Goal: Task Accomplishment & Management: Complete application form

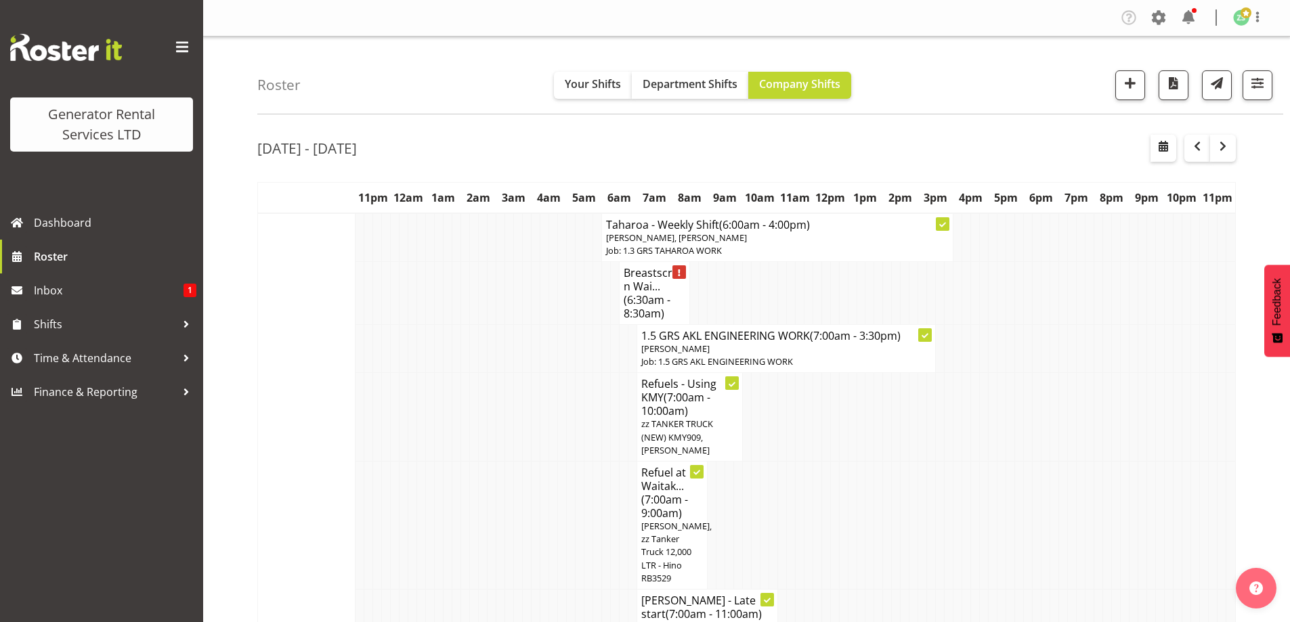
scroll to position [1669, 0]
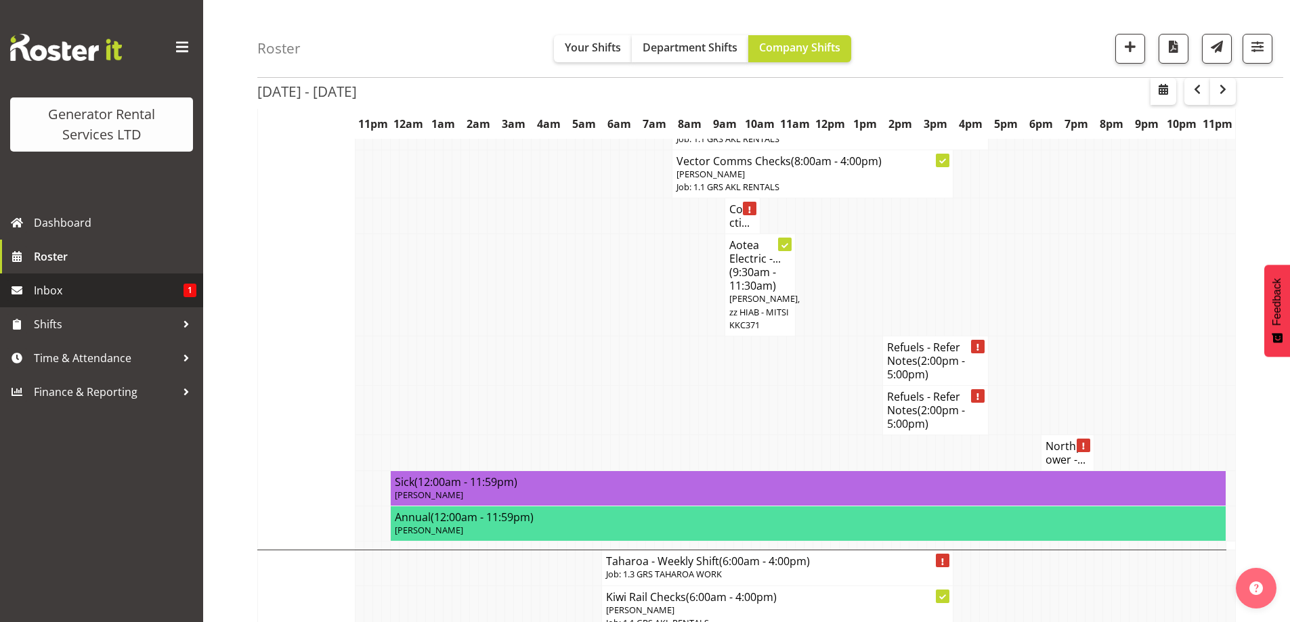
click at [129, 288] on span "Inbox" at bounding box center [109, 290] width 150 height 20
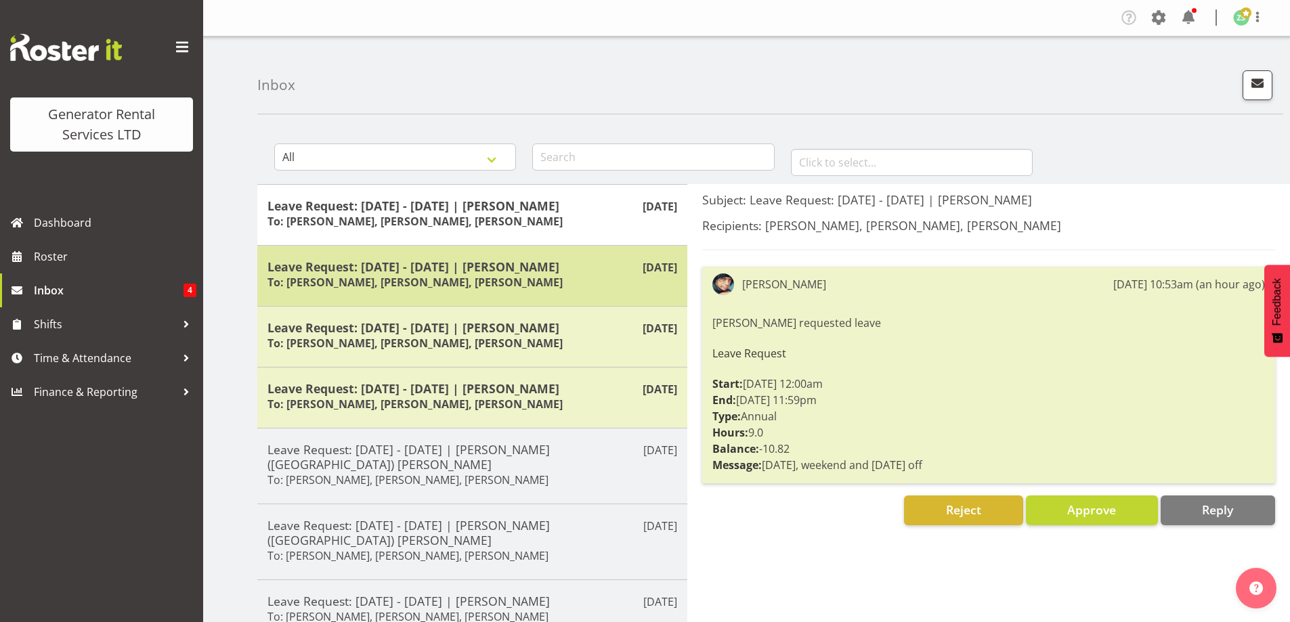
click at [502, 288] on h6 "To: Dave Wallace, Zach Satiu, Jacques Engelbrecht" at bounding box center [414, 283] width 295 height 14
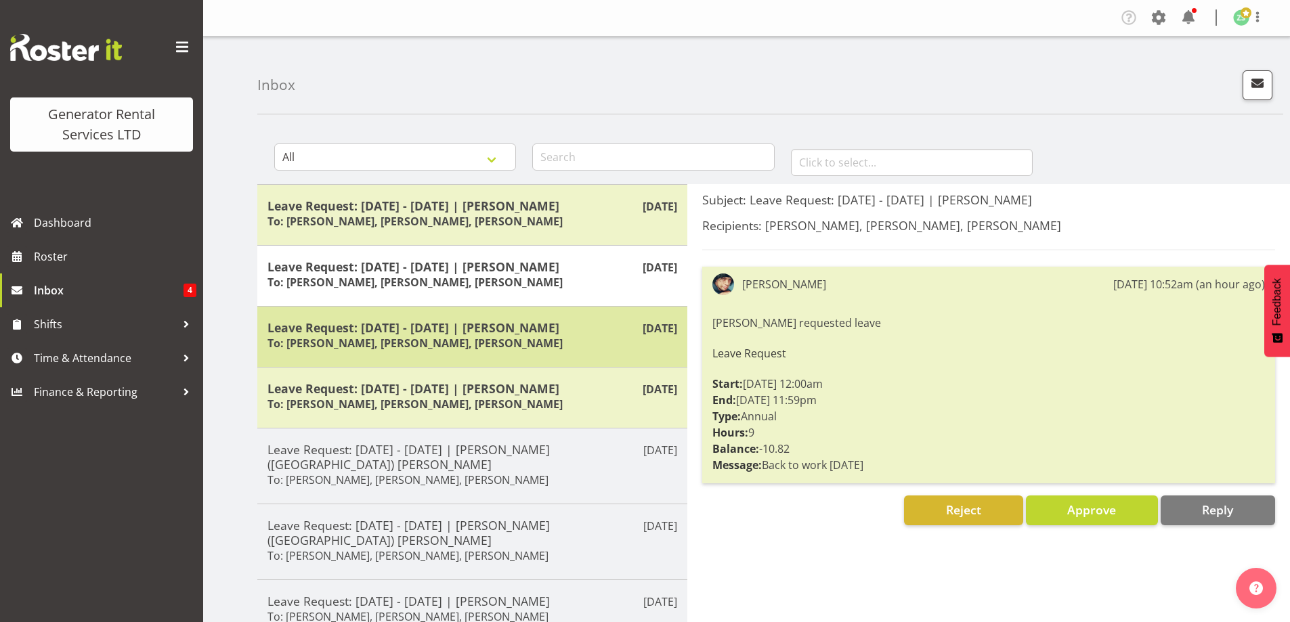
click at [453, 335] on div "Leave Request: 03/10/25 - 03/10/25 | Caleb Phillips To: Dave Wallace, Zach Sati…" at bounding box center [472, 336] width 410 height 33
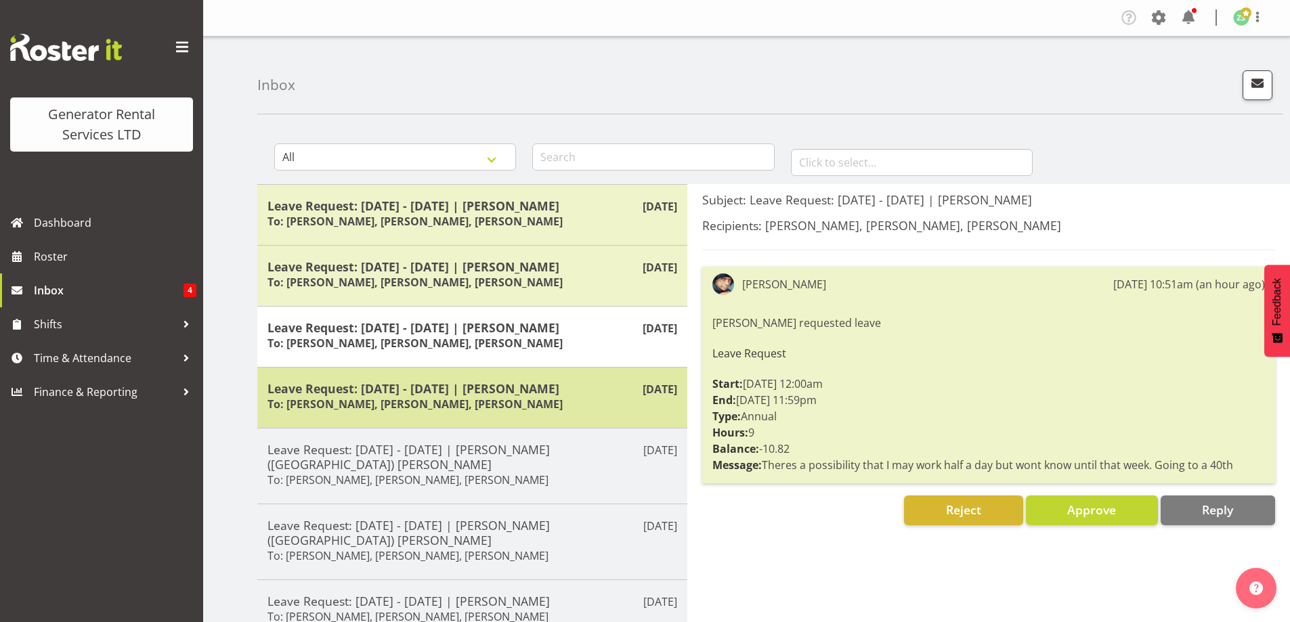
click at [449, 396] on div "Leave Request: 10/10/25 - 13/10/25 | Sam Peters To: Zach Satiu, Kelepi Pau'u, J…" at bounding box center [472, 397] width 410 height 33
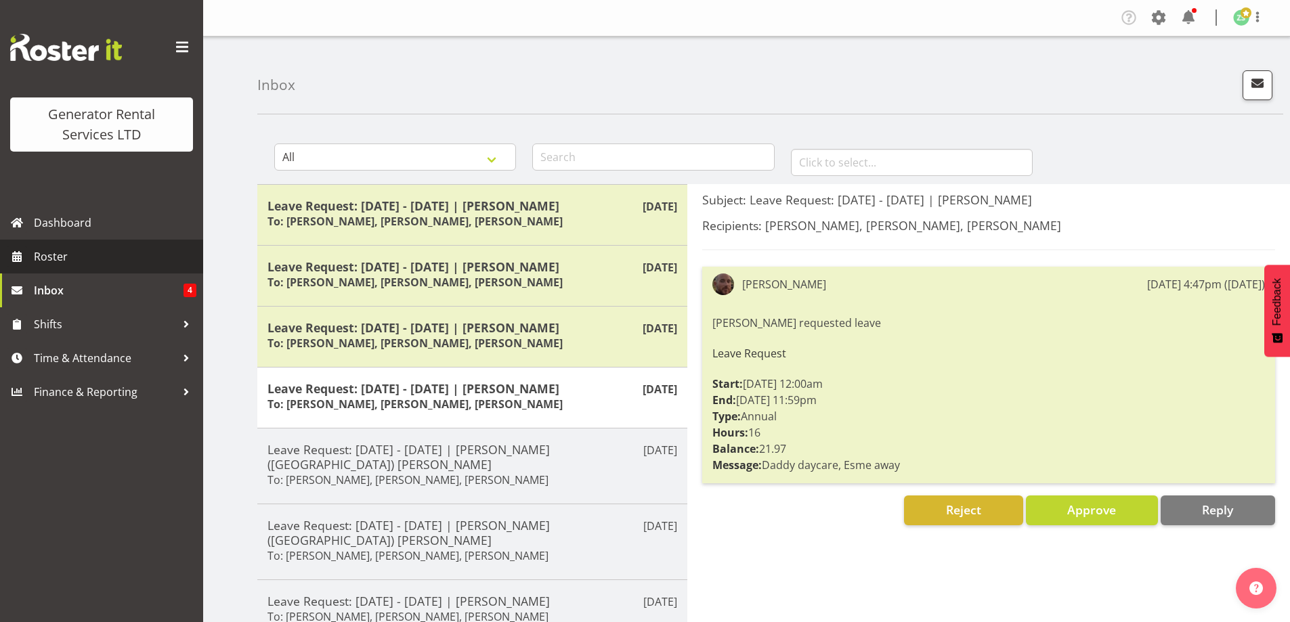
click at [85, 255] on span "Roster" at bounding box center [115, 256] width 162 height 20
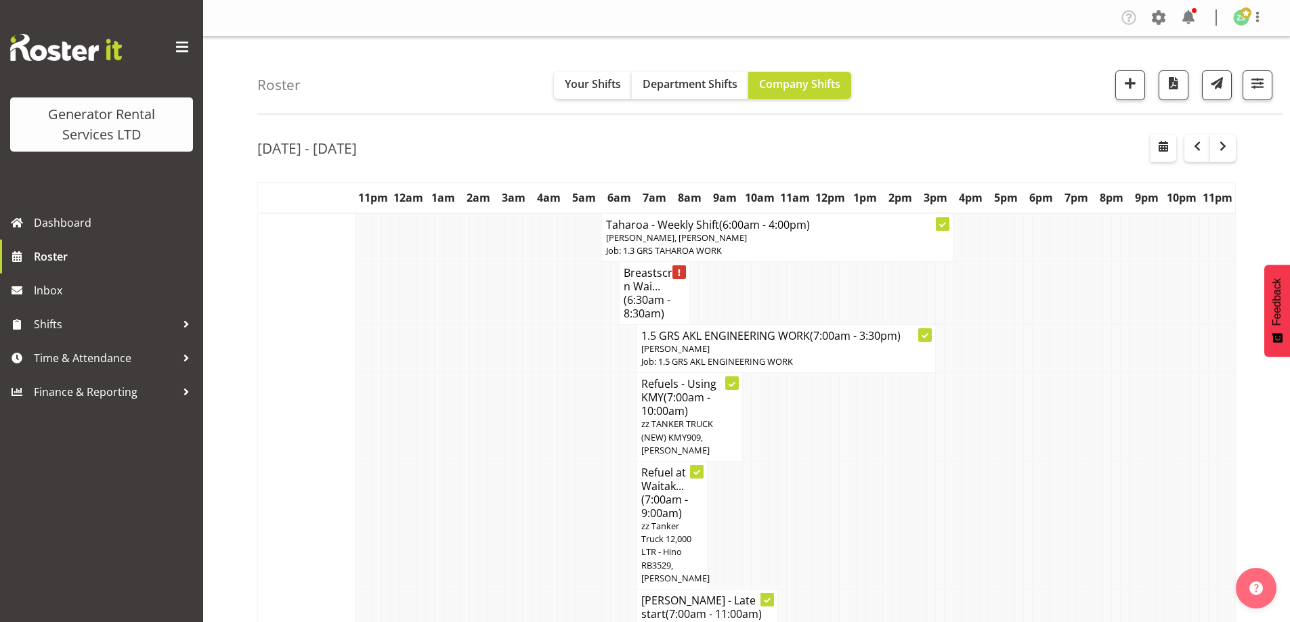
click at [531, 383] on td at bounding box center [535, 417] width 9 height 89
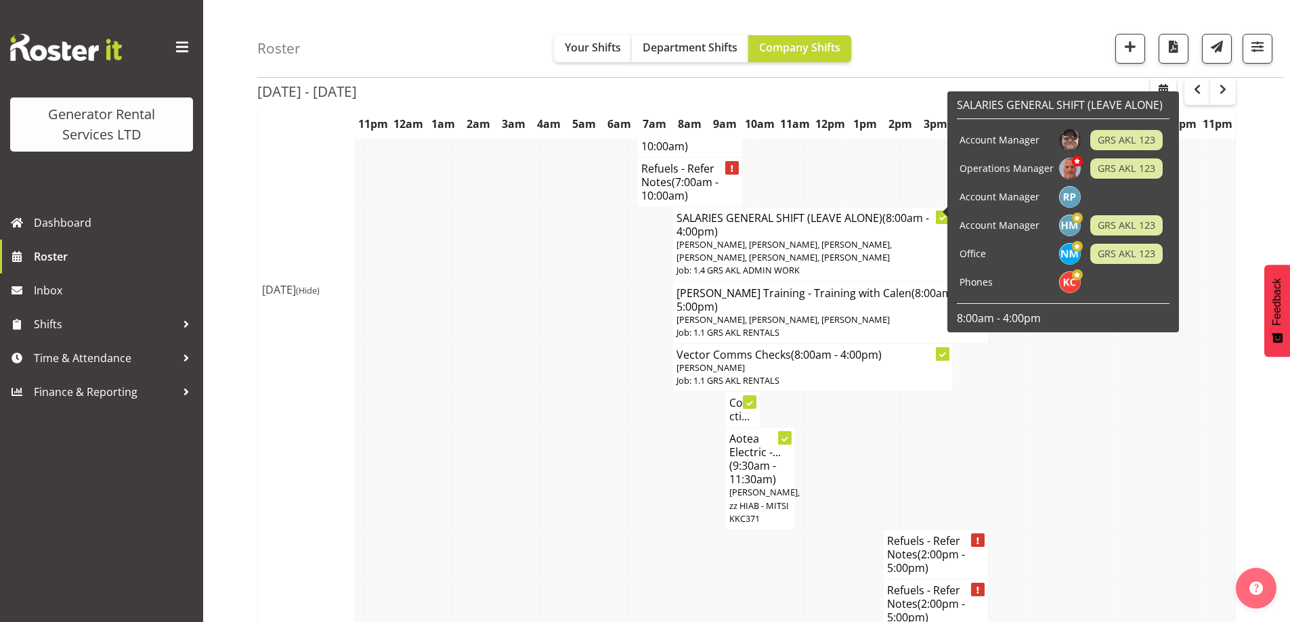
scroll to position [1490, 0]
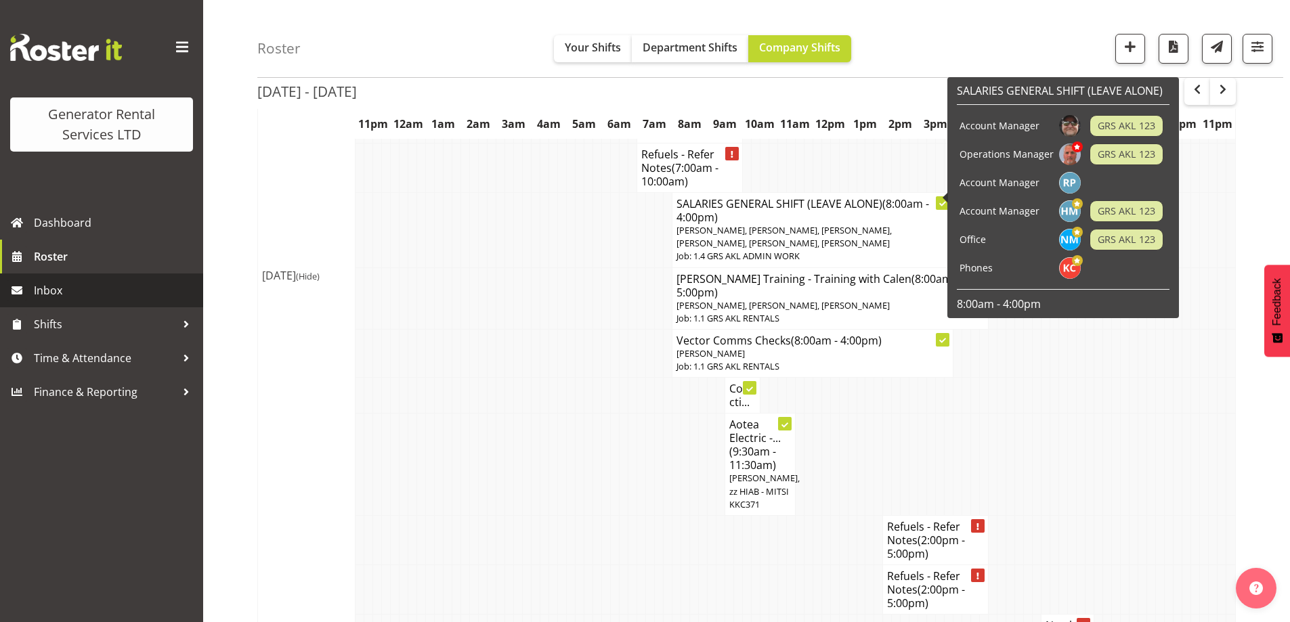
click at [81, 297] on span "Inbox" at bounding box center [115, 290] width 162 height 20
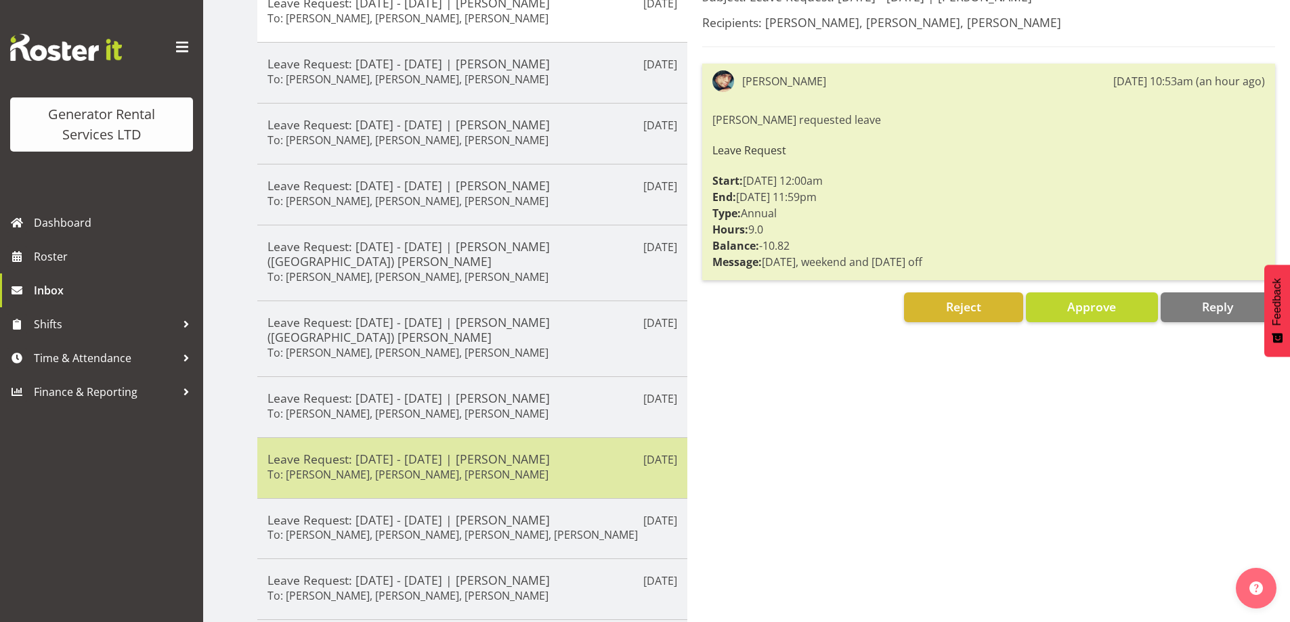
scroll to position [225, 0]
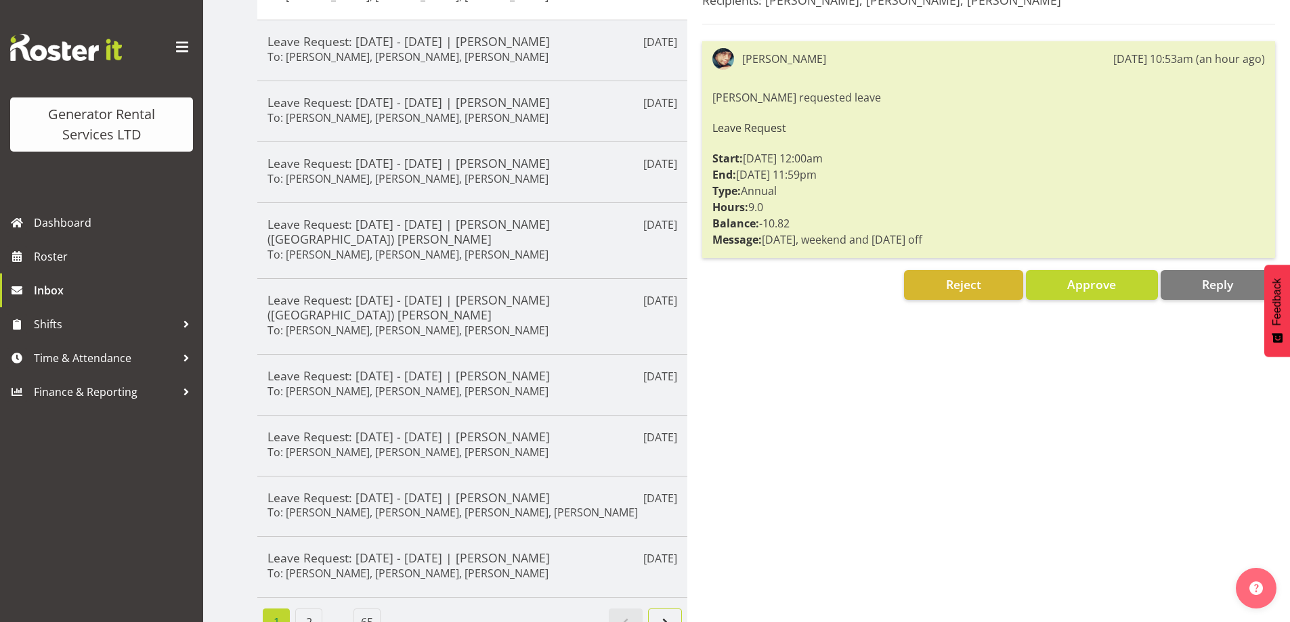
click at [658, 614] on span "Next page" at bounding box center [665, 622] width 16 height 16
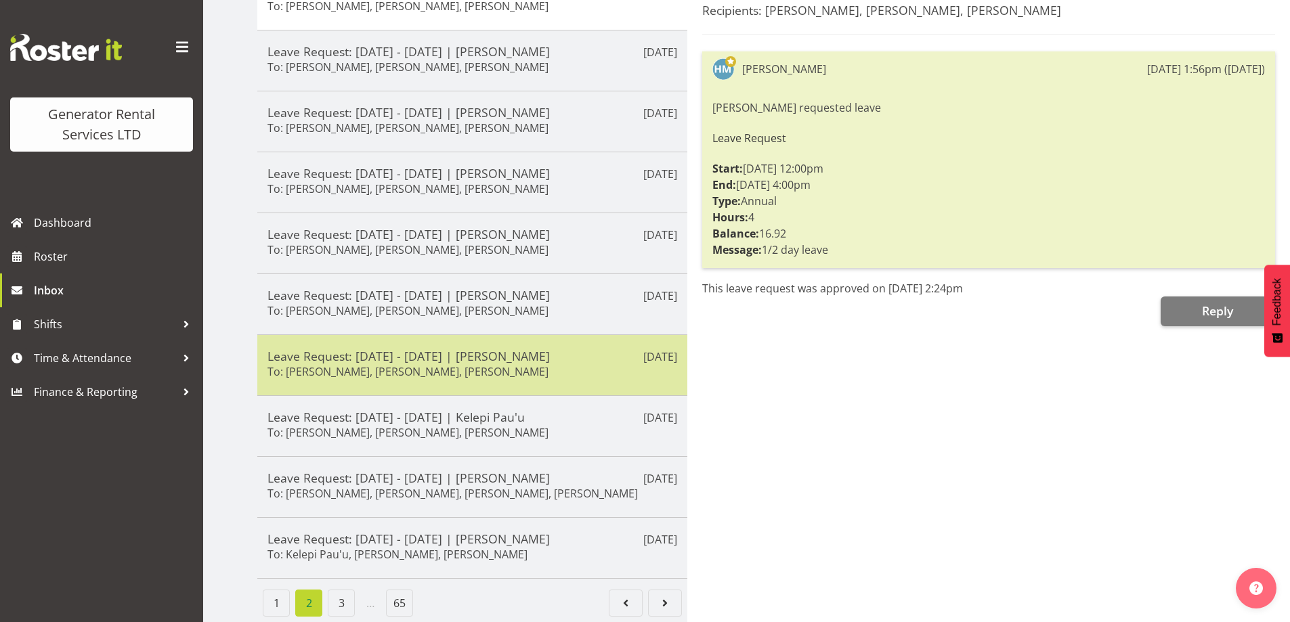
click at [535, 375] on div "Aug 12th Leave Request: 15/08/25 - 15/08/25 | Chris Fry To: Zach Satiu, Kelepi …" at bounding box center [472, 364] width 430 height 61
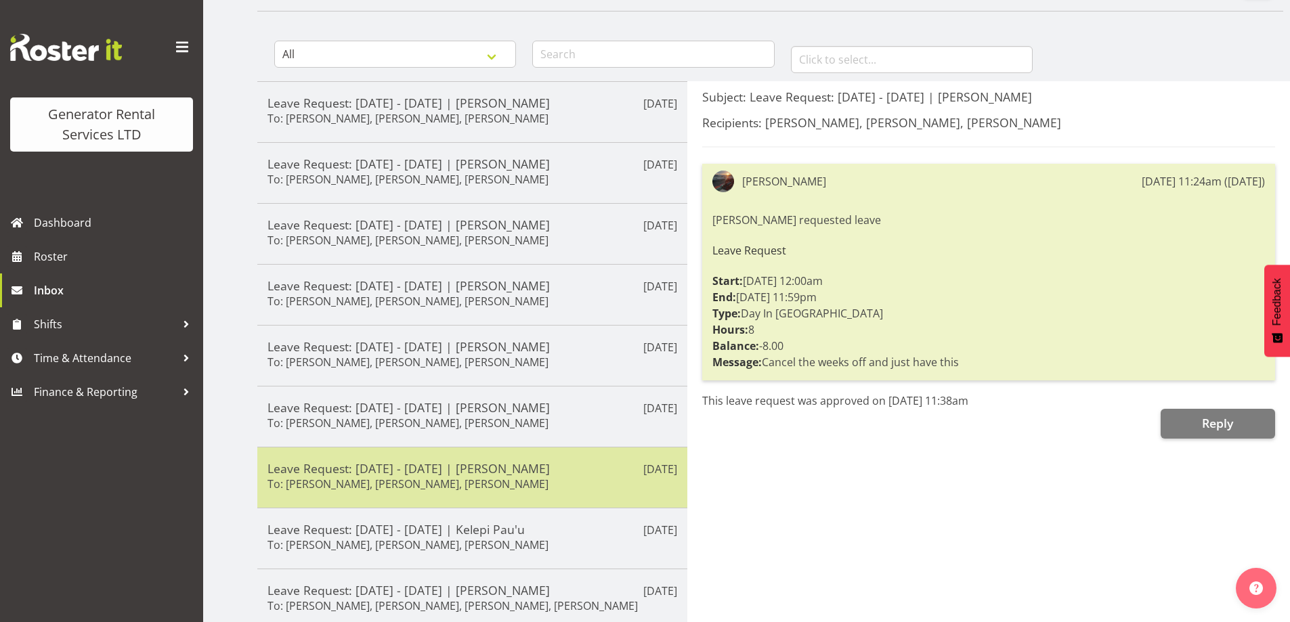
scroll to position [90, 0]
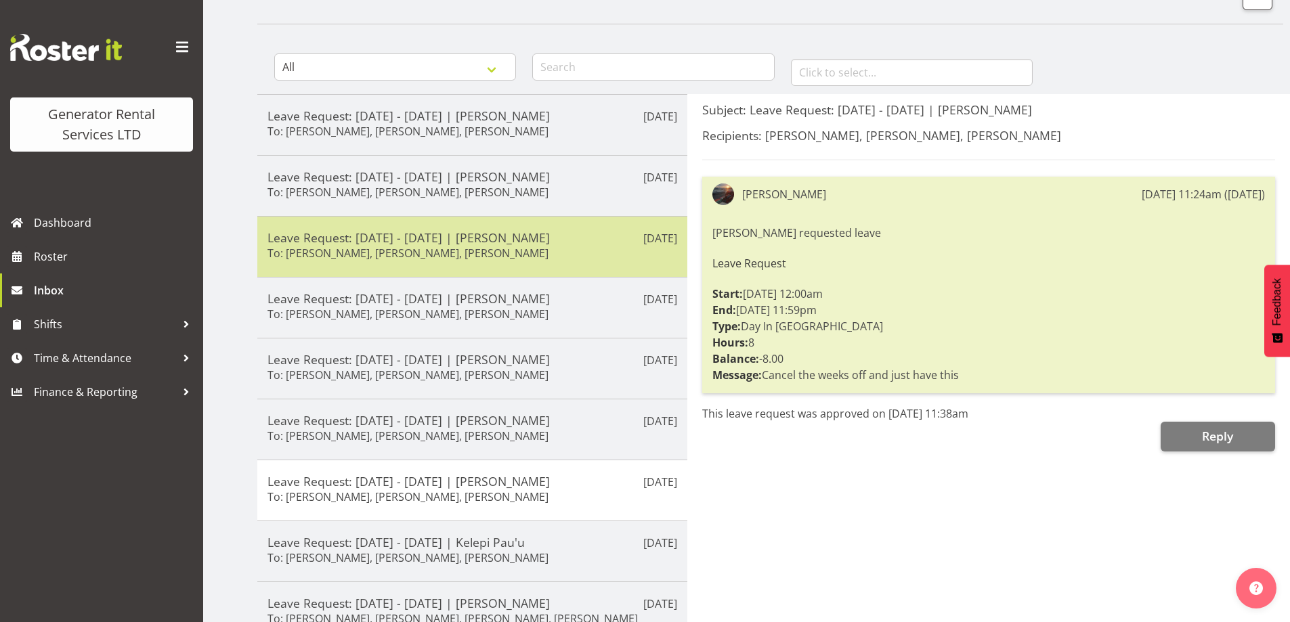
click at [413, 257] on h6 "To: Zach Satiu, Kelepi Pau'u, Jacques Engelbrecht" at bounding box center [407, 253] width 281 height 14
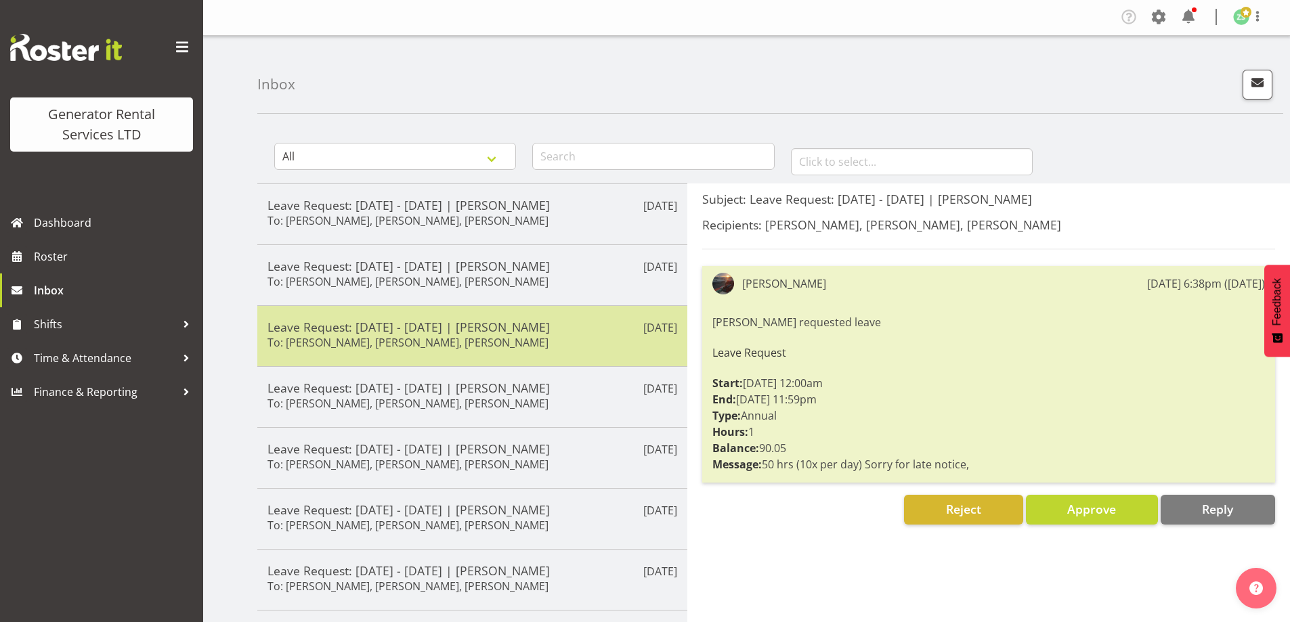
scroll to position [0, 0]
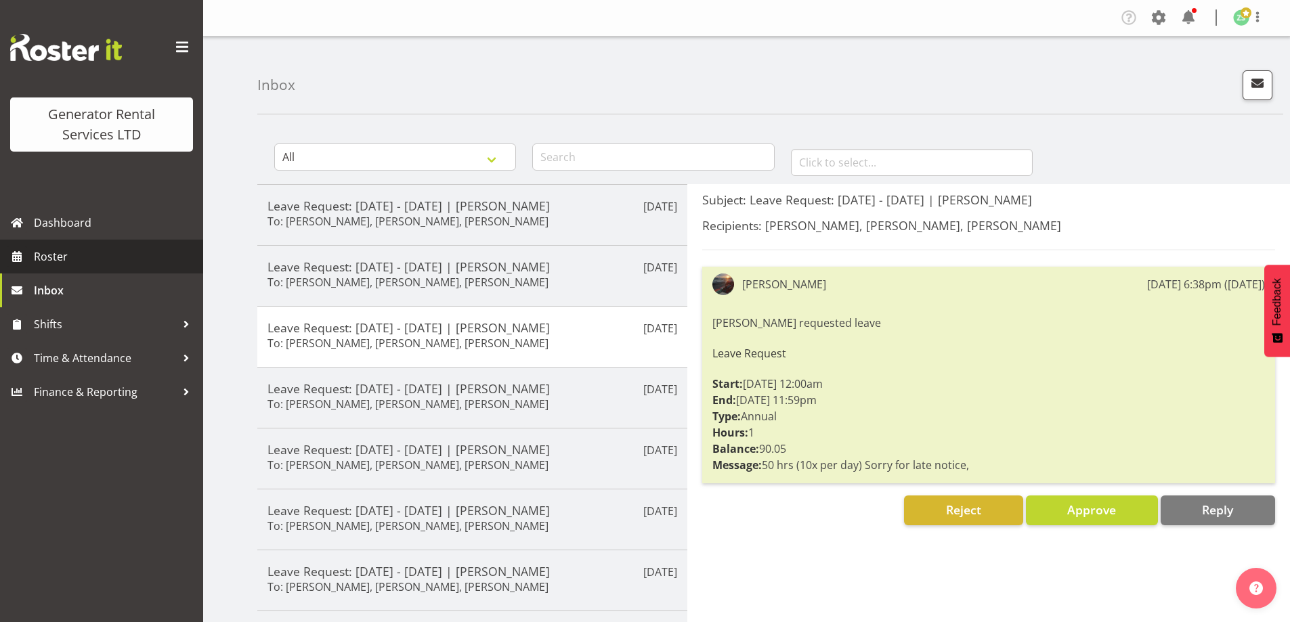
click at [105, 257] on span "Roster" at bounding box center [115, 256] width 162 height 20
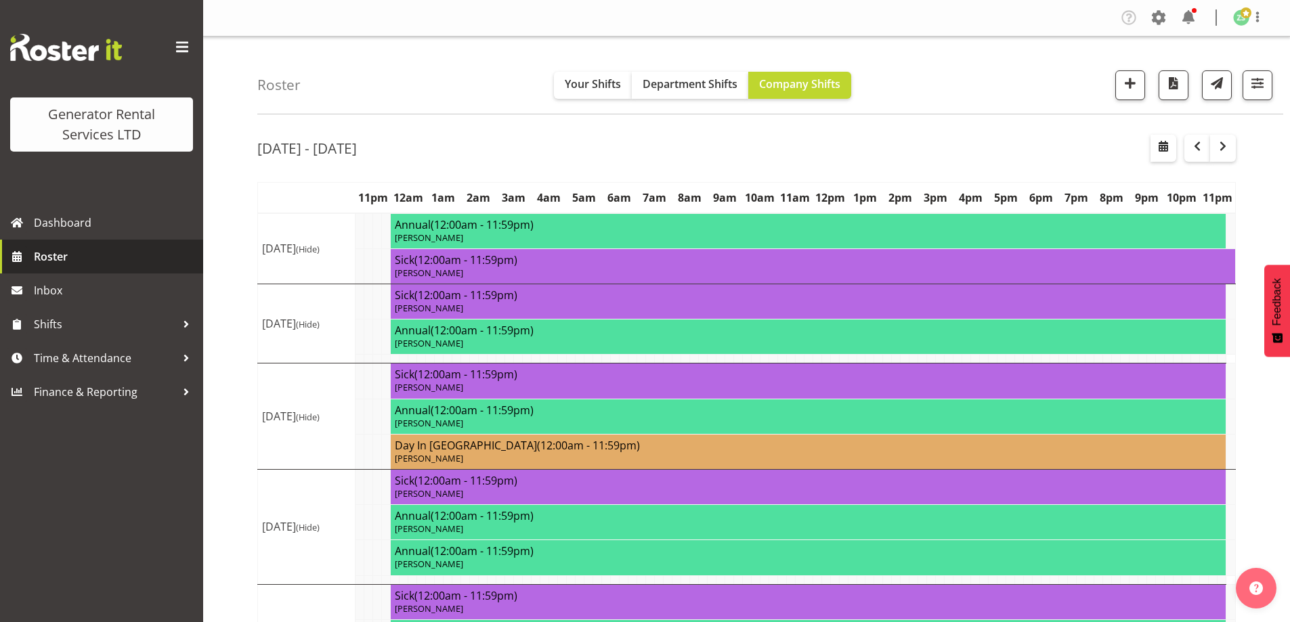
click at [49, 259] on span "Roster" at bounding box center [115, 256] width 162 height 20
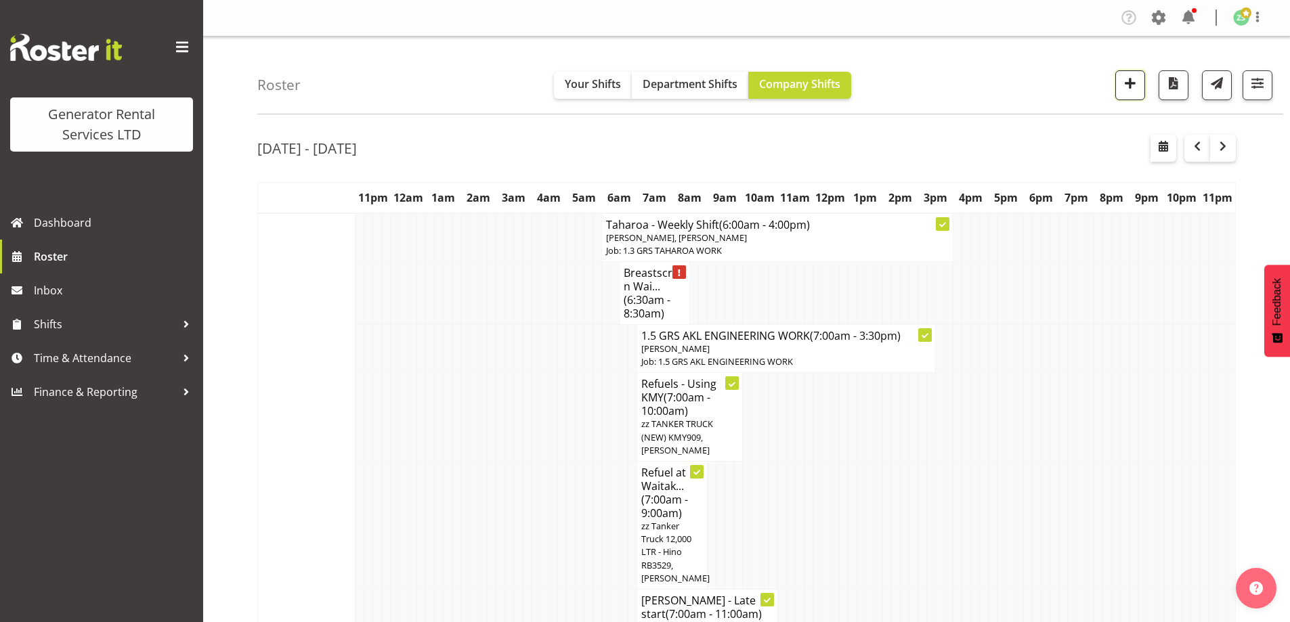
click at [1124, 89] on span "button" at bounding box center [1130, 83] width 18 height 18
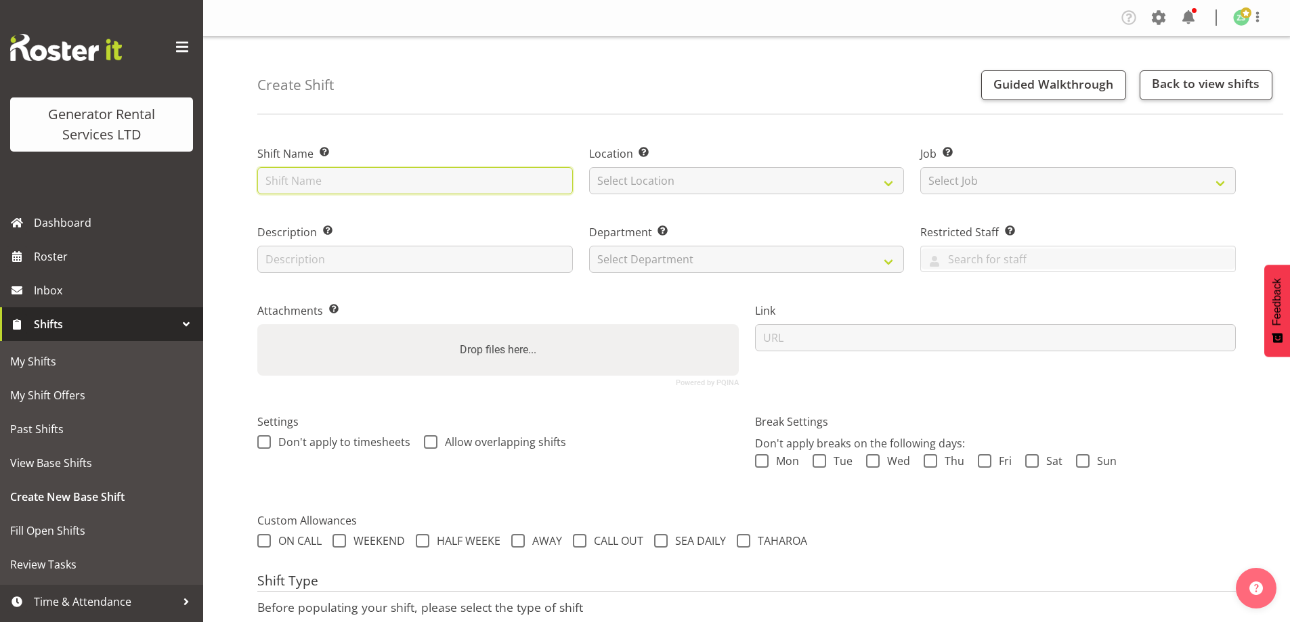
click at [329, 183] on input "text" at bounding box center [415, 180] width 316 height 27
click at [366, 169] on input "Vector - Deliver" at bounding box center [415, 180] width 316 height 27
type input "Vector - Deliver, fence, soundproof and put online 500kva truck, 500kva contain…"
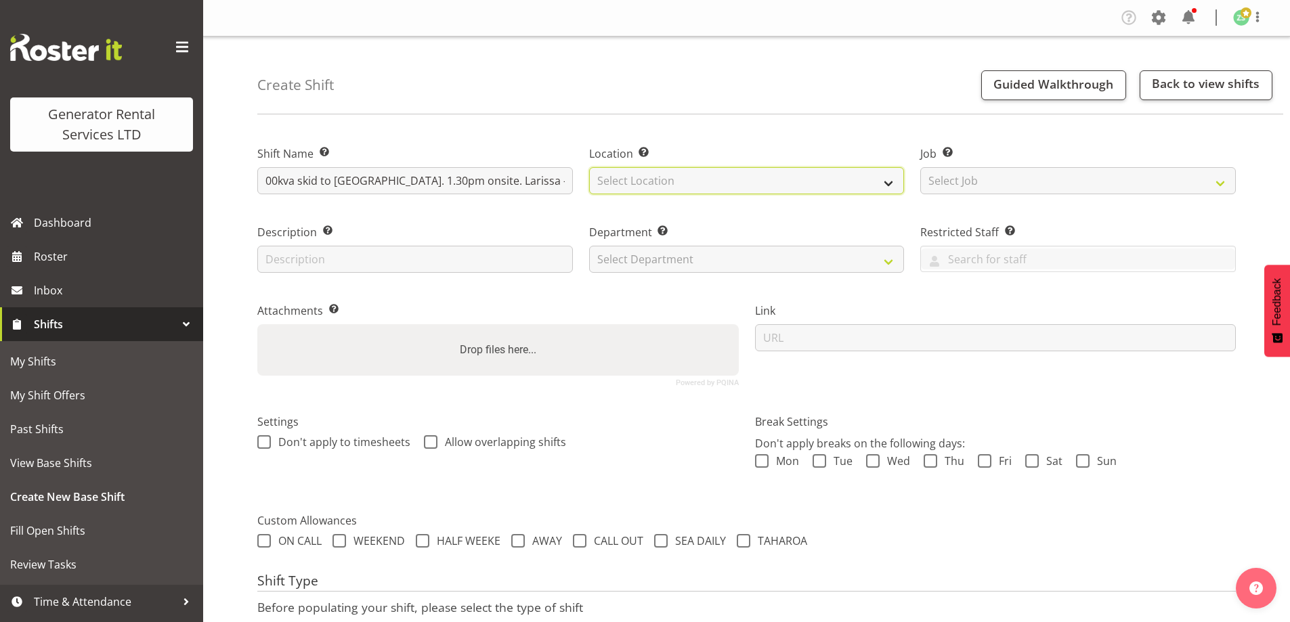
click at [769, 189] on select "Select Location GRS Auckland" at bounding box center [747, 180] width 316 height 27
click at [773, 220] on div "Department Set the department that the shift relates to. Select Department GRS …" at bounding box center [747, 244] width 332 height 79
click at [761, 171] on select "Select Location GRS Auckland" at bounding box center [747, 180] width 316 height 27
select select "28"
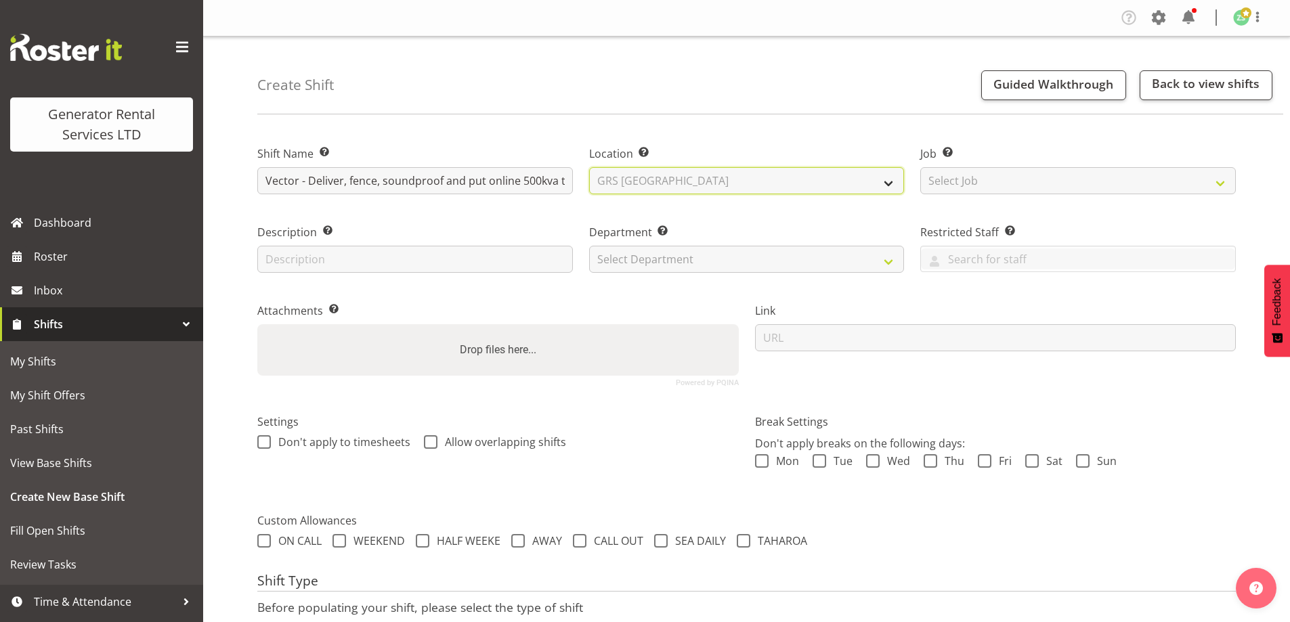
click at [589, 167] on select "Select Location GRS Auckland" at bounding box center [747, 180] width 316 height 27
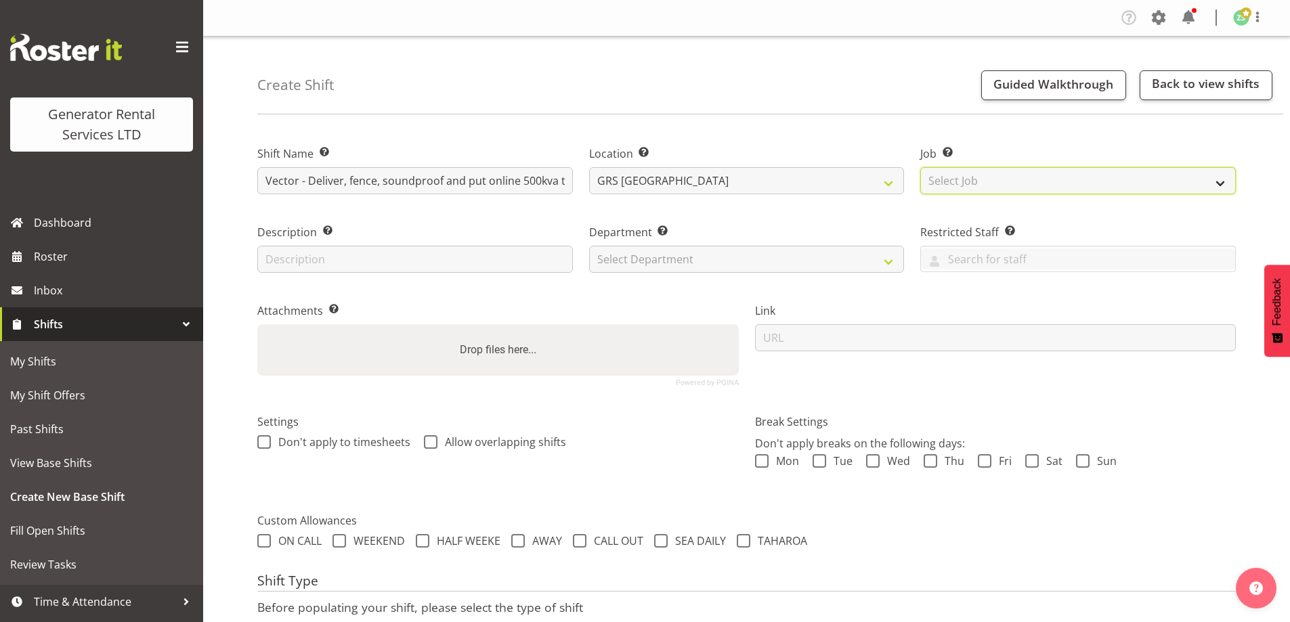
click at [938, 177] on select "Select Job Create new job 1.1 GRS AKL RENTALS 1.1 GRS AKL RENTALS AC 1.1 GRS AK…" at bounding box center [1078, 180] width 316 height 27
select select "9"
click at [920, 167] on select "Select Job Create new job 1.1 GRS AKL RENTALS 1.1 GRS AKL RENTALS AC 1.1 GRS AK…" at bounding box center [1078, 180] width 316 height 27
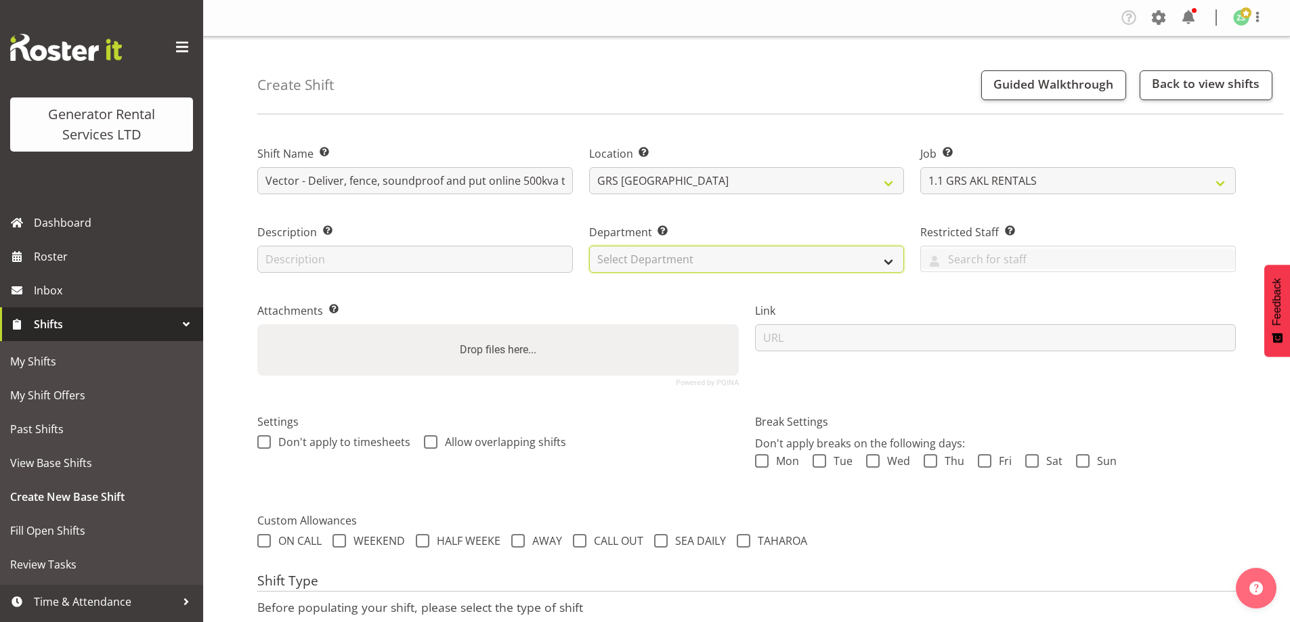
drag, startPoint x: 789, startPoint y: 263, endPoint x: 783, endPoint y: 272, distance: 10.6
click at [789, 263] on select "Select Department GRS ADMIN AKL GRS HIRE AKL GRS HIRE TGA GRS HIRE HST GRS ENGI…" at bounding box center [747, 259] width 316 height 27
select select "20"
click at [589, 246] on select "Select Department GRS ADMIN AKL GRS HIRE AKL GRS HIRE TGA GRS HIRE HST GRS ENGI…" at bounding box center [747, 259] width 316 height 27
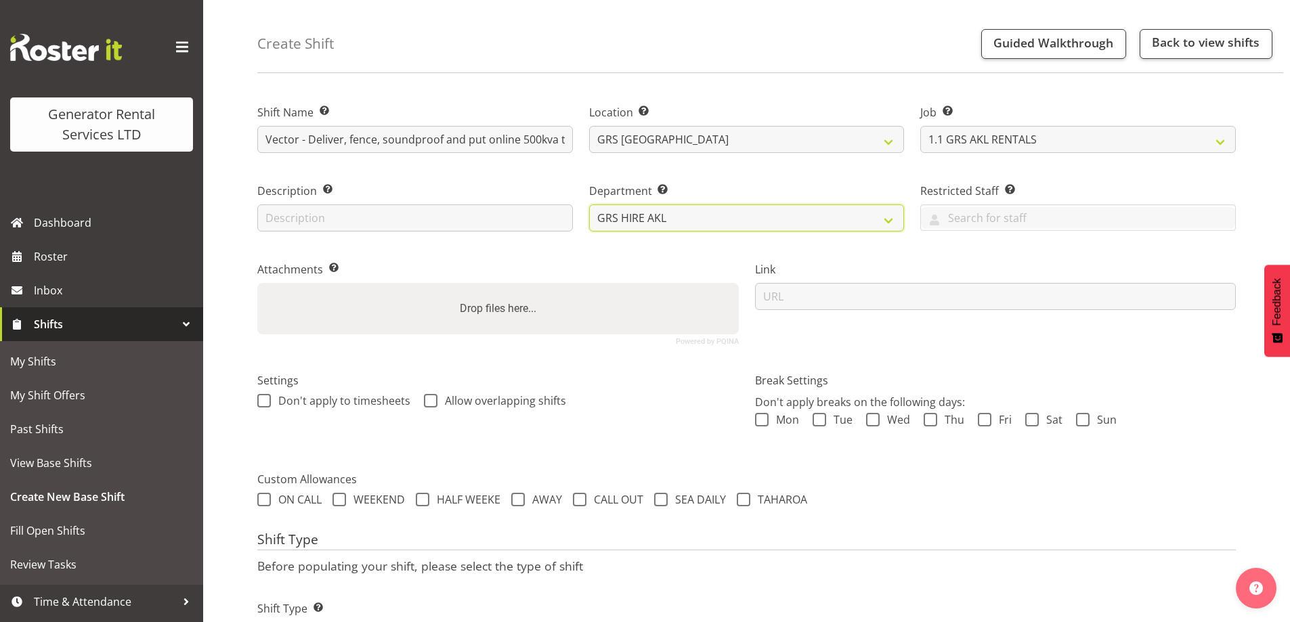
scroll to position [110, 0]
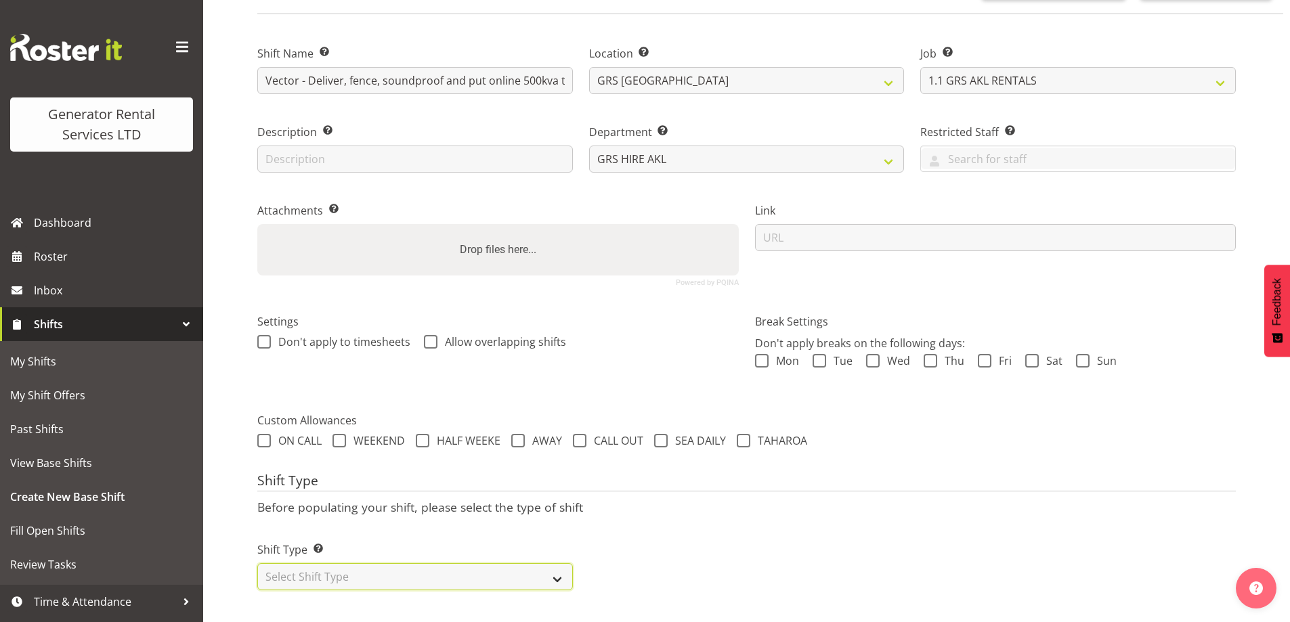
click at [470, 563] on select "Select Shift Type One Off Shift Recurring Shift Rotating Shift" at bounding box center [415, 576] width 316 height 27
select select "one_off"
click at [257, 563] on select "Select Shift Type One Off Shift Recurring Shift Rotating Shift" at bounding box center [415, 576] width 316 height 27
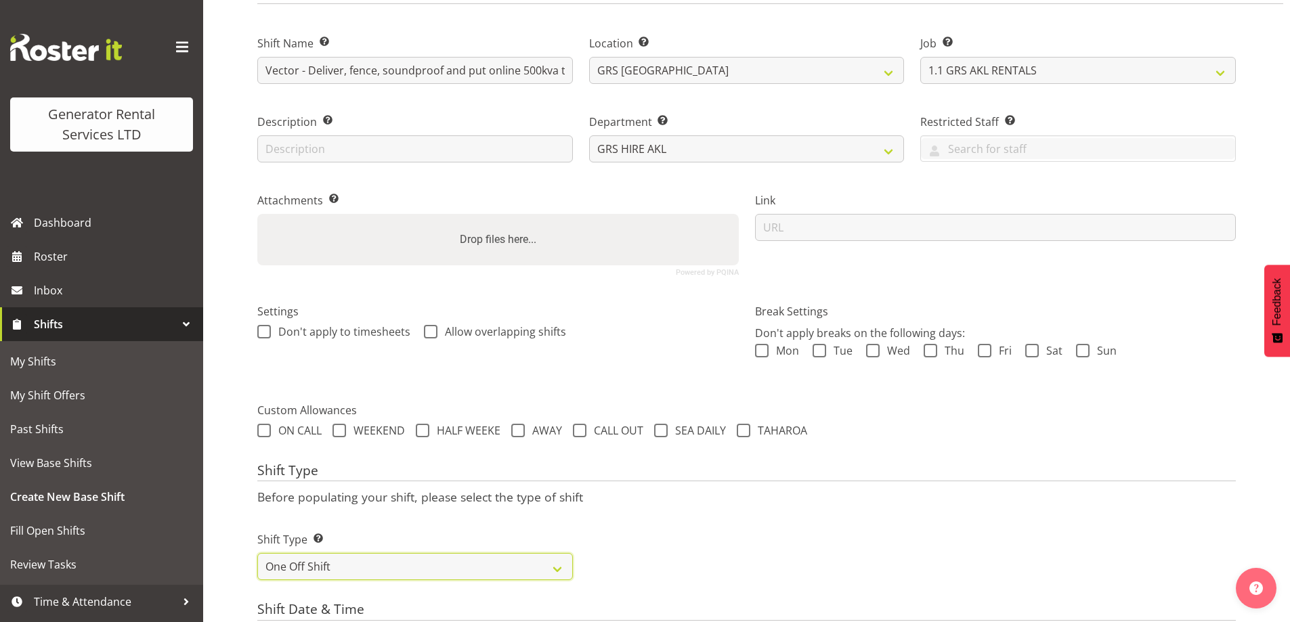
scroll to position [517, 0]
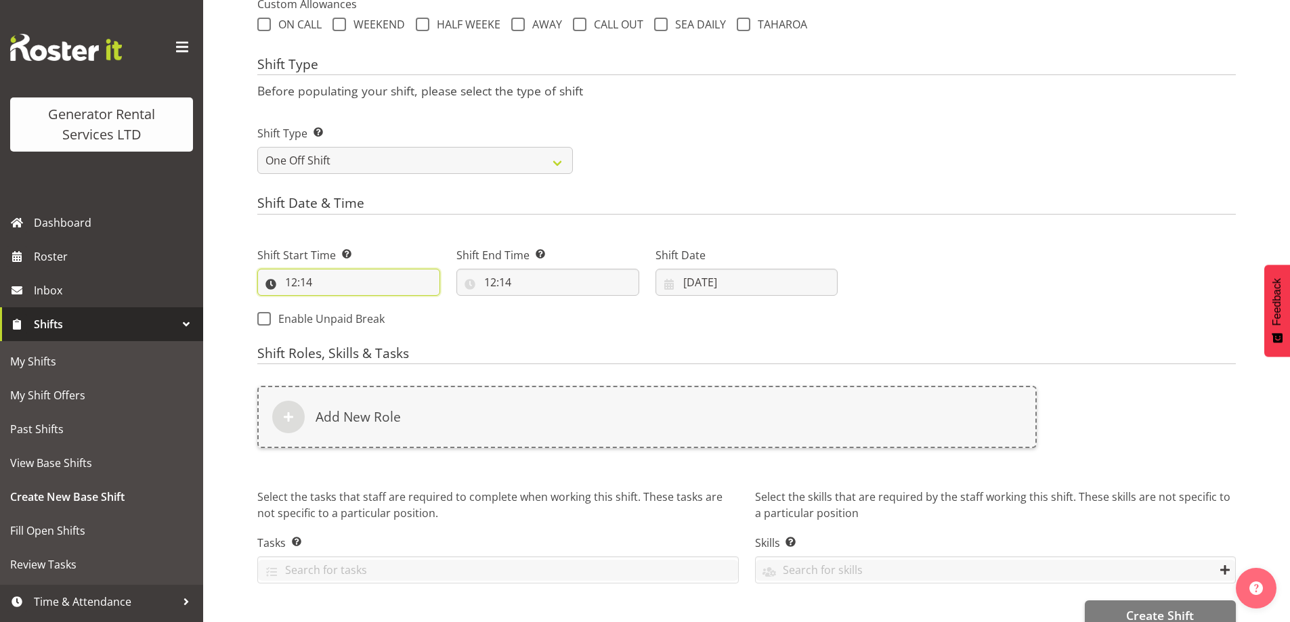
click at [368, 281] on input "12:14" at bounding box center [348, 282] width 183 height 27
click at [345, 316] on select "00 01 02 03 04 05 06 07 08 09 10 11 12 13 14 15 16 17 18 19 20 21 22 23" at bounding box center [349, 317] width 30 height 27
select select "13"
click at [334, 304] on select "00 01 02 03 04 05 06 07 08 09 10 11 12 13 14 15 16 17 18 19 20 21 22 23" at bounding box center [349, 317] width 30 height 27
type input "13:14"
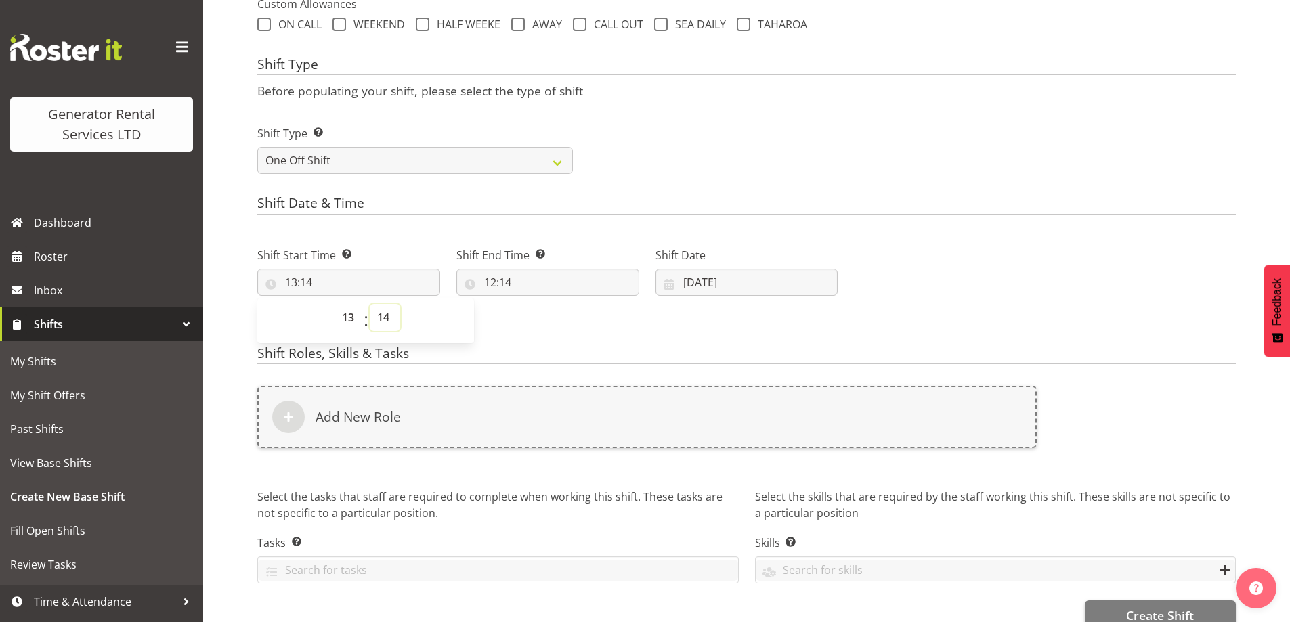
click at [382, 318] on select "00 01 02 03 04 05 06 07 08 09 10 11 12 13 14 15 16 17 18 19 20 21 22 23 24 25 2…" at bounding box center [385, 317] width 30 height 27
select select "0"
click at [370, 304] on select "00 01 02 03 04 05 06 07 08 09 10 11 12 13 14 15 16 17 18 19 20 21 22 23 24 25 2…" at bounding box center [385, 317] width 30 height 27
type input "13:00"
click at [565, 285] on input "12:14" at bounding box center [547, 282] width 183 height 27
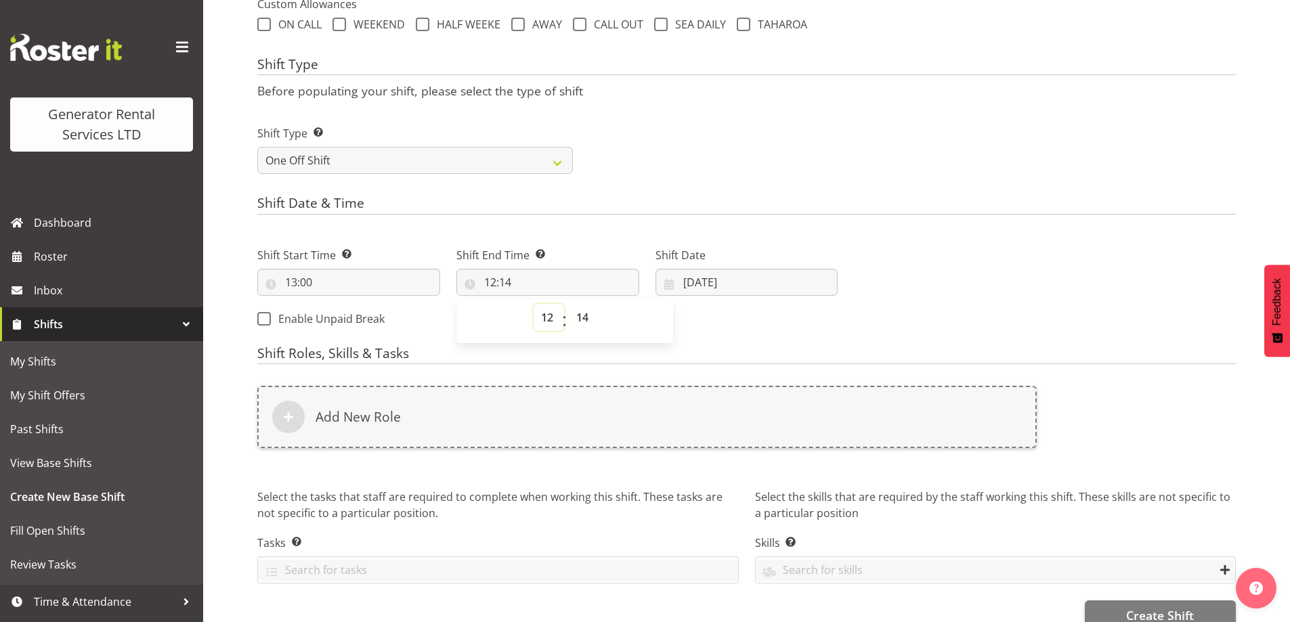
click at [552, 318] on select "00 01 02 03 04 05 06 07 08 09 10 11 12 13 14 15 16 17 18 19 20 21 22 23" at bounding box center [549, 317] width 30 height 27
select select "17"
click at [534, 304] on select "00 01 02 03 04 05 06 07 08 09 10 11 12 13 14 15 16 17 18 19 20 21 22 23" at bounding box center [549, 317] width 30 height 27
type input "17:14"
click at [586, 307] on select "00 01 02 03 04 05 06 07 08 09 10 11 12 13 14 15 16 17 18 19 20 21 22 23 24 25 2…" at bounding box center [584, 317] width 30 height 27
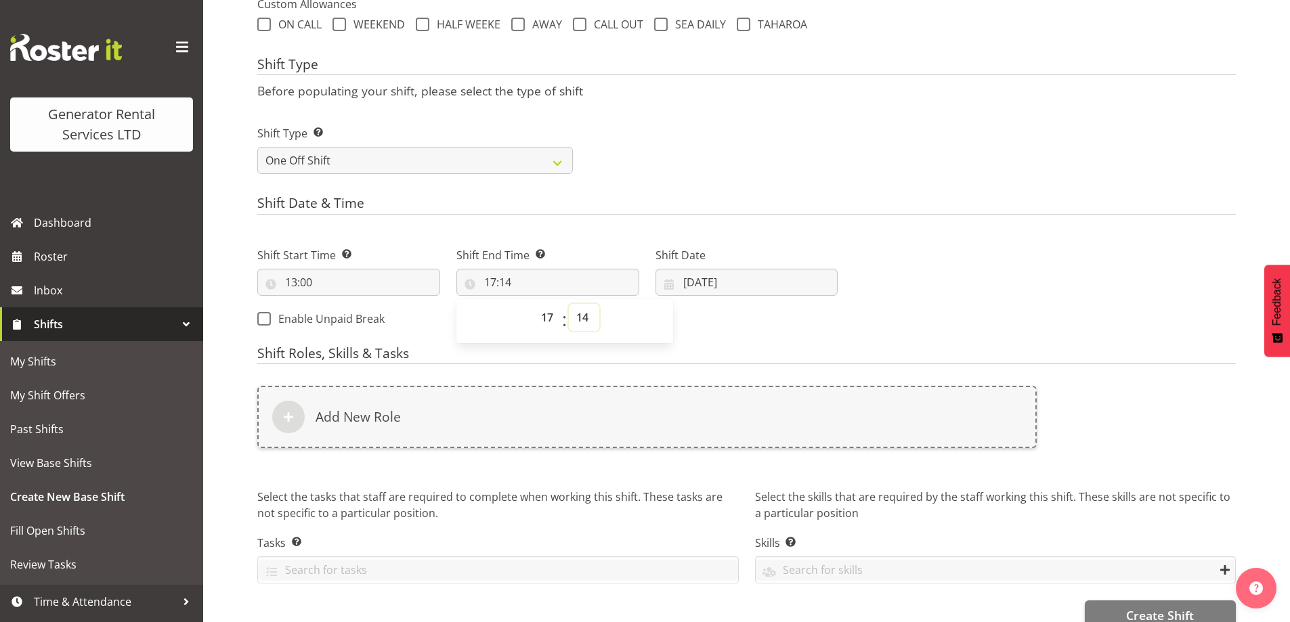
select select "0"
click at [569, 304] on select "00 01 02 03 04 05 06 07 08 09 10 11 12 13 14 15 16 17 18 19 20 21 22 23 24 25 2…" at bounding box center [584, 317] width 30 height 27
type input "17:00"
click at [783, 289] on input "25/08/2025" at bounding box center [746, 282] width 183 height 27
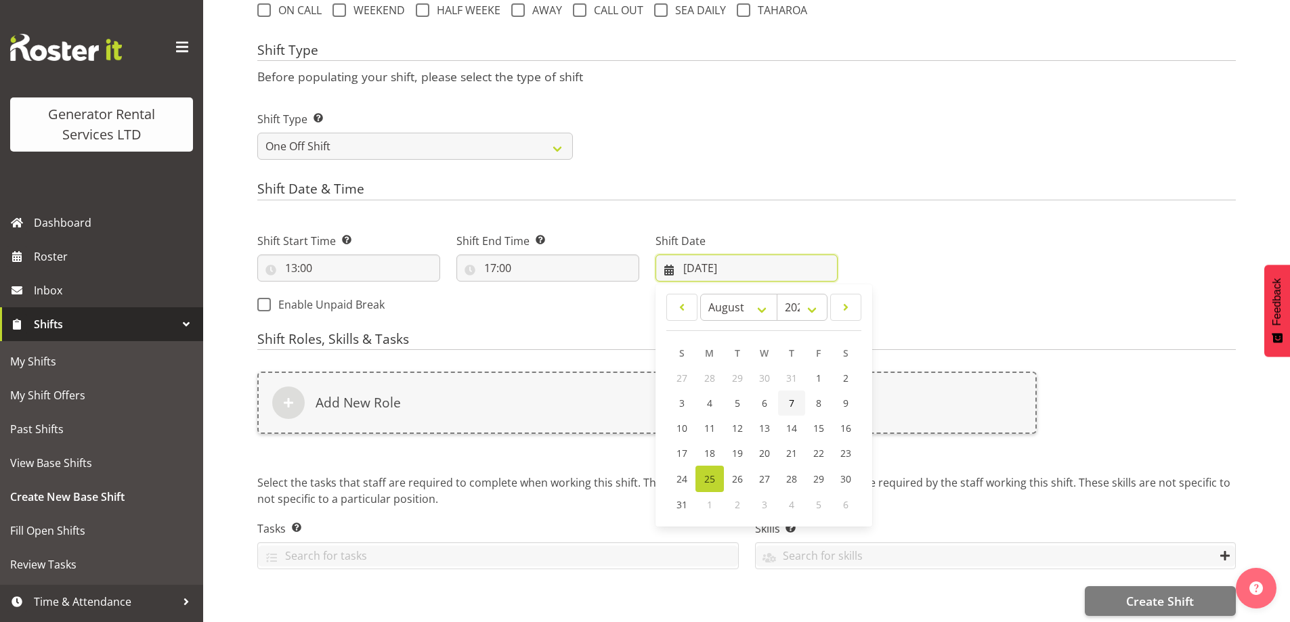
scroll to position [545, 0]
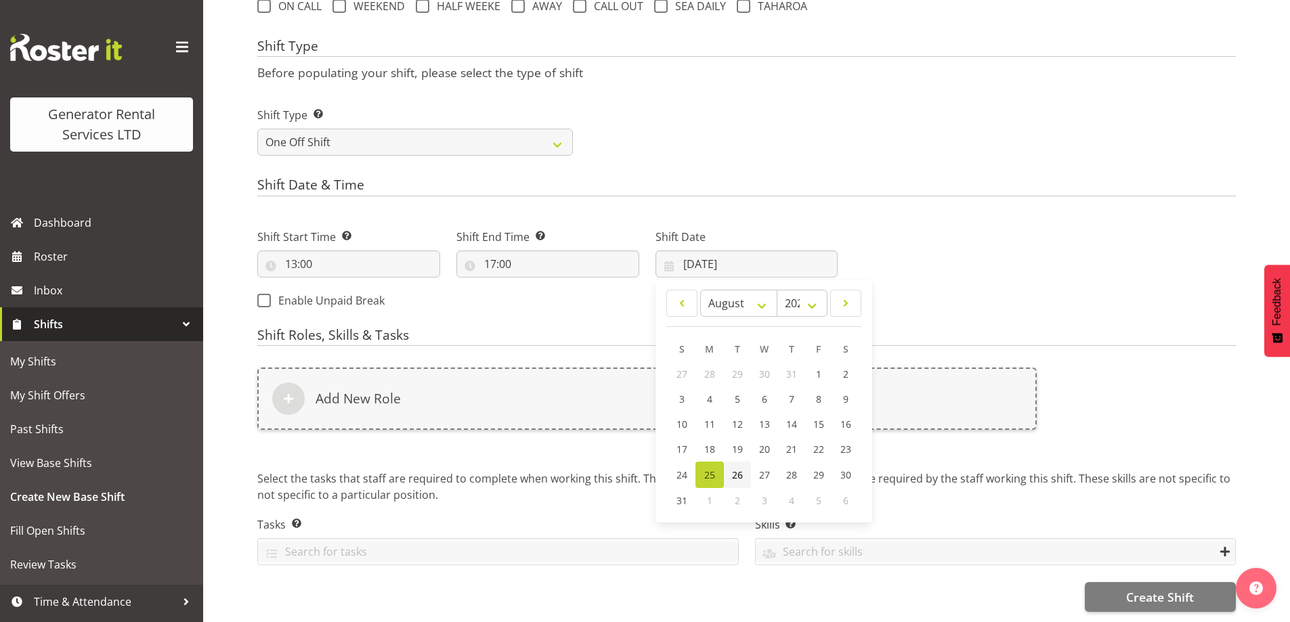
drag, startPoint x: 740, startPoint y: 466, endPoint x: 740, endPoint y: 458, distance: 8.1
click at [740, 469] on span "26" at bounding box center [737, 475] width 11 height 13
type input "26/08/2025"
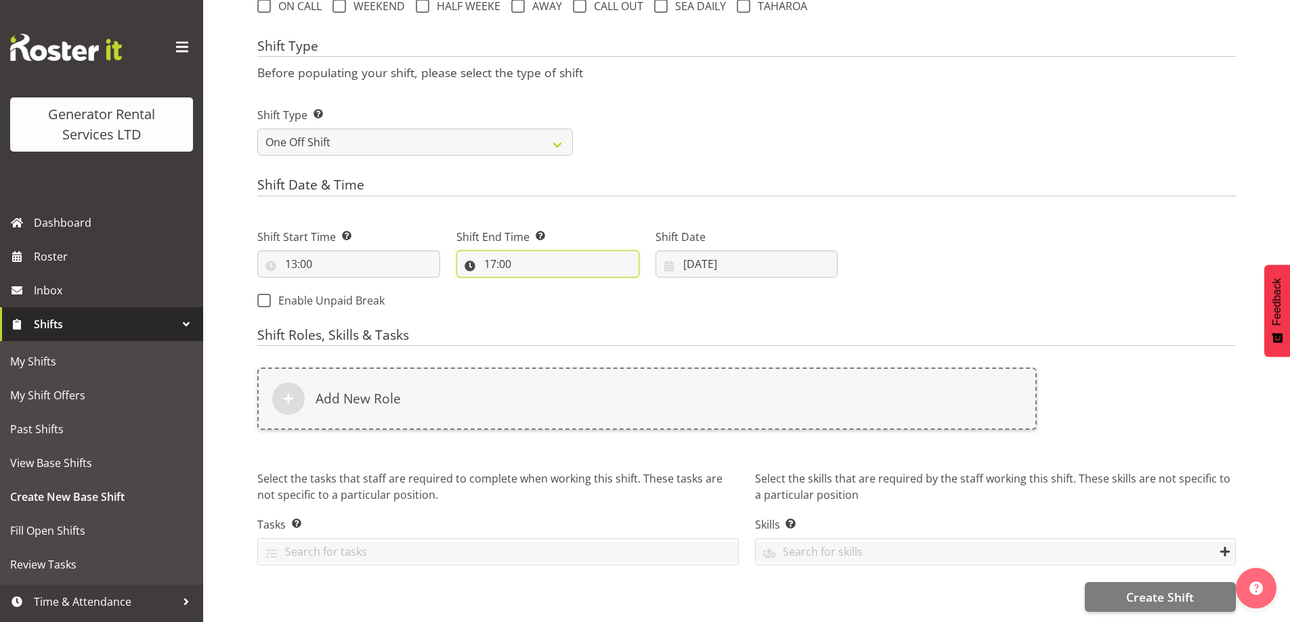
click at [586, 256] on input "17:00" at bounding box center [547, 264] width 183 height 27
click at [544, 286] on select "00 01 02 03 04 05 06 07 08 09 10 11 12 13 14 15 16 17 18 19 20 21 22 23" at bounding box center [549, 299] width 30 height 27
select select "16"
click at [534, 286] on select "00 01 02 03 04 05 06 07 08 09 10 11 12 13 14 15 16 17 18 19 20 21 22 23" at bounding box center [549, 299] width 30 height 27
type input "16:00"
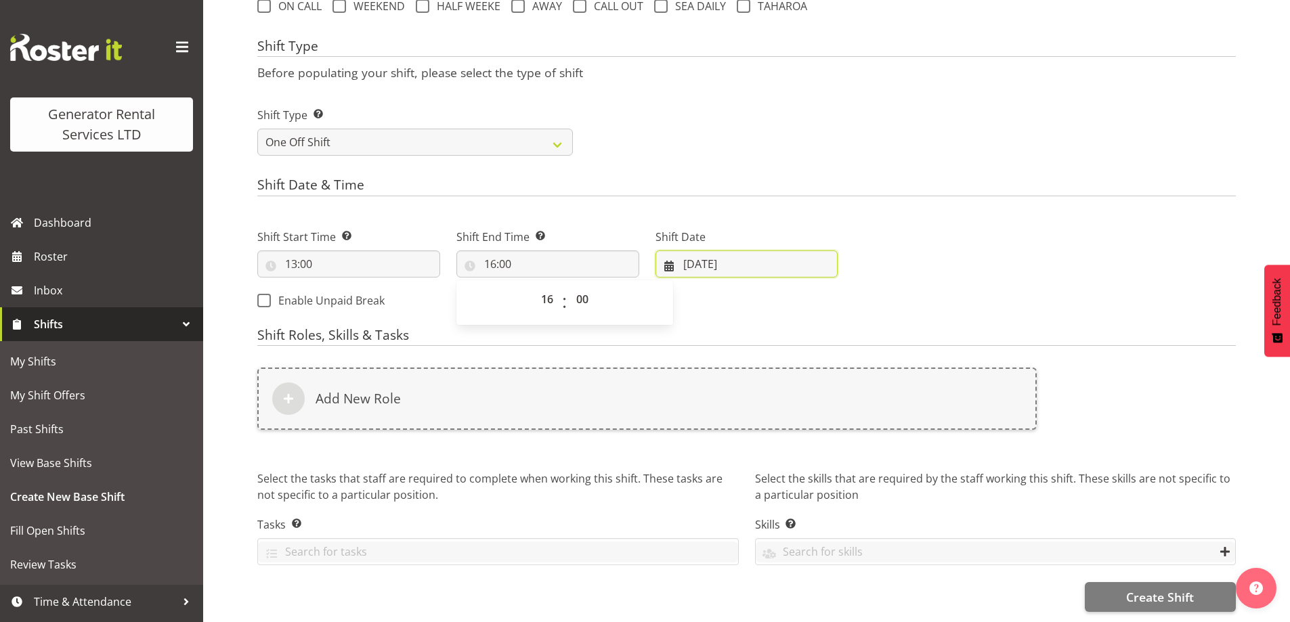
click at [773, 251] on input "26/08/2025" at bounding box center [746, 264] width 183 height 27
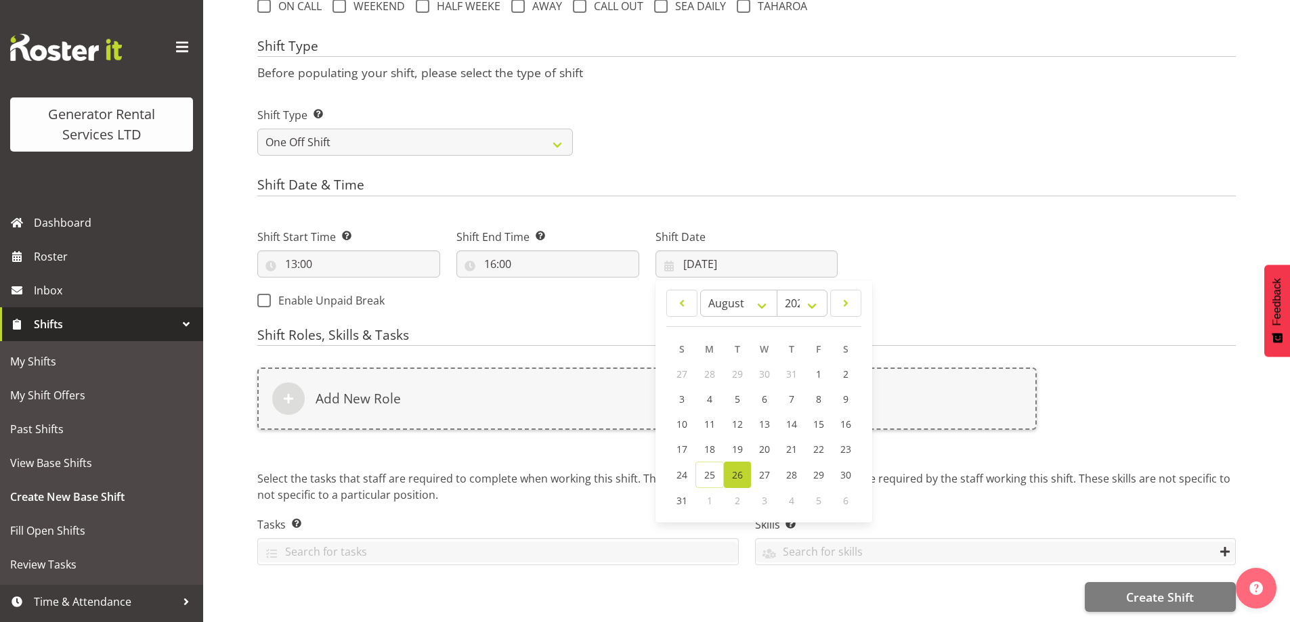
click at [959, 301] on div "Next Shifts" at bounding box center [1045, 265] width 398 height 110
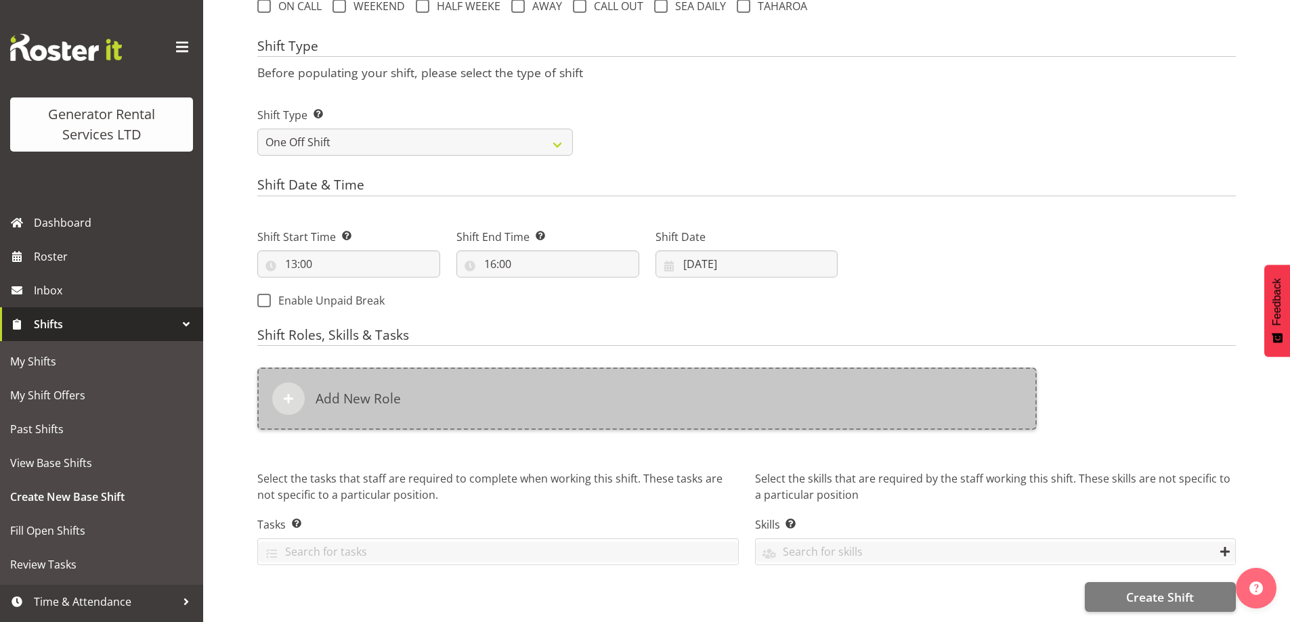
click at [603, 378] on div "Add New Role" at bounding box center [646, 399] width 779 height 62
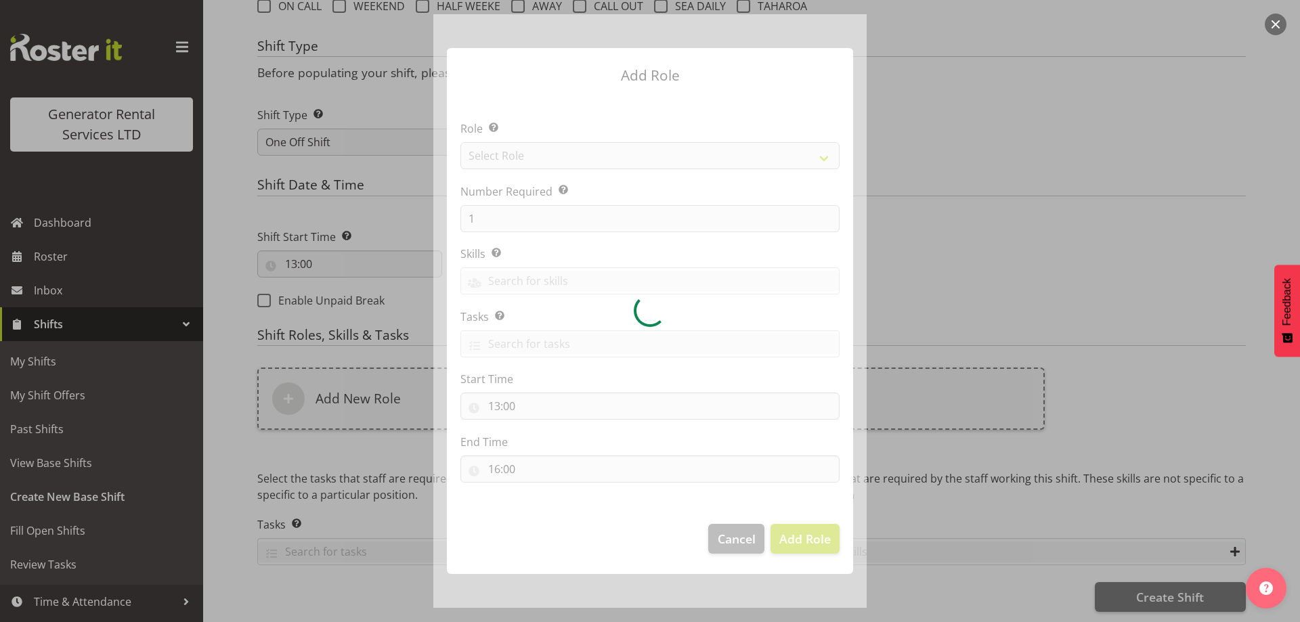
click at [527, 158] on div at bounding box center [649, 311] width 433 height 594
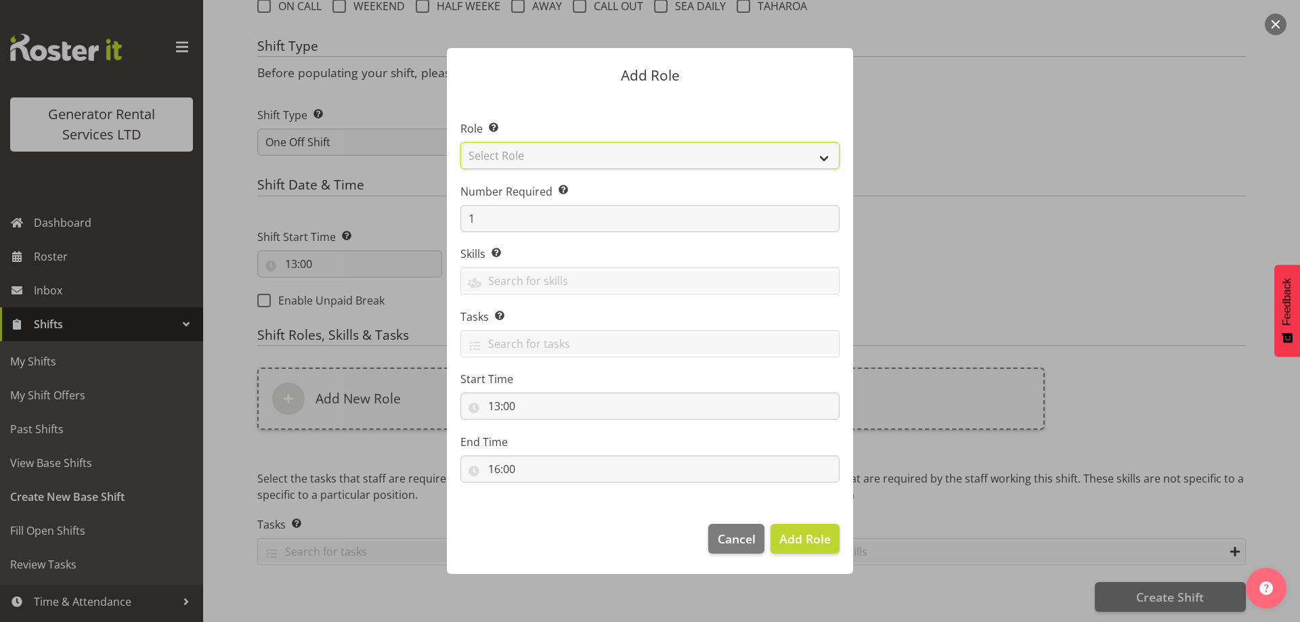
click at [518, 156] on select "Select Role Account Manager Electrician Engineering GM HSEQ manager MECH Mechan…" at bounding box center [649, 155] width 379 height 27
select select "20"
click at [460, 142] on select "Select Role Account Manager Electrician Engineering GM HSEQ manager MECH Mechan…" at bounding box center [649, 155] width 379 height 27
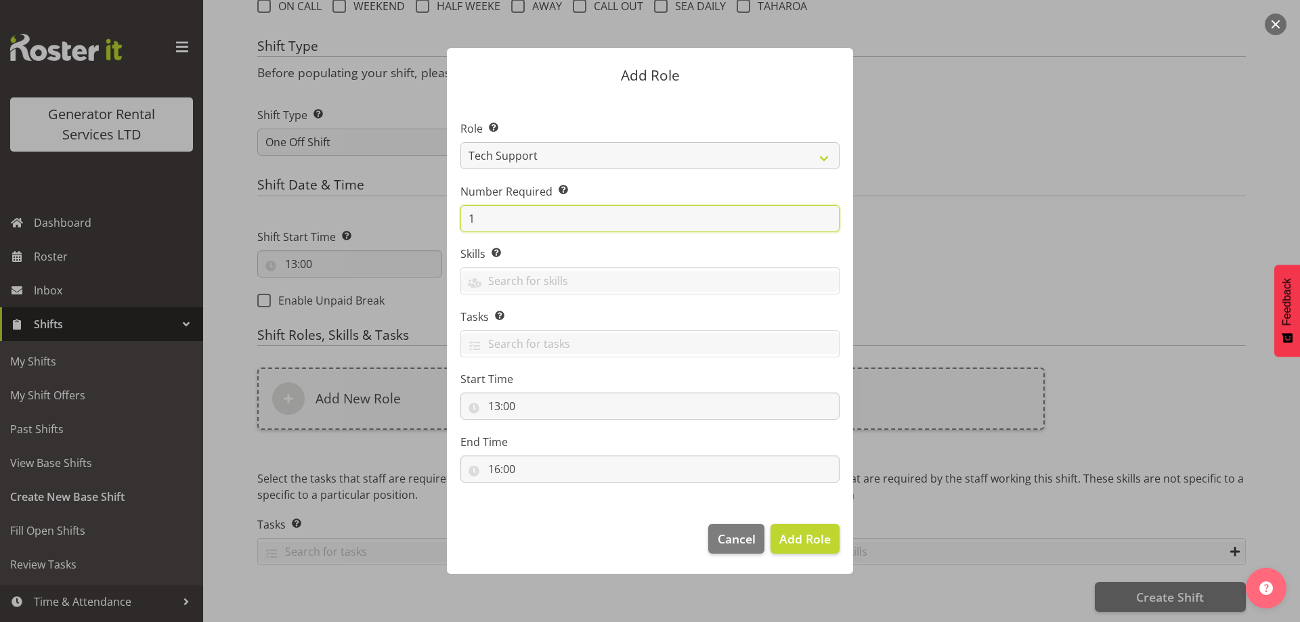
click at [495, 215] on input "1" at bounding box center [649, 218] width 379 height 27
type input "3"
click at [817, 540] on span "Add 3 Roles" at bounding box center [797, 539] width 68 height 16
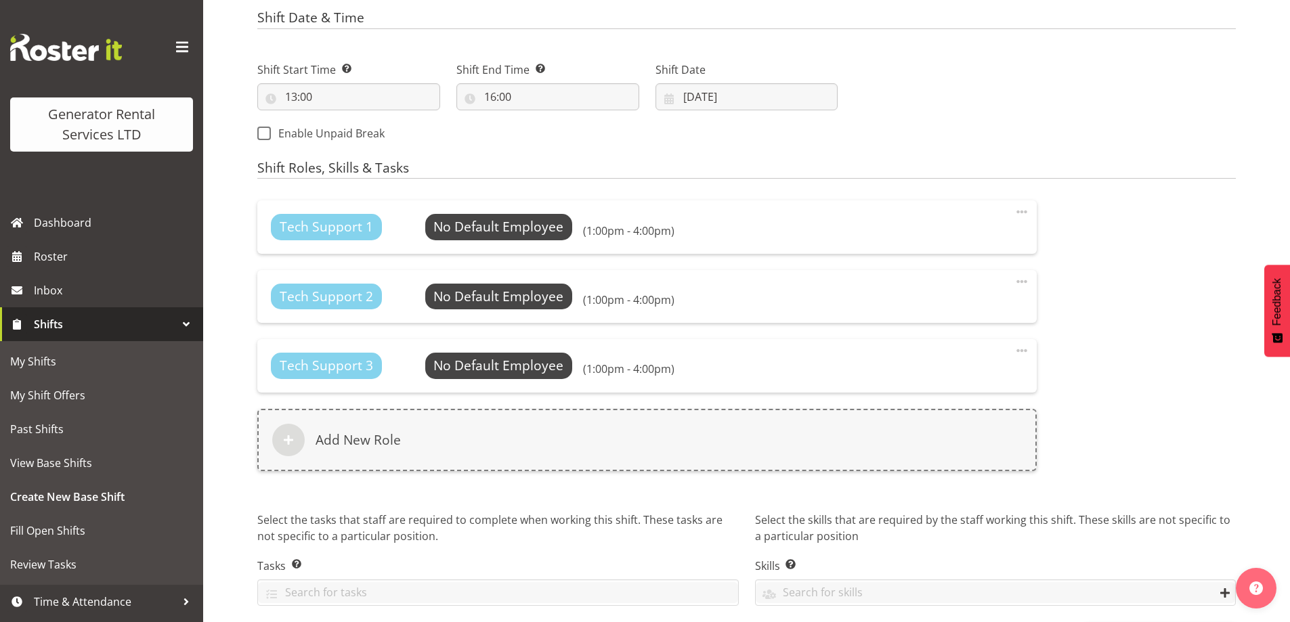
scroll to position [748, 0]
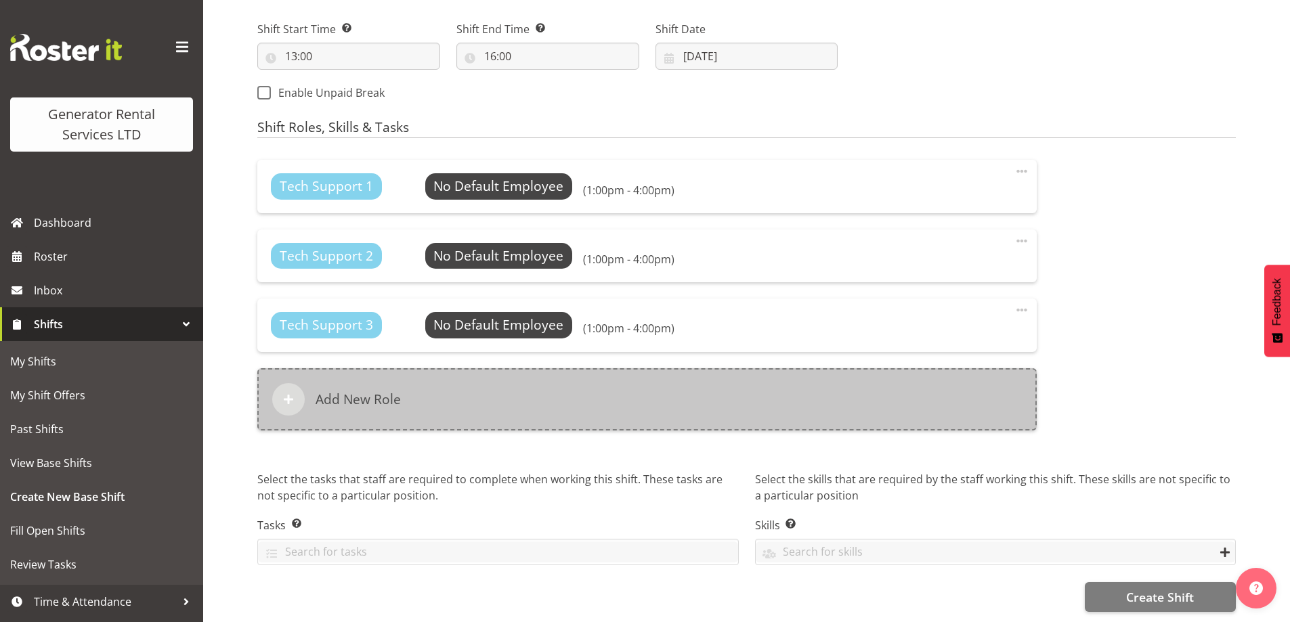
click at [581, 394] on div "Add New Role" at bounding box center [646, 399] width 779 height 62
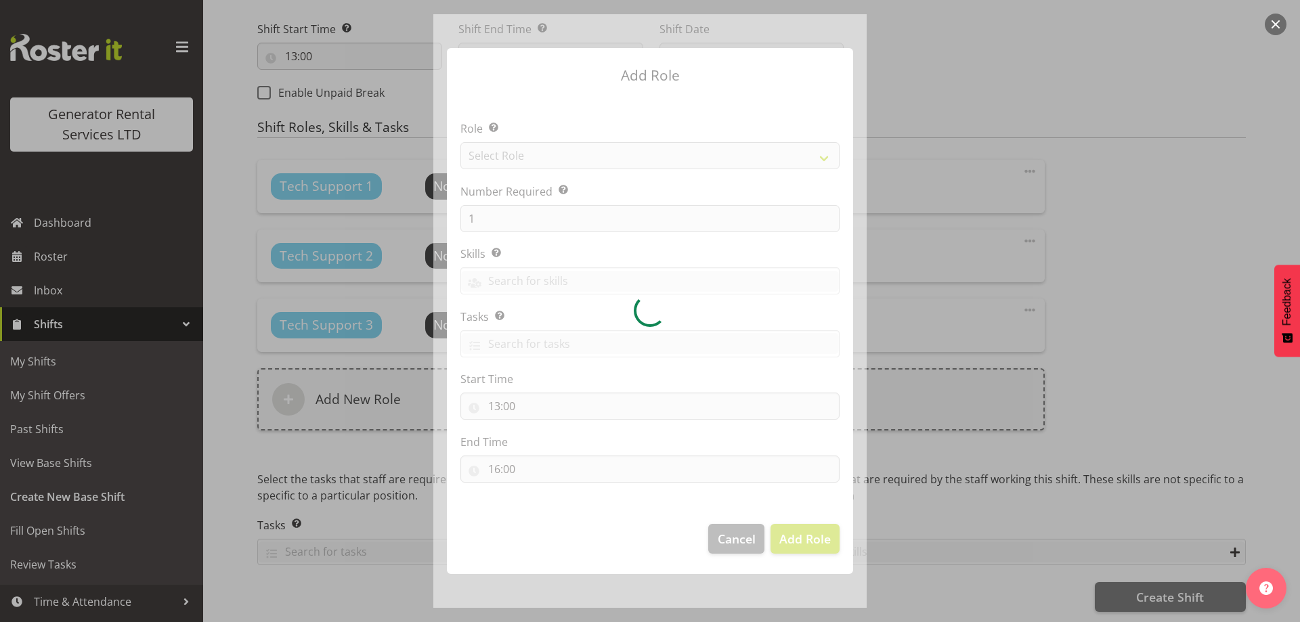
click at [554, 151] on div at bounding box center [649, 311] width 433 height 594
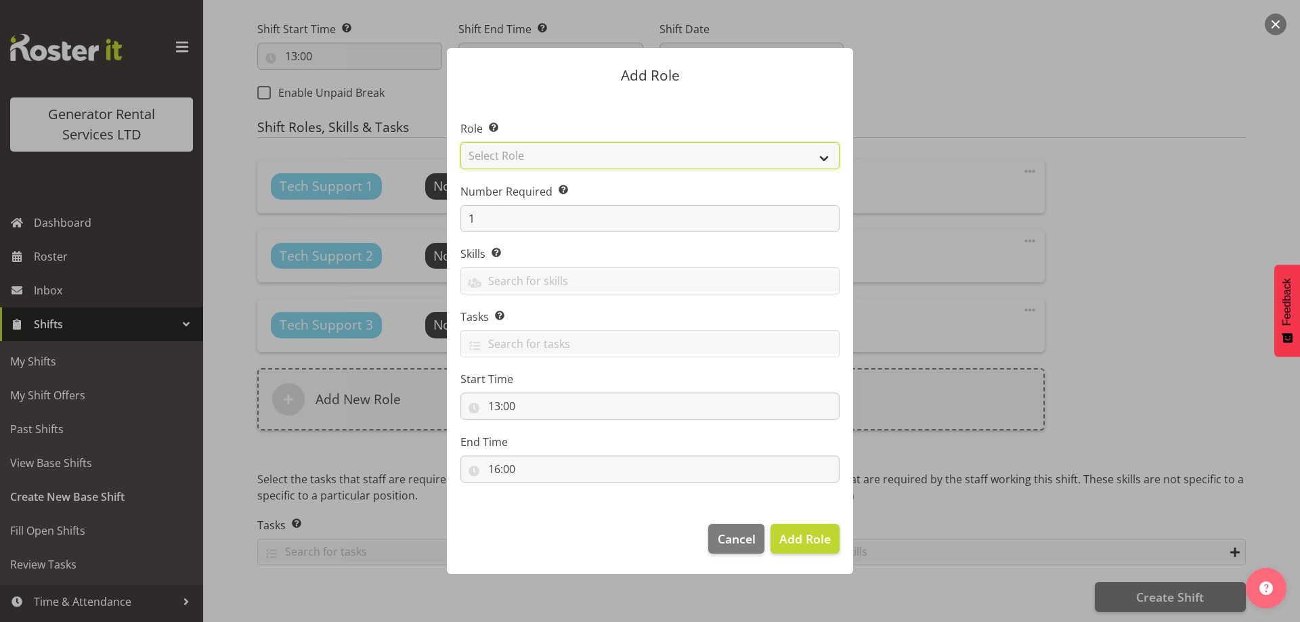
click at [521, 166] on select "Select Role Account Manager Electrician Engineering GM HSEQ manager MECH Mechan…" at bounding box center [649, 155] width 379 height 27
select select "21"
click at [460, 142] on select "Select Role Account Manager Electrician Engineering GM HSEQ manager MECH Mechan…" at bounding box center [649, 155] width 379 height 27
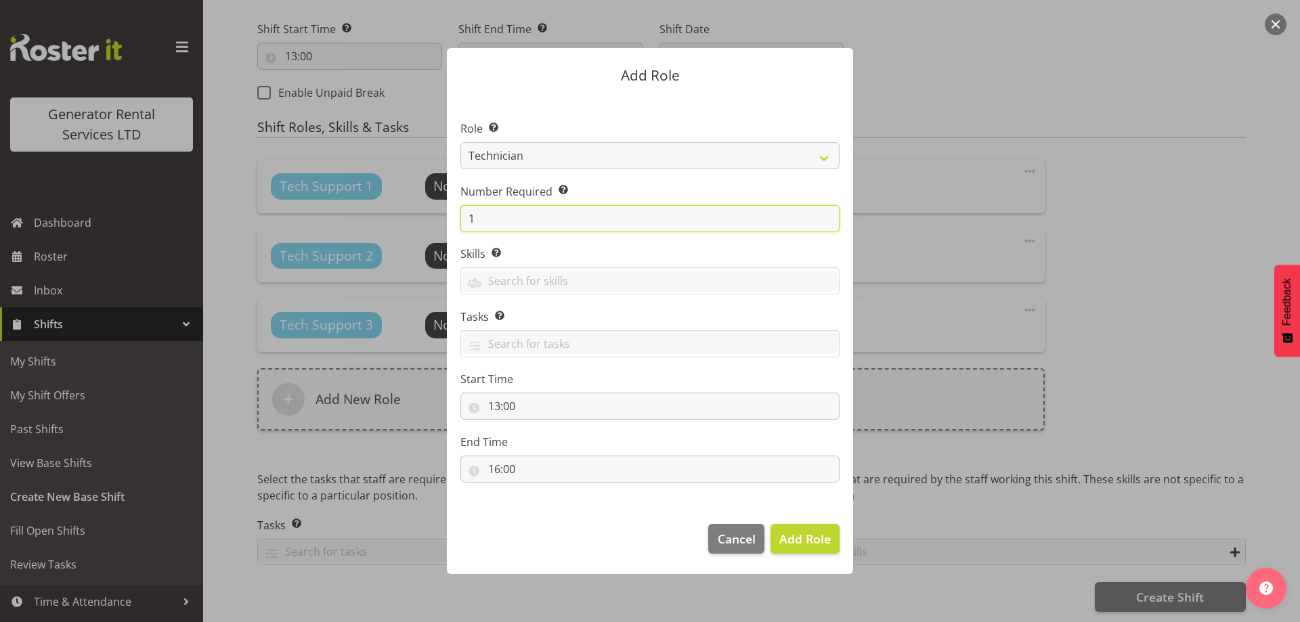
click at [526, 226] on input "1" at bounding box center [649, 218] width 379 height 27
type input "2"
click at [803, 536] on span "Add 2 Roles" at bounding box center [797, 539] width 68 height 16
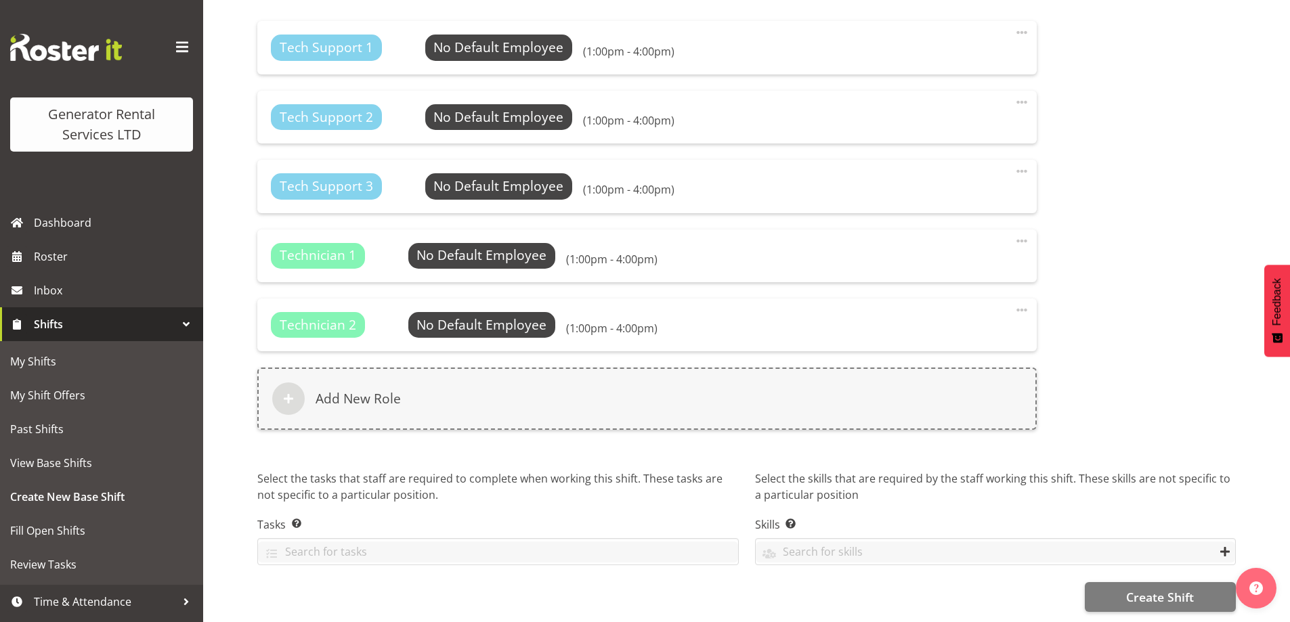
scroll to position [892, 0]
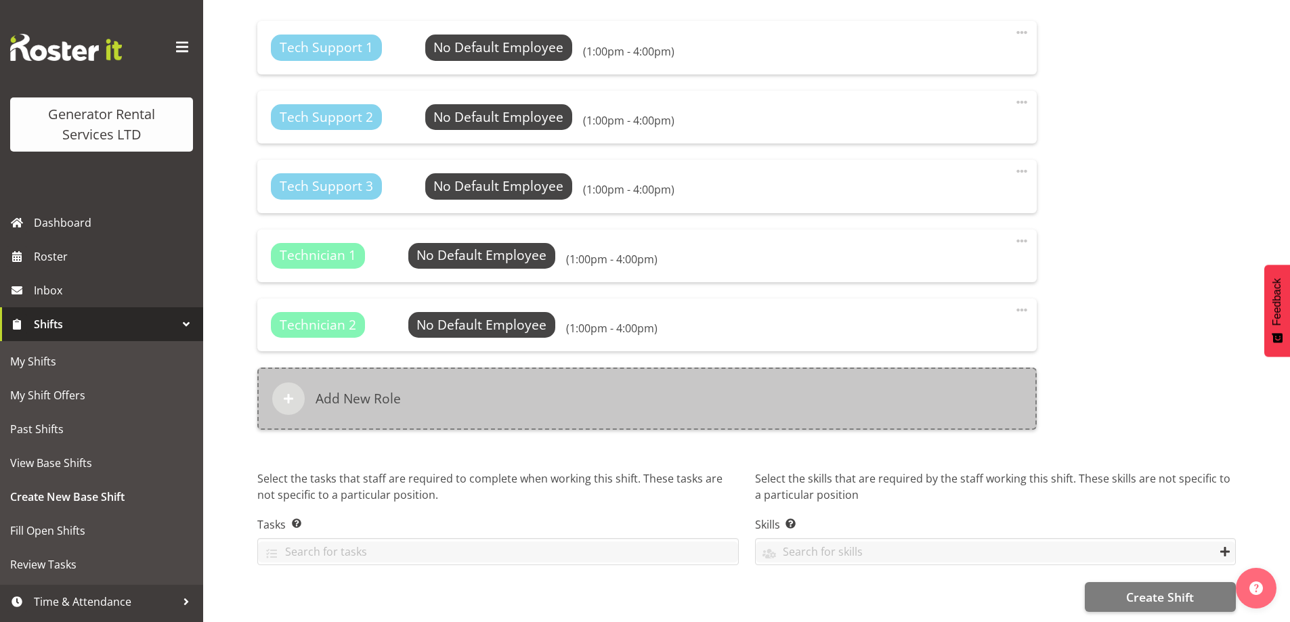
click at [719, 404] on div "Add New Role" at bounding box center [646, 399] width 779 height 62
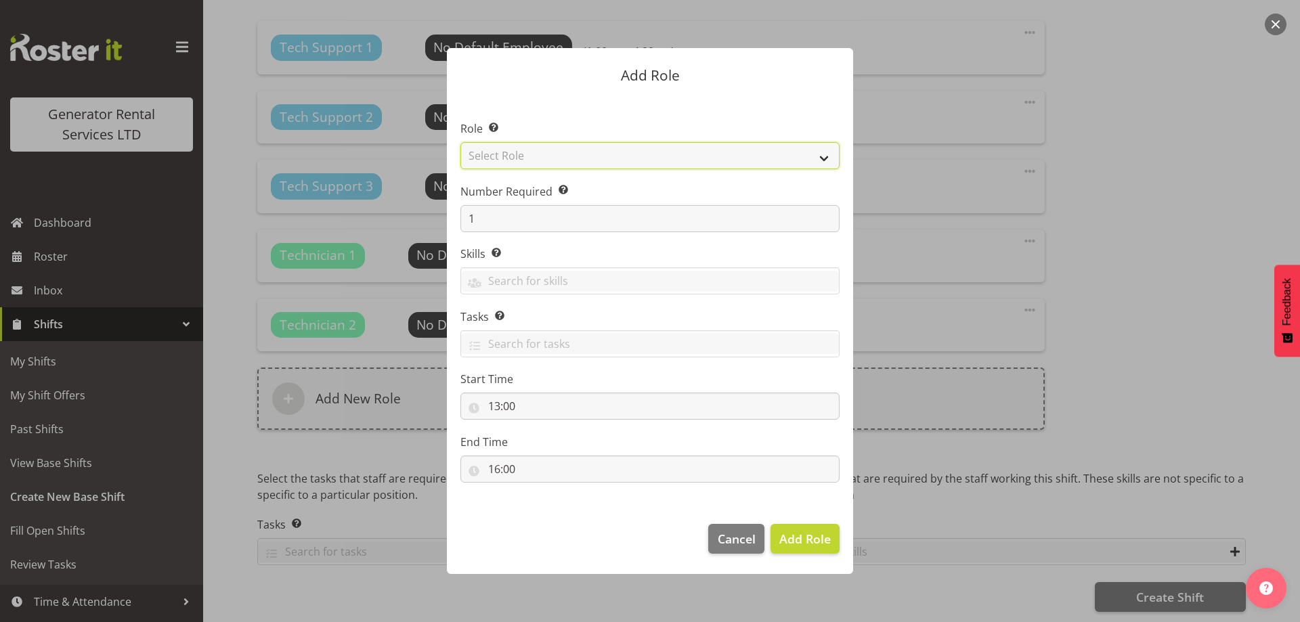
click at [600, 160] on select "Select Role Account Manager Electrician Engineering GM HSEQ manager MECH Mechan…" at bounding box center [649, 155] width 379 height 27
select select "27"
click at [460, 142] on select "Select Role Account Manager Electrician Engineering GM HSEQ manager MECH Mechan…" at bounding box center [649, 155] width 379 height 27
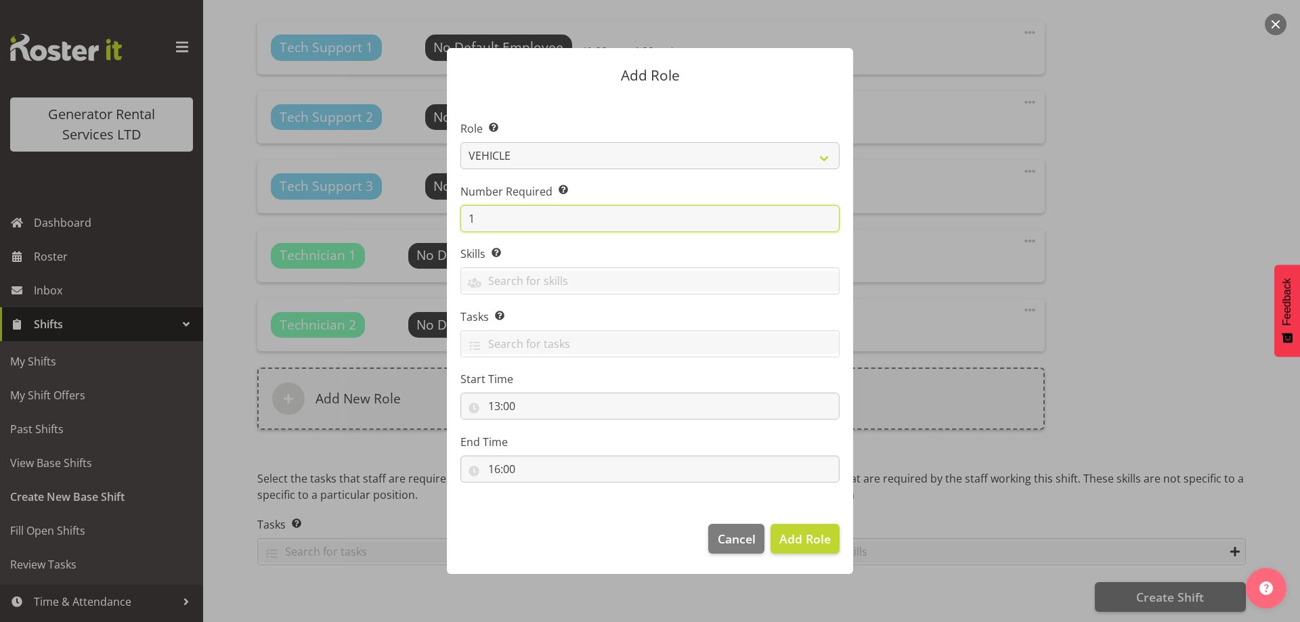
click at [548, 215] on input "1" at bounding box center [649, 218] width 379 height 27
type input "4"
click at [783, 544] on span "Add 4 Roles" at bounding box center [797, 539] width 68 height 16
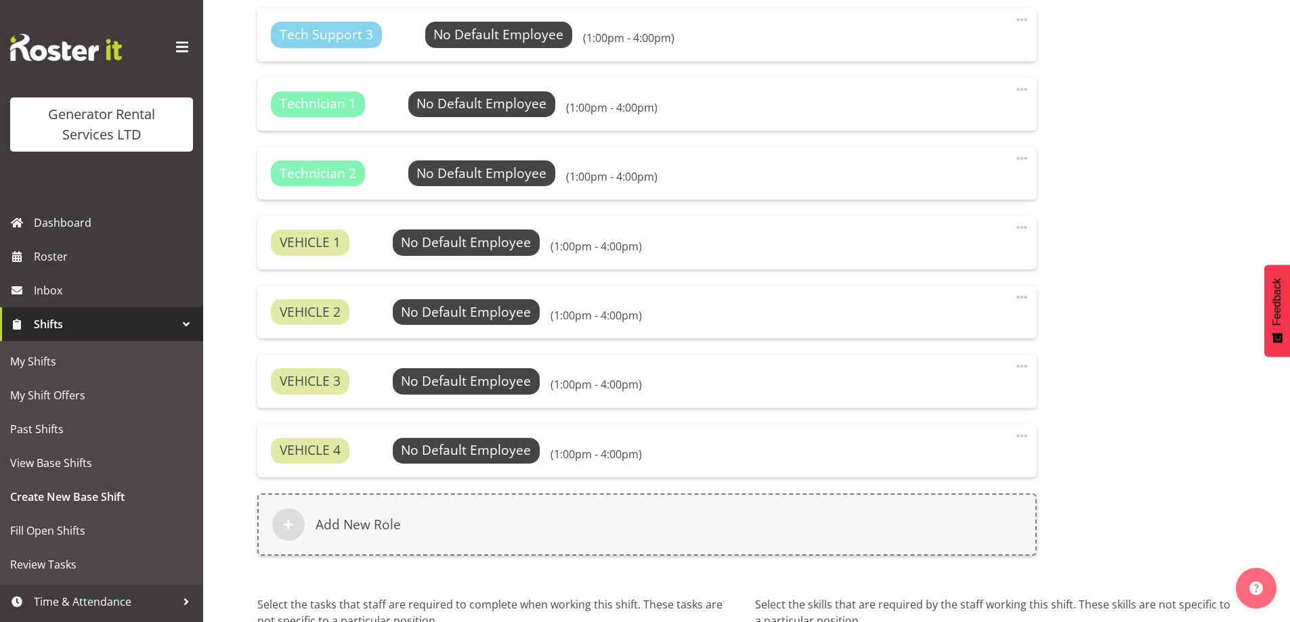
scroll to position [1169, 0]
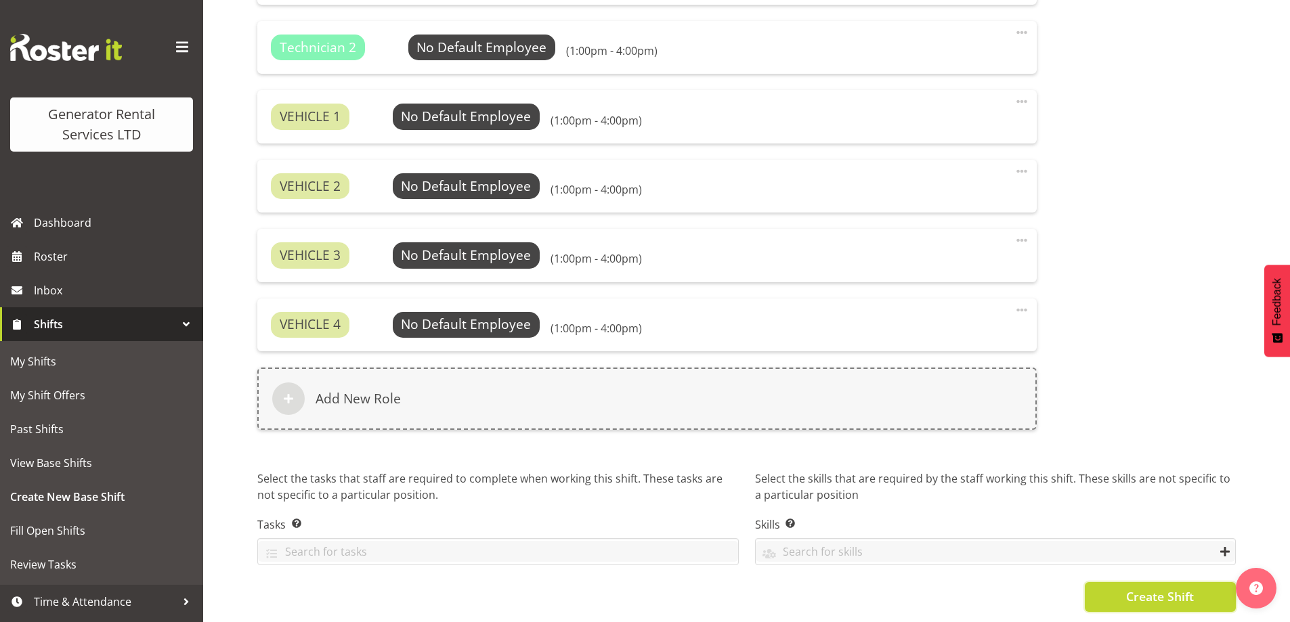
click at [1175, 588] on span "Create Shift" at bounding box center [1160, 597] width 68 height 18
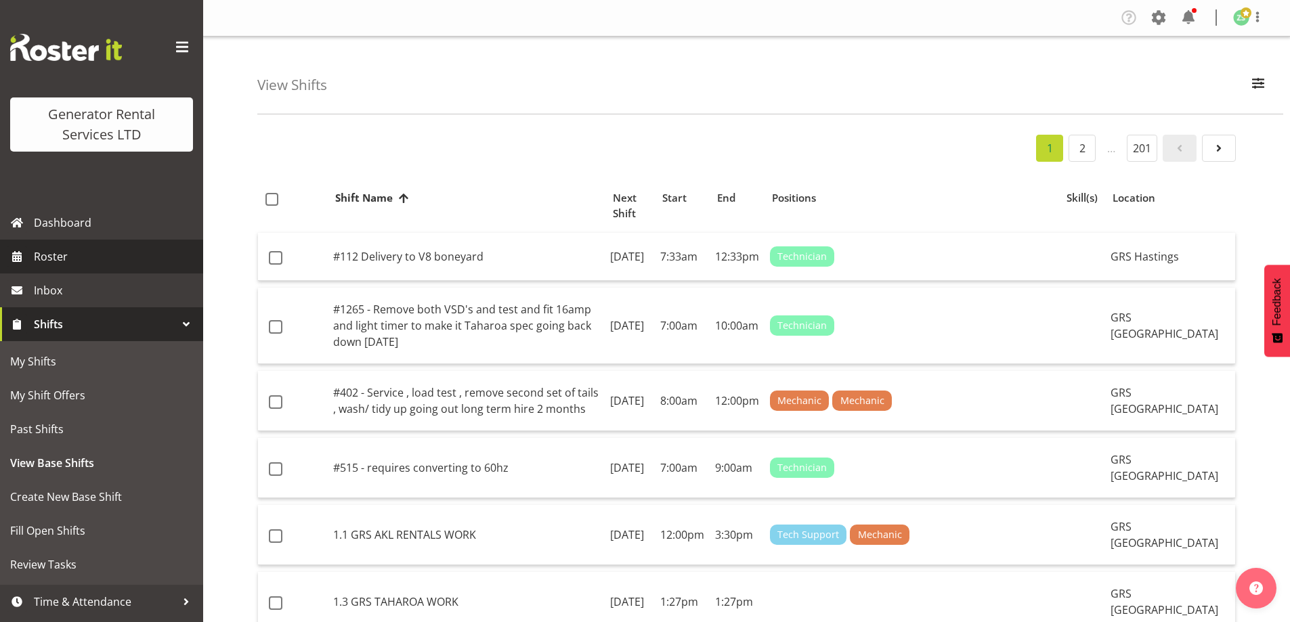
click at [68, 259] on span "Roster" at bounding box center [115, 256] width 162 height 20
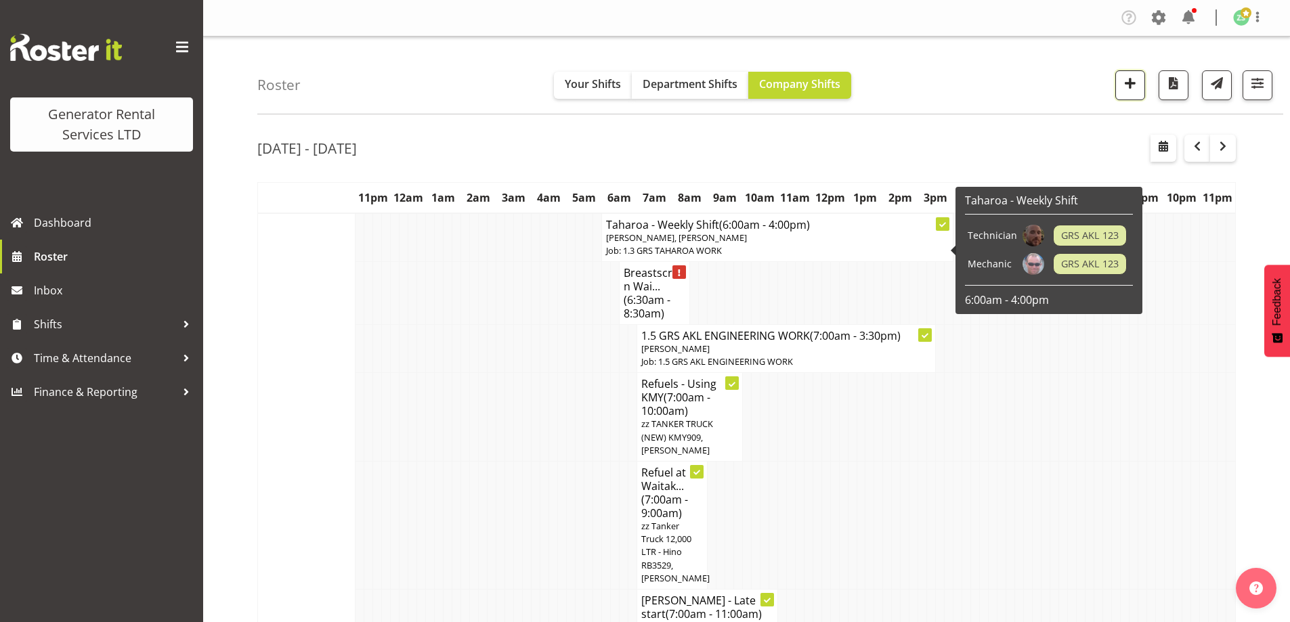
click at [1136, 85] on span "button" at bounding box center [1130, 83] width 18 height 18
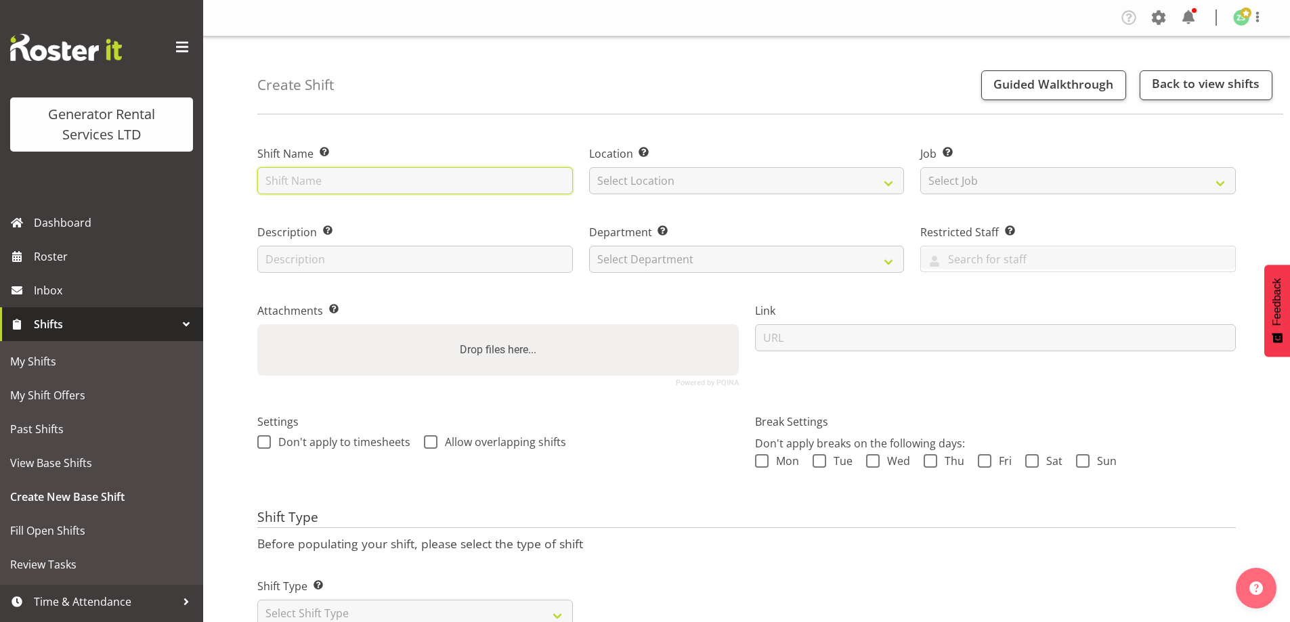
click at [452, 183] on input "text" at bounding box center [415, 180] width 316 height 27
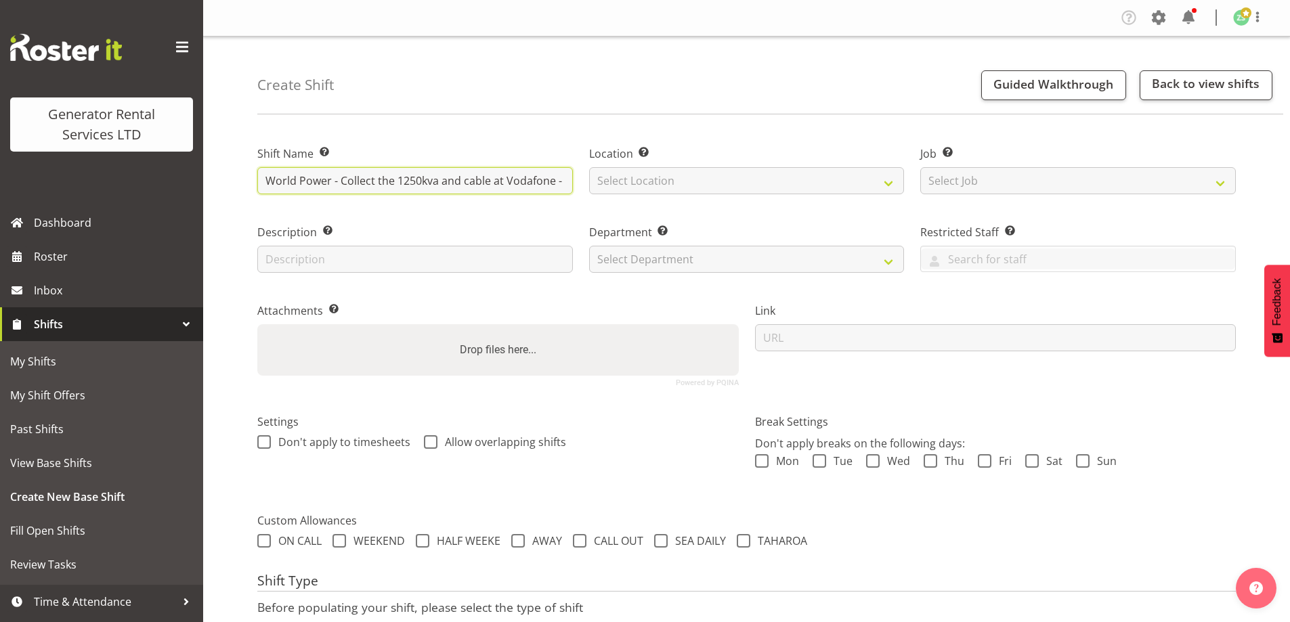
click at [360, 180] on input "World Power - Collect the 1250kva and cable at Vodafone - 15 Lambie Drive, Papa…" at bounding box center [415, 180] width 316 height 27
click at [400, 180] on input "World Power - Deliver a 1250kva and cable to Vodafone - 15 Lambie Drive, Papato…" at bounding box center [415, 180] width 316 height 27
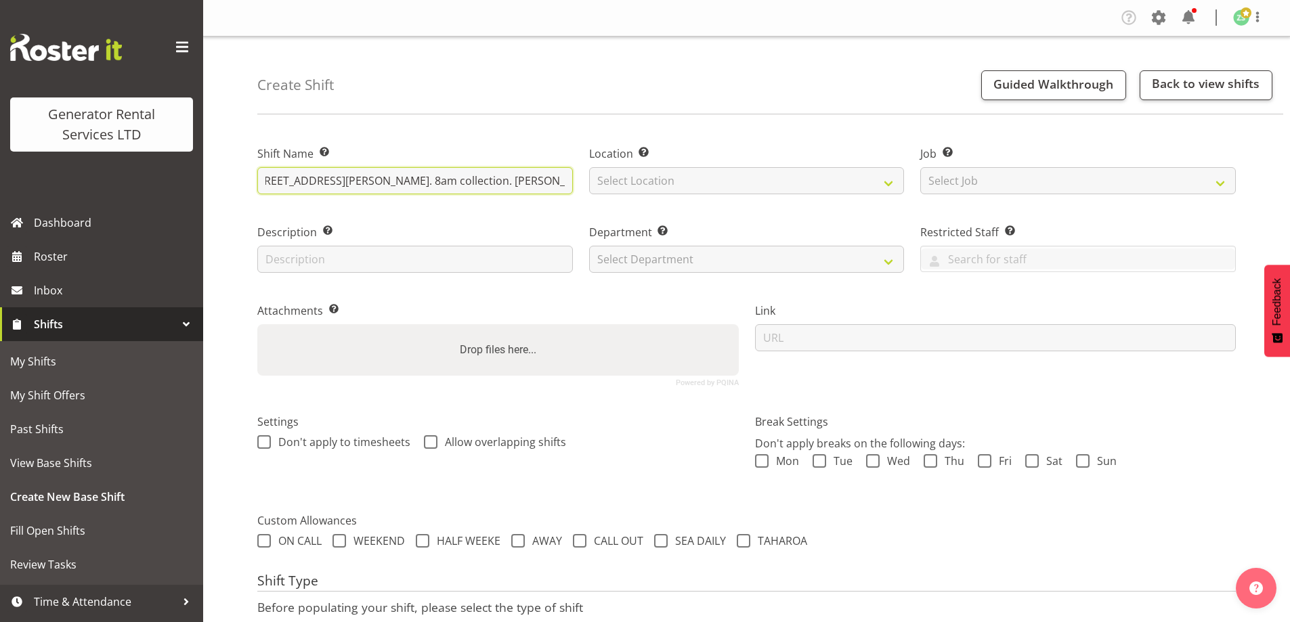
drag, startPoint x: 454, startPoint y: 181, endPoint x: 543, endPoint y: 179, distance: 89.4
click at [544, 179] on input "World Power - Deliver a 1250kva and cable to Vodafone - 15 Lambie Drive, Papato…" at bounding box center [415, 180] width 316 height 27
click at [447, 181] on input "World Power - Deliver a 1250kva and cable to Vodafone - 15 Lambie Drive, Papato…" at bounding box center [415, 180] width 316 height 27
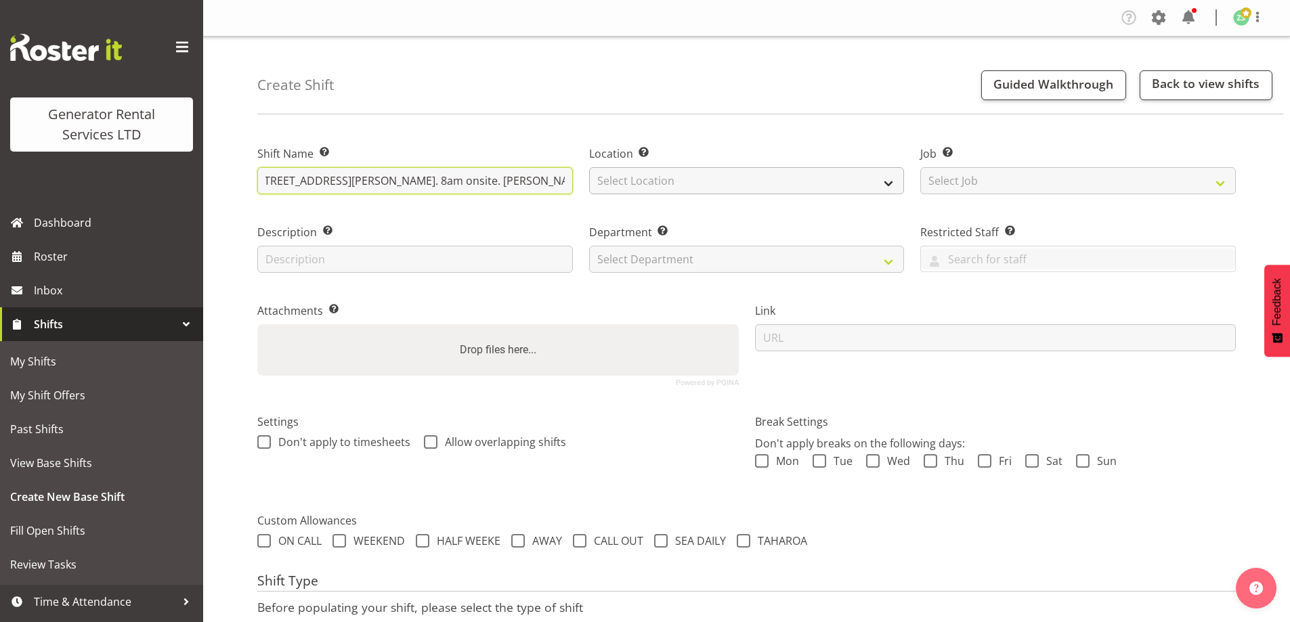
type input "World Power - Deliver a 1250kva and cable to Vodafone - 15 Lambie Drive, Papato…"
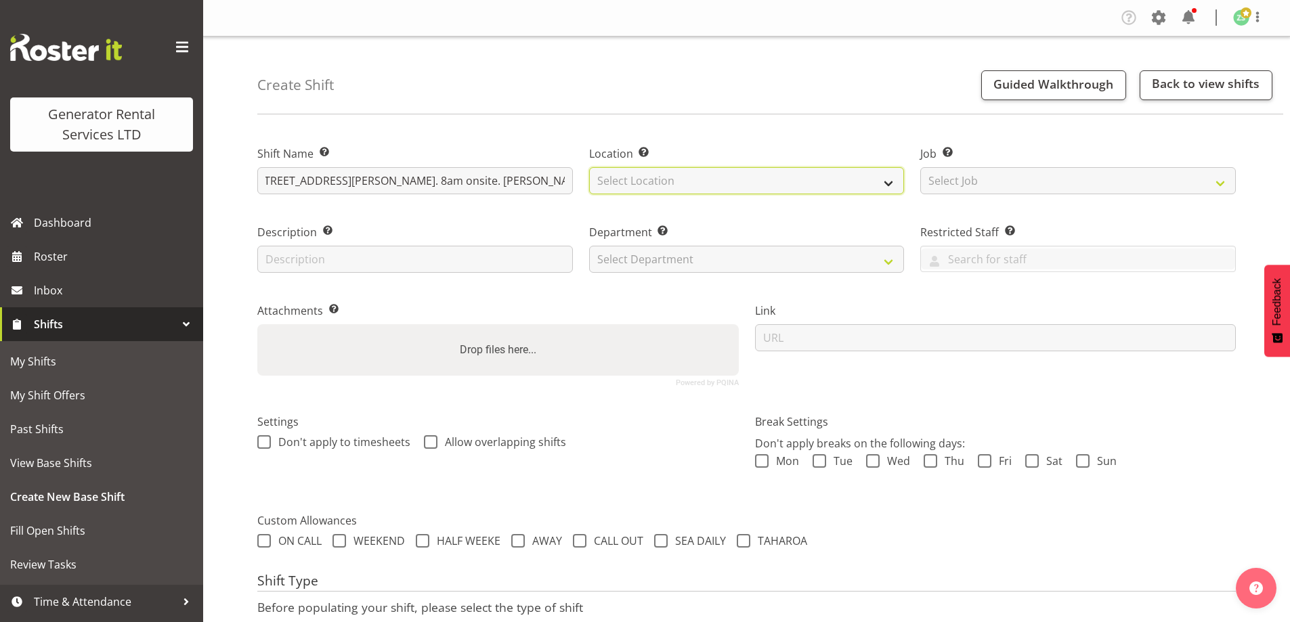
scroll to position [0, 0]
click at [793, 178] on select "Select Location GRS Auckland" at bounding box center [747, 180] width 316 height 27
select select "28"
click at [589, 167] on select "Select Location GRS Auckland" at bounding box center [747, 180] width 316 height 27
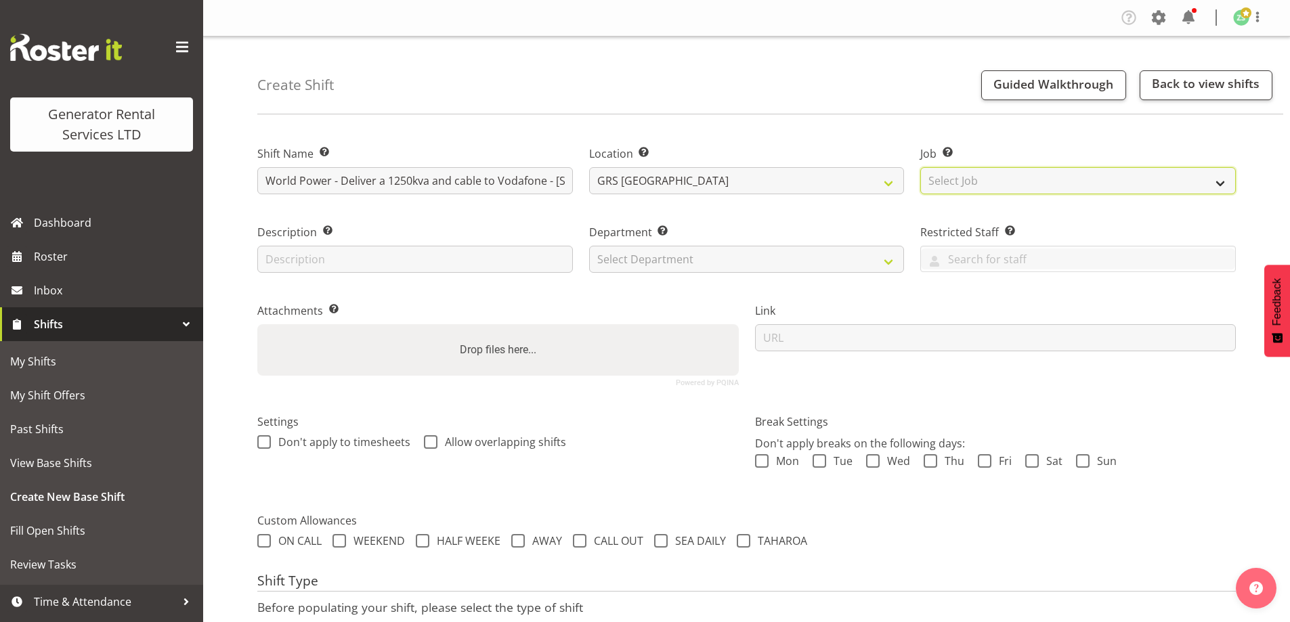
click at [1014, 188] on select "Select Job Create new job 1.1 GRS AKL RENTALS 1.1 GRS AKL RENTALS AC 1.1 GRS AK…" at bounding box center [1078, 180] width 316 height 27
select select "9"
click at [920, 167] on select "Select Job Create new job 1.1 GRS AKL RENTALS 1.1 GRS AKL RENTALS AC 1.1 GRS AK…" at bounding box center [1078, 180] width 316 height 27
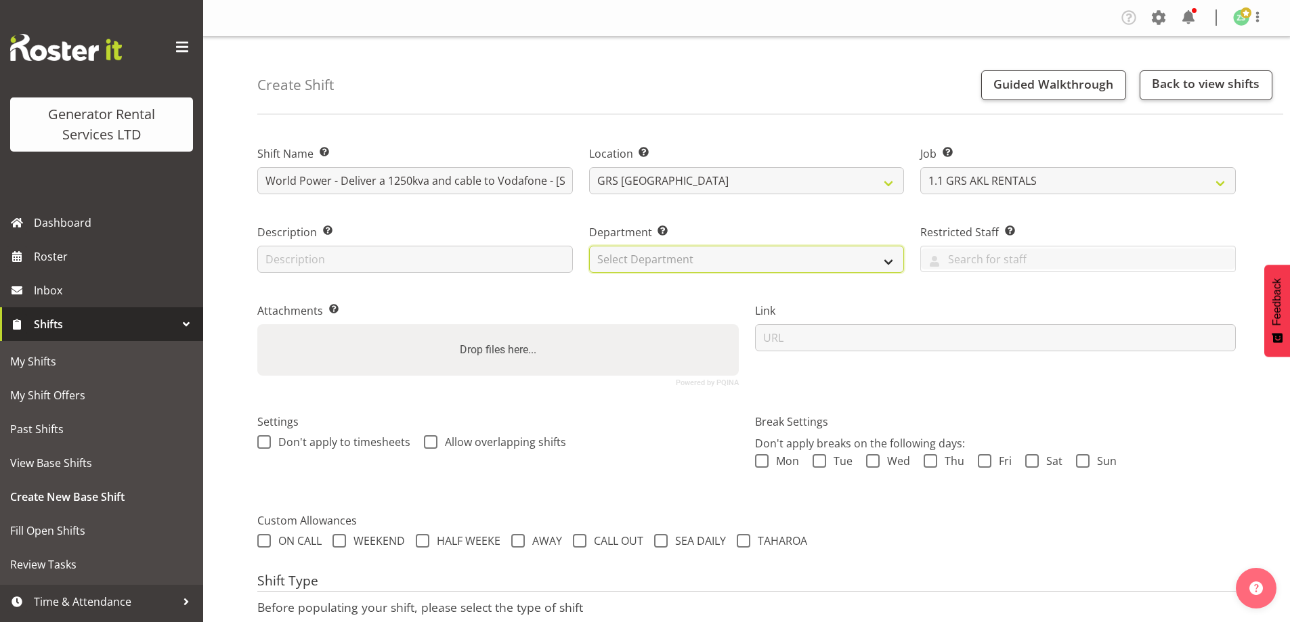
drag, startPoint x: 816, startPoint y: 258, endPoint x: 798, endPoint y: 265, distance: 19.1
click at [816, 258] on select "Select Department GRS ADMIN AKL GRS HIRE AKL GRS HIRE TGA GRS HIRE HST GRS ENGI…" at bounding box center [747, 259] width 316 height 27
select select "20"
click at [589, 246] on select "Select Department GRS ADMIN AKL GRS HIRE AKL GRS HIRE TGA GRS HIRE HST GRS ENGI…" at bounding box center [747, 259] width 316 height 27
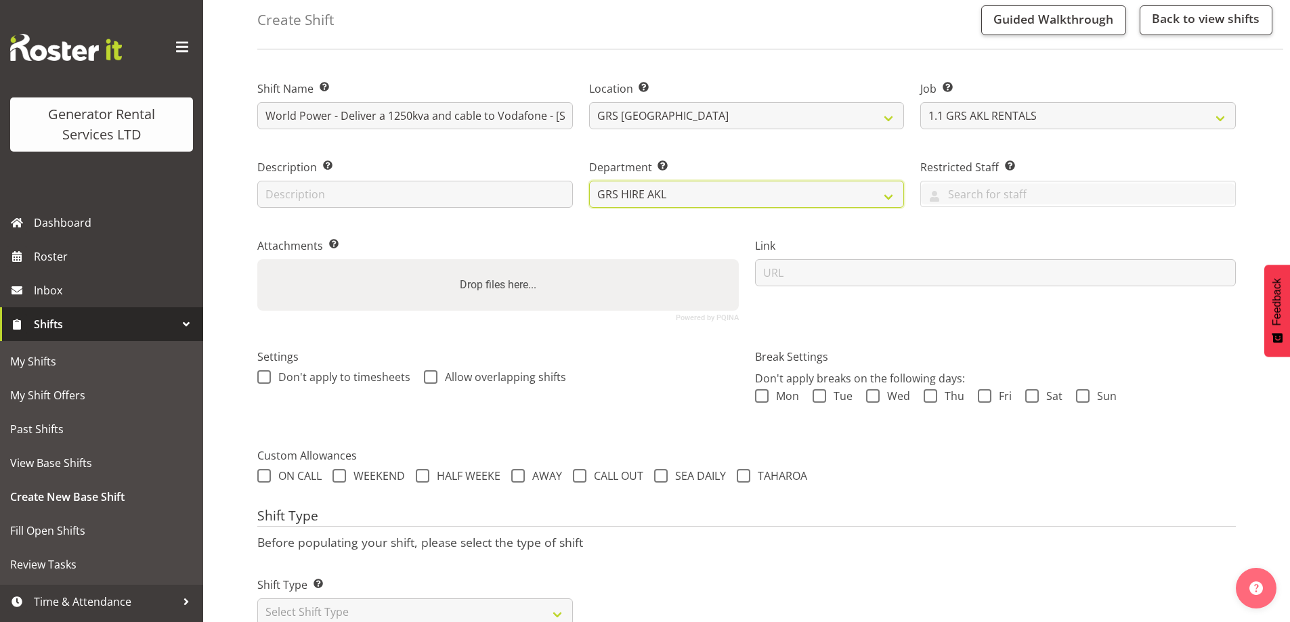
scroll to position [110, 0]
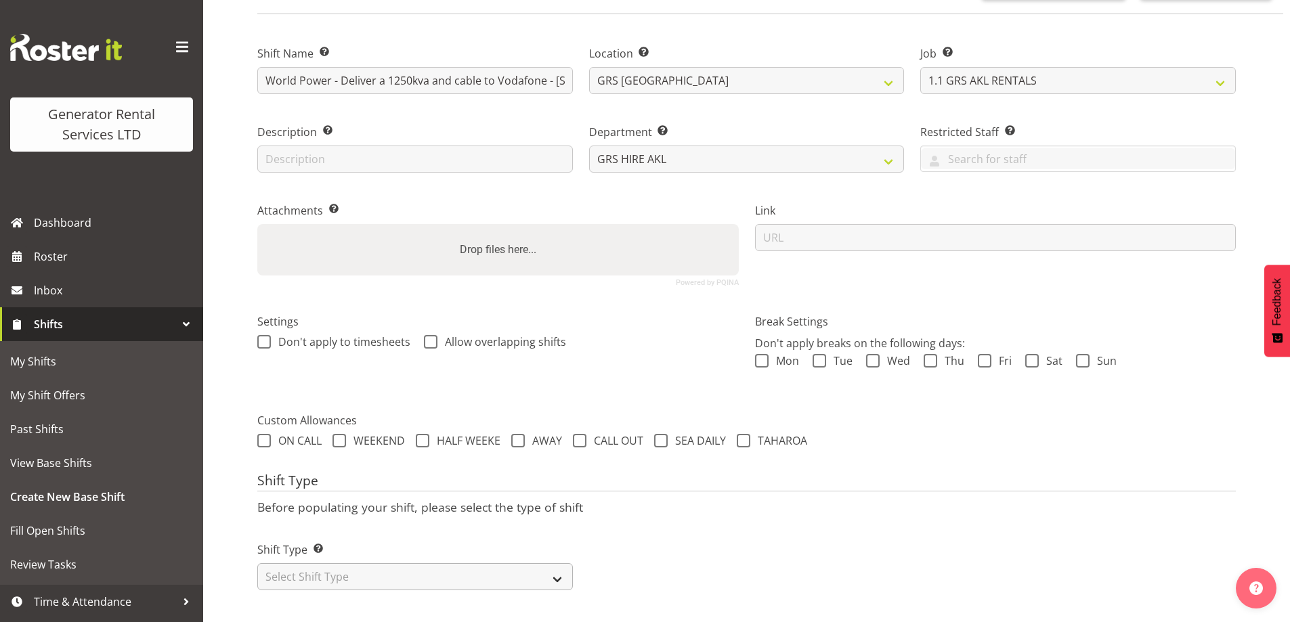
click at [437, 552] on div "Shift Type Shift Types: One Off – Select this if you would like a single shift …" at bounding box center [415, 566] width 316 height 49
click at [418, 563] on select "Select Shift Type One Off Shift Recurring Shift Rotating Shift" at bounding box center [415, 576] width 316 height 27
click at [293, 500] on p "Before populating your shift, please select the type of shift" at bounding box center [746, 507] width 978 height 15
click at [313, 581] on div "Shift Type Shift Types: One Off – Select this if you would like a single shift …" at bounding box center [415, 561] width 332 height 76
click at [303, 576] on select "Select Shift Type One Off Shift Recurring Shift Rotating Shift" at bounding box center [415, 576] width 316 height 27
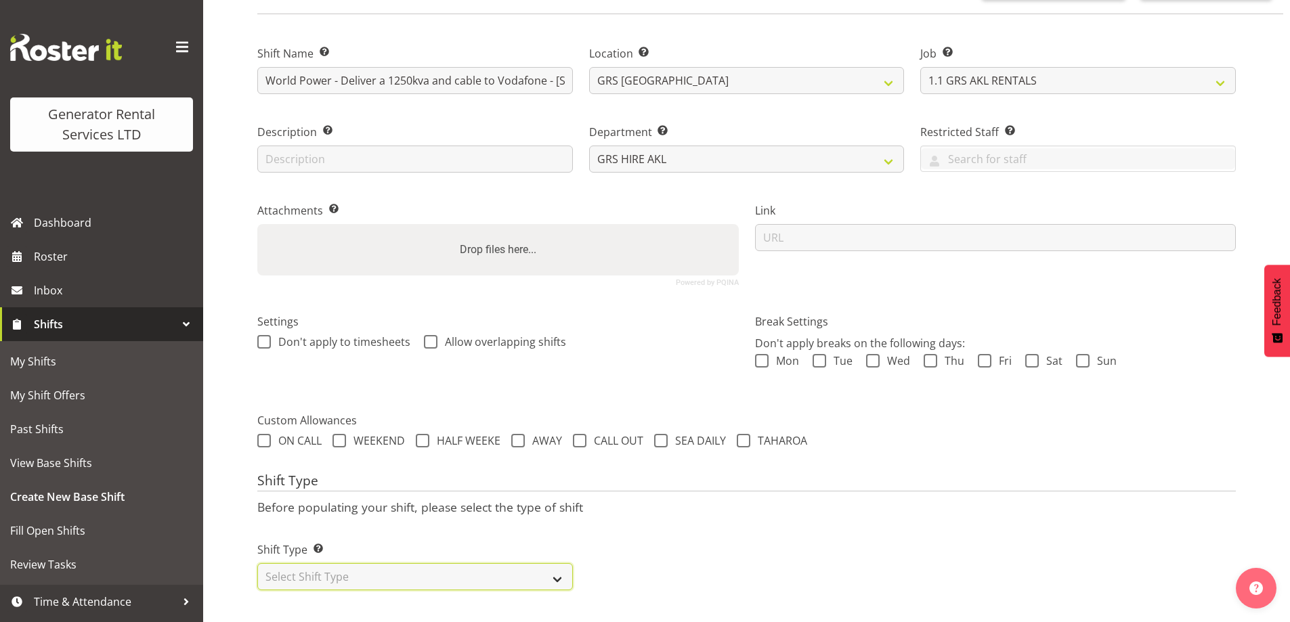
select select "one_off"
click at [257, 563] on select "Select Shift Type One Off Shift Recurring Shift Rotating Shift" at bounding box center [415, 576] width 316 height 27
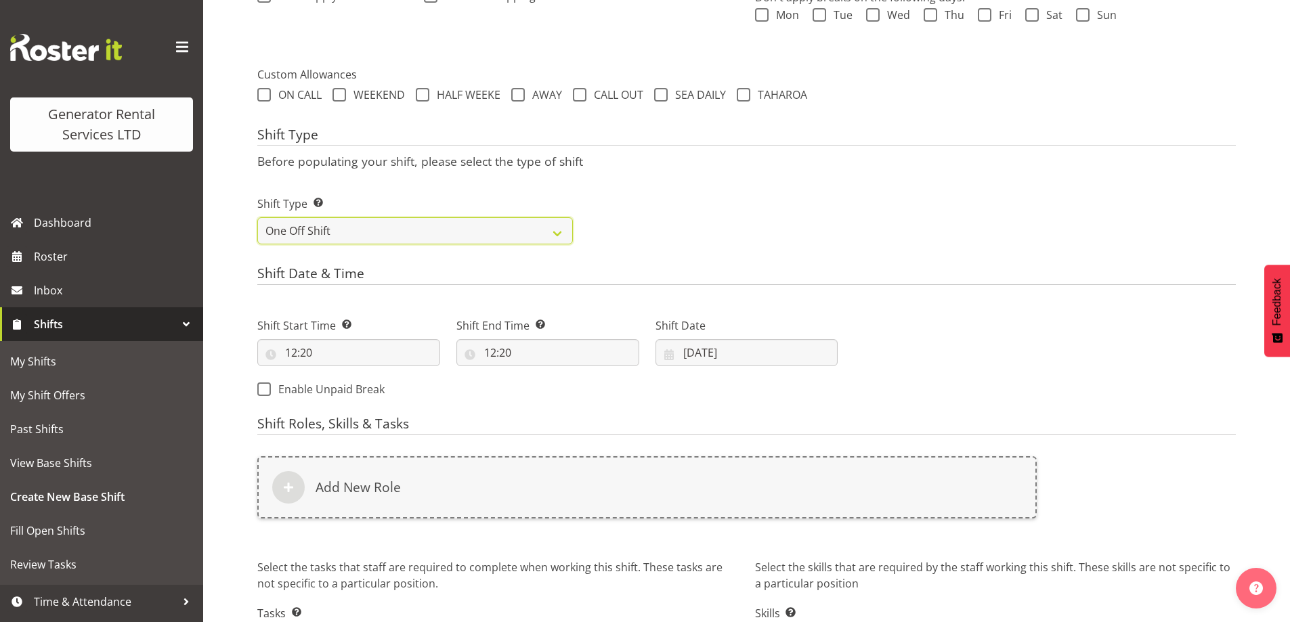
scroll to position [449, 0]
click at [407, 352] on input "12:20" at bounding box center [348, 350] width 183 height 27
drag, startPoint x: 351, startPoint y: 383, endPoint x: 353, endPoint y: 374, distance: 9.2
click at [351, 383] on select "00 01 02 03 04 05 06 07 08 09 10 11 12 13 14 15 16 17 18 19 20 21 22 23" at bounding box center [349, 385] width 30 height 27
select select "7"
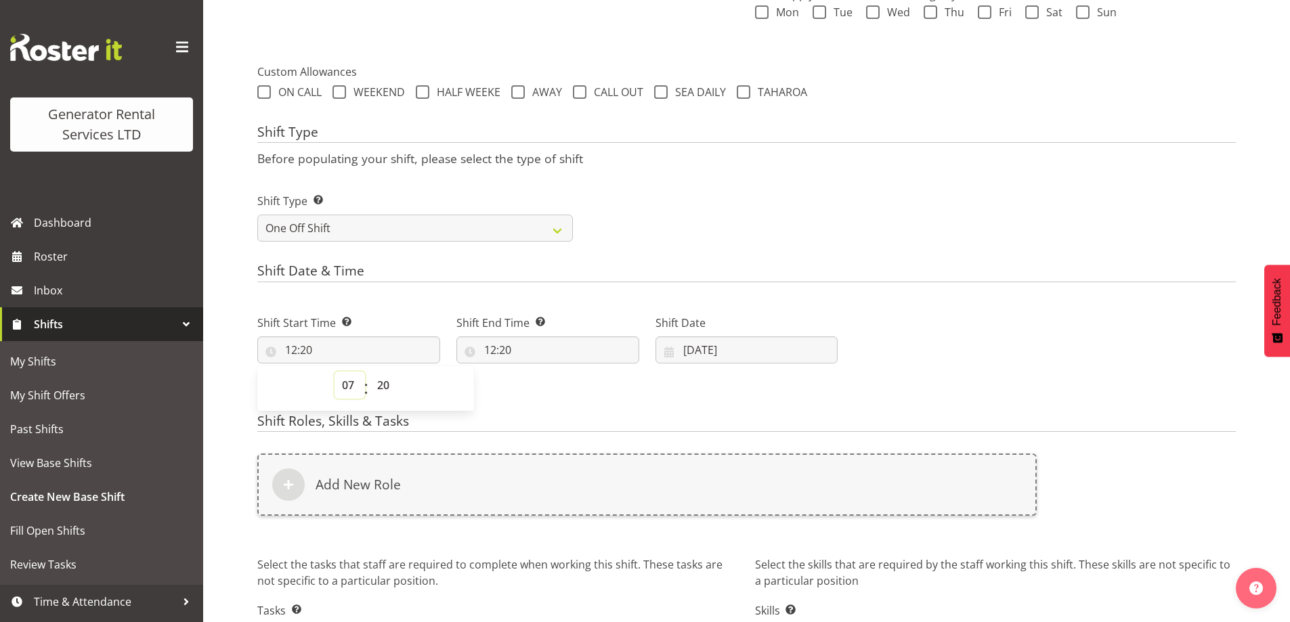
click at [334, 372] on select "00 01 02 03 04 05 06 07 08 09 10 11 12 13 14 15 16 17 18 19 20 21 22 23" at bounding box center [349, 385] width 30 height 27
type input "07:20"
click at [385, 384] on select "00 01 02 03 04 05 06 07 08 09 10 11 12 13 14 15 16 17 18 19 20 21 22 23 24 25 2…" at bounding box center [385, 385] width 30 height 27
select select "0"
click at [370, 372] on select "00 01 02 03 04 05 06 07 08 09 10 11 12 13 14 15 16 17 18 19 20 21 22 23 24 25 2…" at bounding box center [385, 385] width 30 height 27
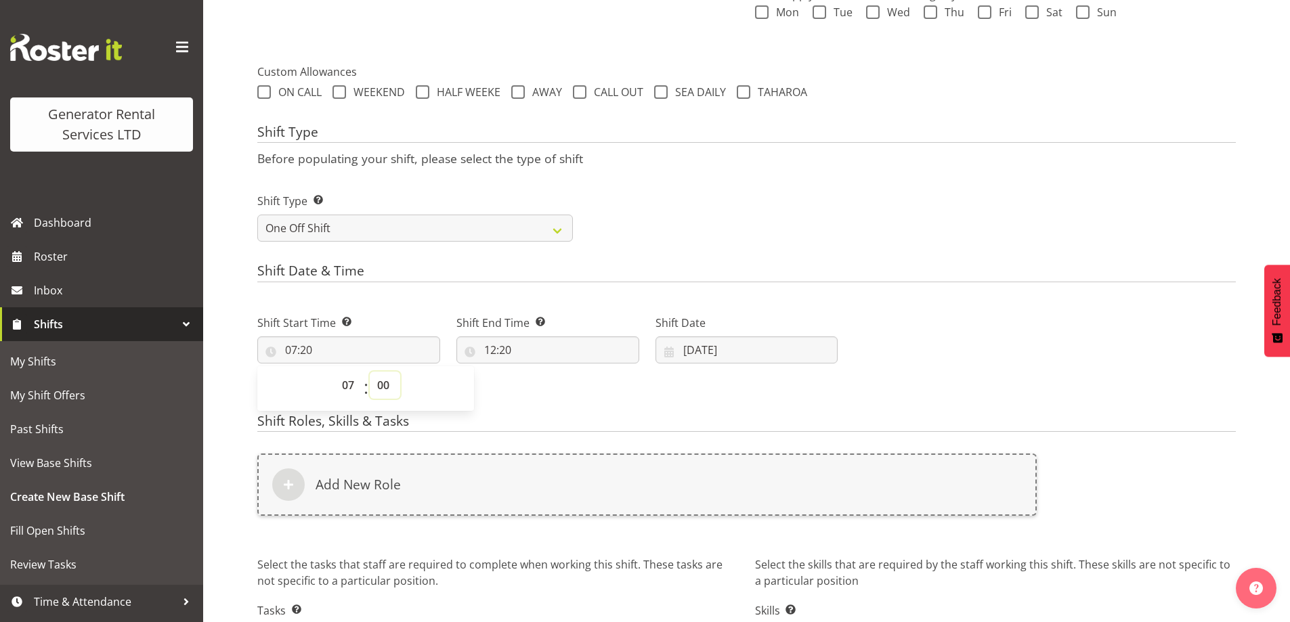
type input "07:00"
click at [569, 360] on input "12:20" at bounding box center [547, 350] width 183 height 27
click at [550, 387] on select "00 01 02 03 04 05 06 07 08 09 10 11 12 13 14 15 16 17 18 19 20 21 22 23" at bounding box center [549, 385] width 30 height 27
select select "9"
click at [534, 372] on select "00 01 02 03 04 05 06 07 08 09 10 11 12 13 14 15 16 17 18 19 20 21 22 23" at bounding box center [549, 385] width 30 height 27
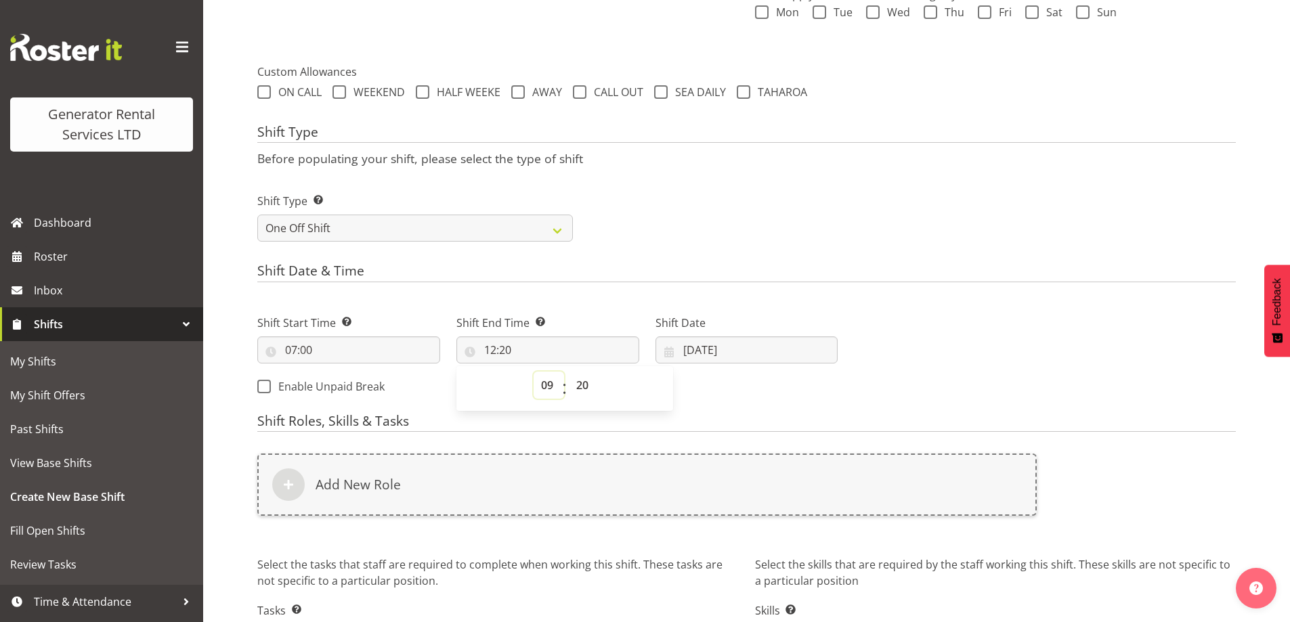
type input "09:20"
click at [596, 385] on select "00 01 02 03 04 05 06 07 08 09 10 11 12 13 14 15 16 17 18 19 20 21 22 23 24 25 2…" at bounding box center [584, 385] width 30 height 27
select select "30"
click at [569, 372] on select "00 01 02 03 04 05 06 07 08 09 10 11 12 13 14 15 16 17 18 19 20 21 22 23 24 25 2…" at bounding box center [584, 385] width 30 height 27
type input "09:30"
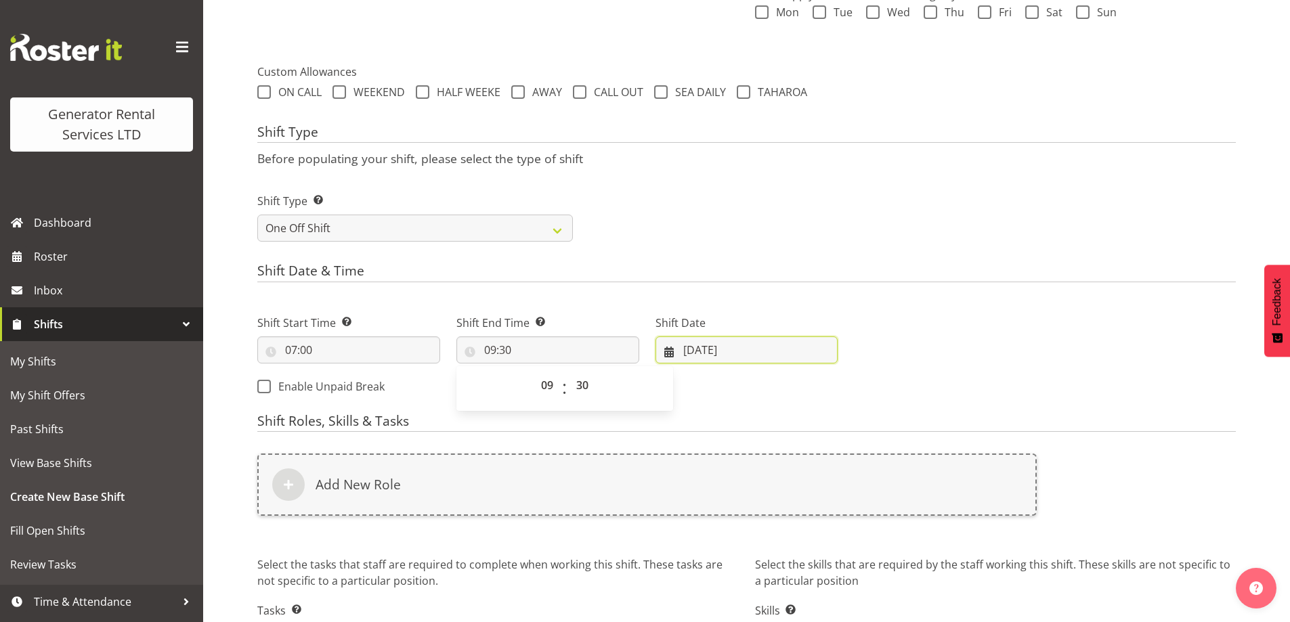
click at [739, 354] on input "25/08/2025" at bounding box center [746, 350] width 183 height 27
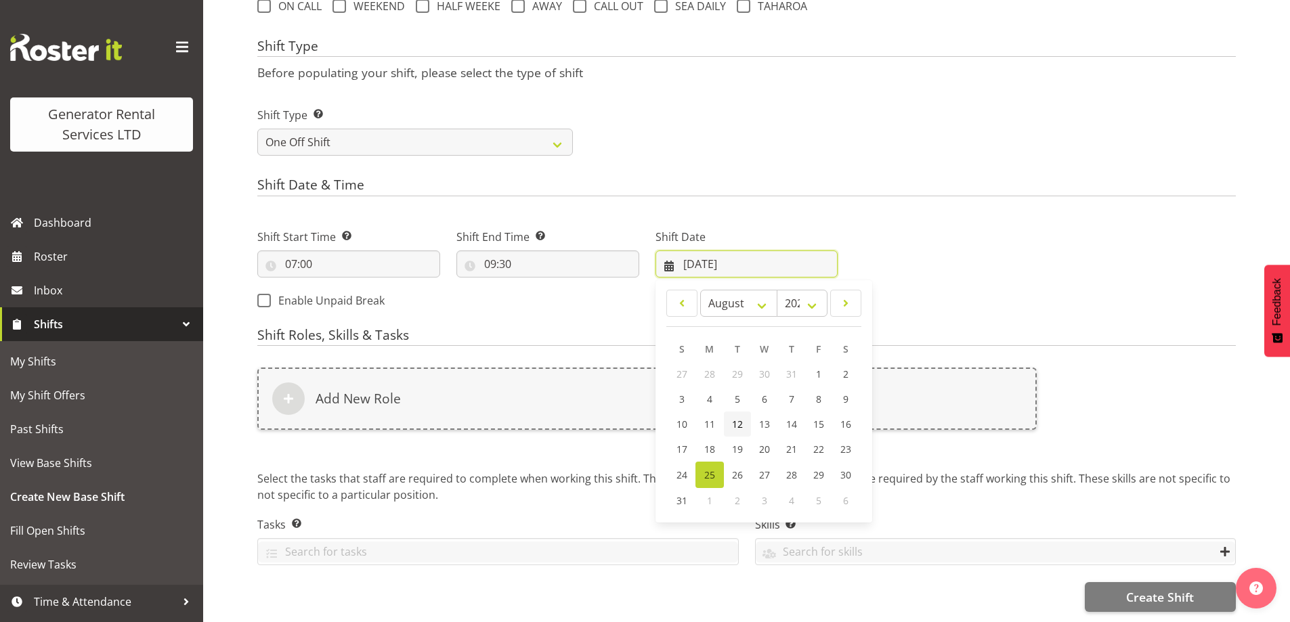
scroll to position [545, 0]
click at [741, 469] on span "26" at bounding box center [737, 475] width 11 height 13
type input "26/08/2025"
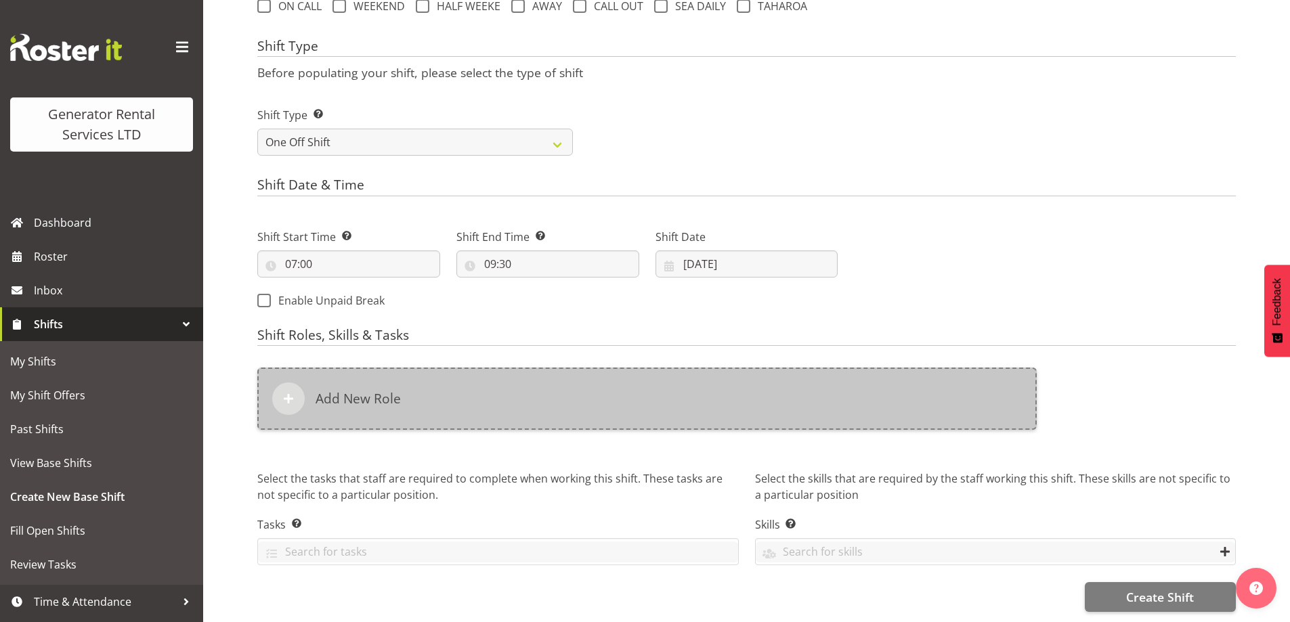
click at [607, 389] on div "Add New Role" at bounding box center [646, 399] width 779 height 62
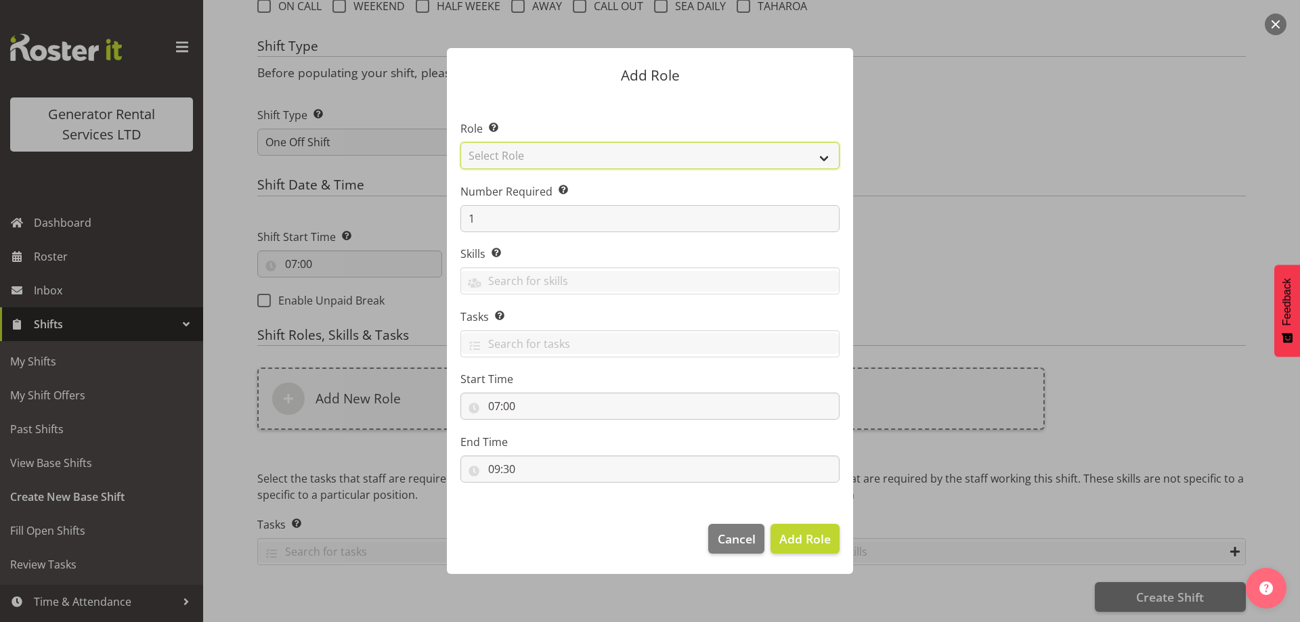
click at [550, 158] on select "Select Role Account Manager Electrician Engineering GM HSEQ manager MECH Mechan…" at bounding box center [649, 155] width 379 height 27
select select "20"
click at [460, 142] on select "Select Role Account Manager Electrician Engineering GM HSEQ manager MECH Mechan…" at bounding box center [649, 155] width 379 height 27
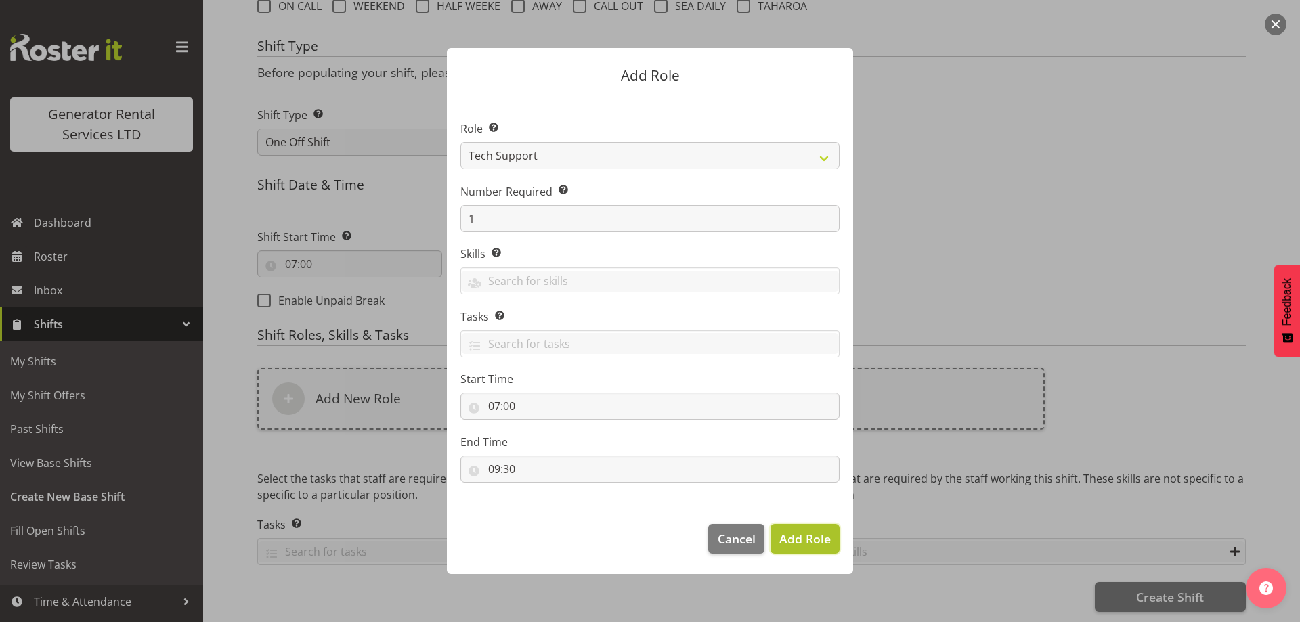
click at [802, 534] on span "Add Role" at bounding box center [804, 539] width 51 height 16
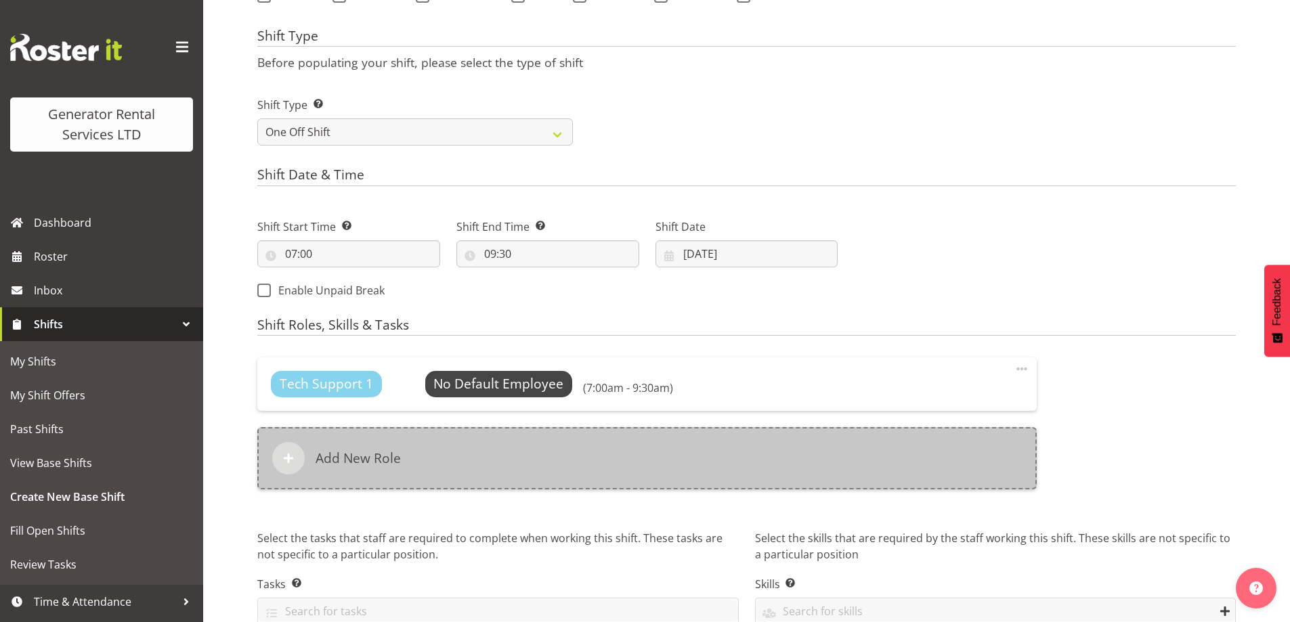
drag, startPoint x: 766, startPoint y: 469, endPoint x: 762, endPoint y: 481, distance: 12.2
click at [762, 481] on div "Add New Role" at bounding box center [646, 458] width 779 height 62
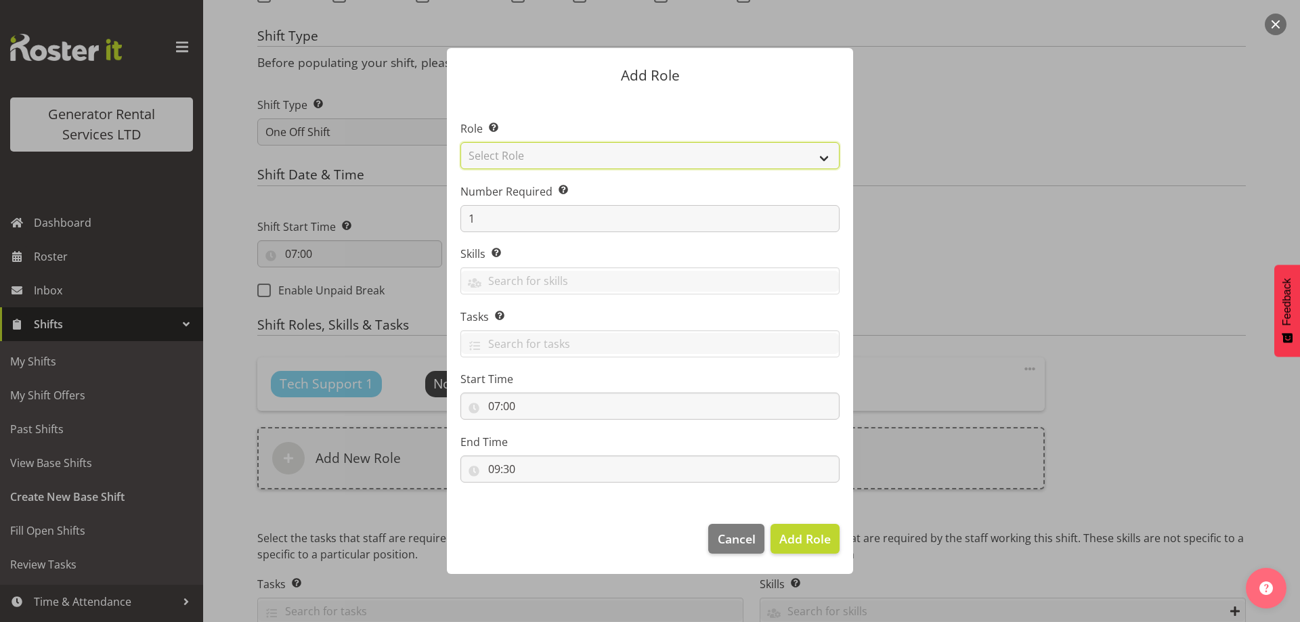
click at [594, 163] on select "Select Role Account Manager Electrician Engineering GM HSEQ manager MECH Mechan…" at bounding box center [649, 155] width 379 height 27
select select "27"
click at [460, 142] on select "Select Role Account Manager Electrician Engineering GM HSEQ manager MECH Mechan…" at bounding box center [649, 155] width 379 height 27
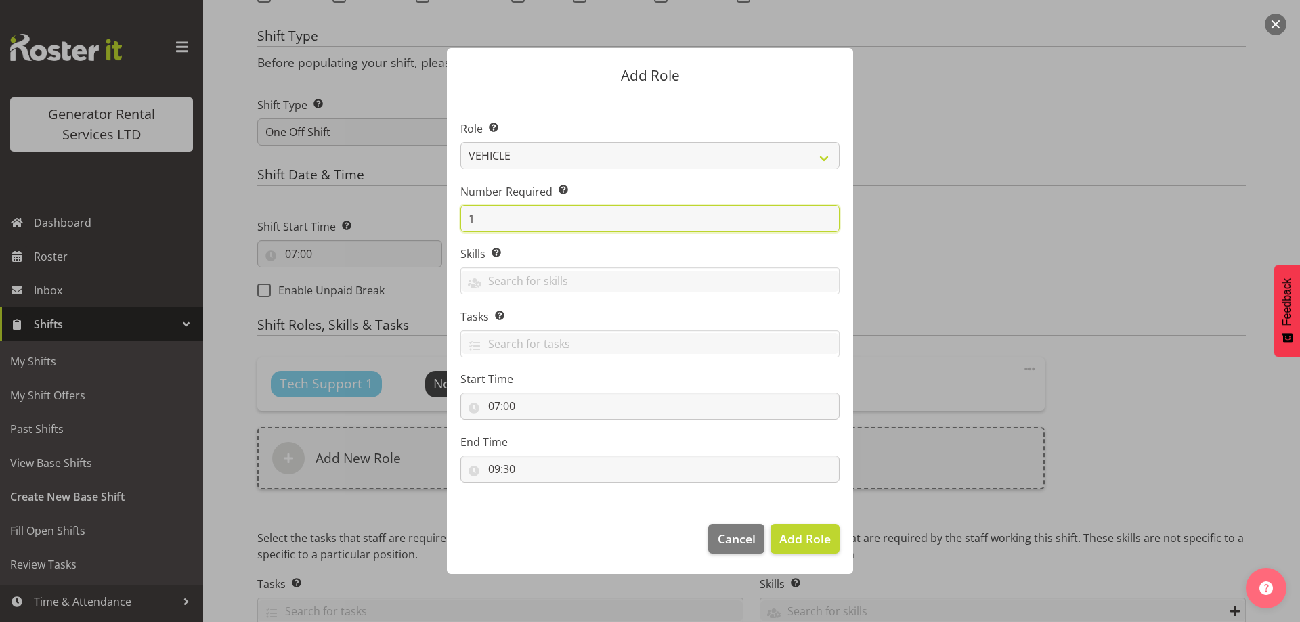
click at [527, 221] on input "1" at bounding box center [649, 218] width 379 height 27
type input "2"
click at [802, 541] on span "Add 2 Roles" at bounding box center [797, 539] width 68 height 16
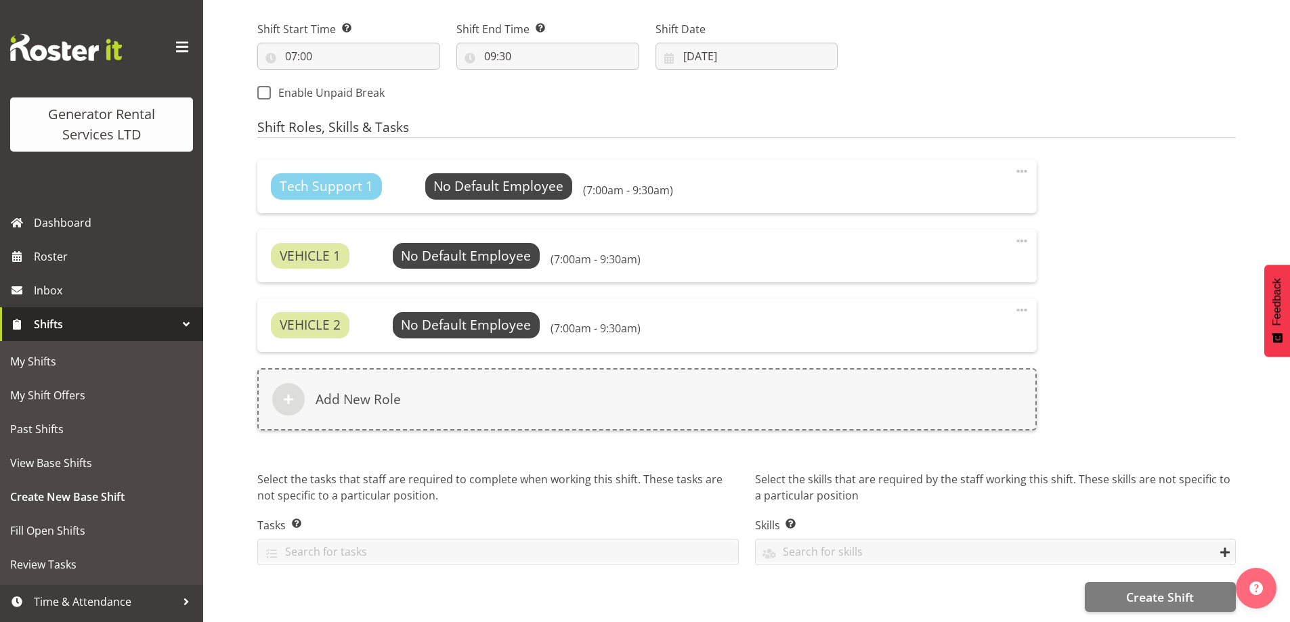
scroll to position [753, 0]
click at [1124, 586] on button "Create Shift" at bounding box center [1160, 597] width 151 height 30
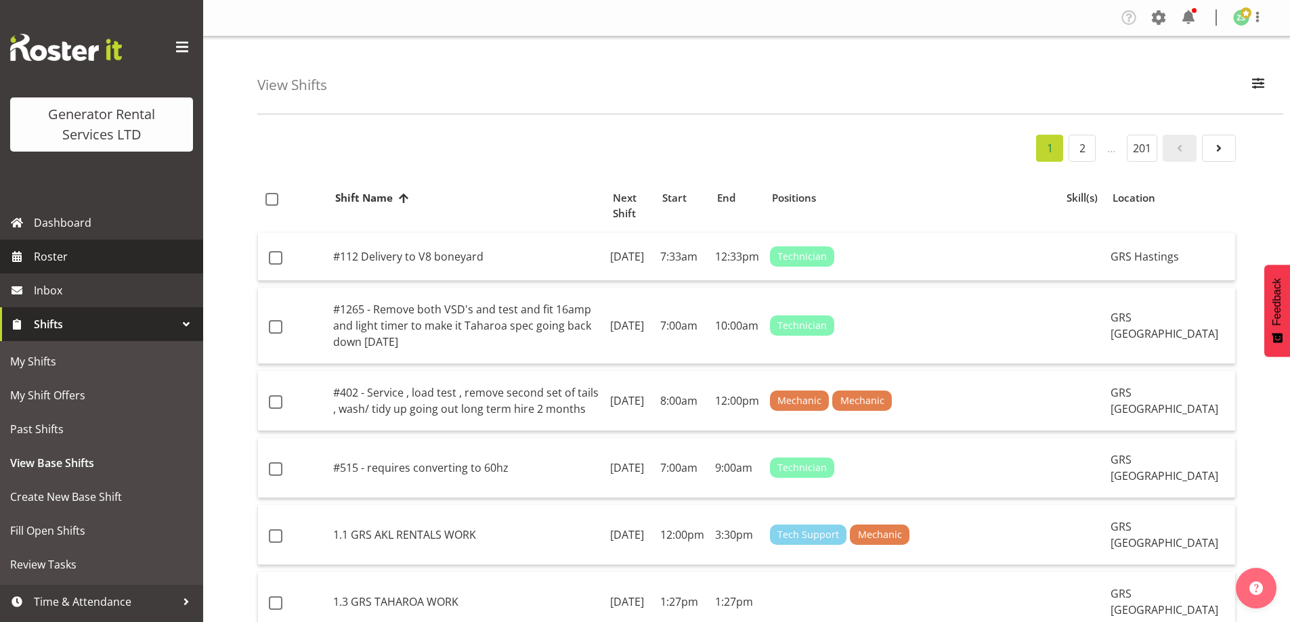
click at [69, 272] on link "Roster" at bounding box center [101, 257] width 203 height 34
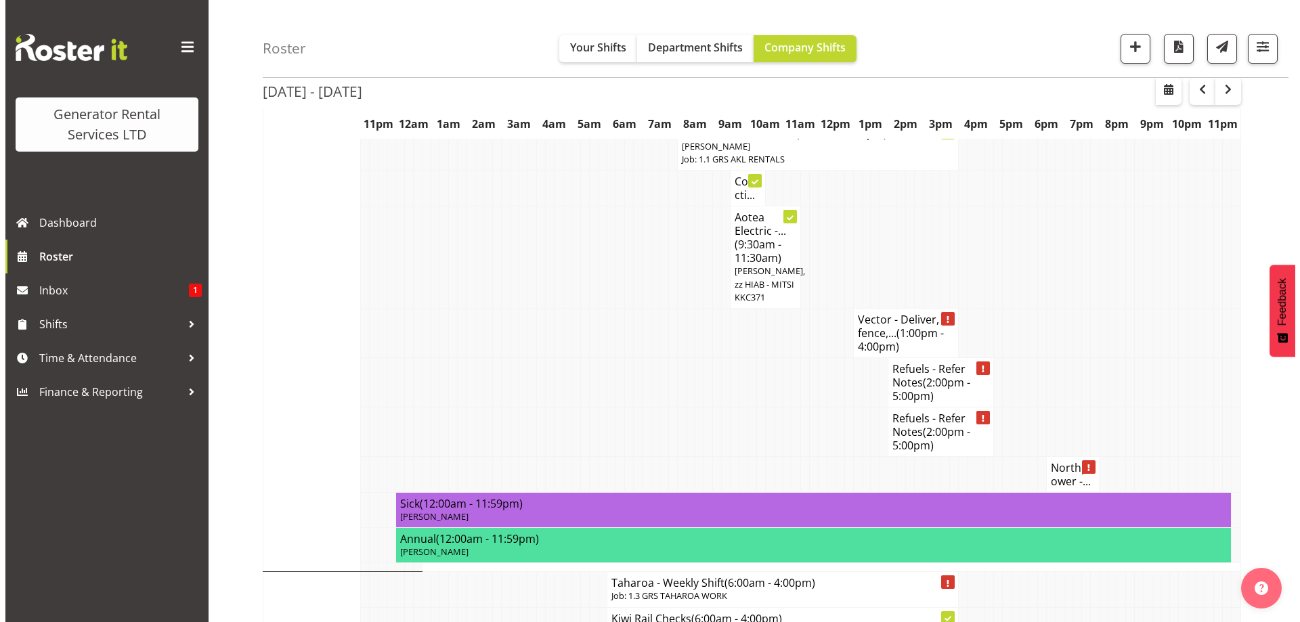
scroll to position [1760, 0]
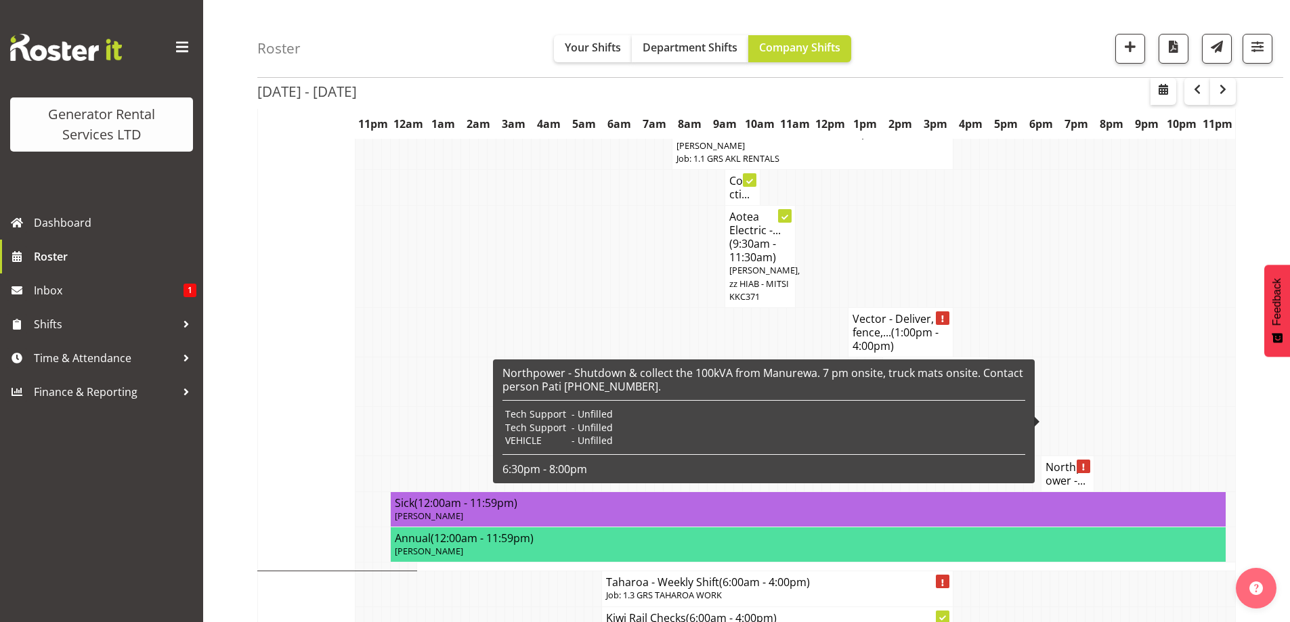
click at [1062, 460] on h4 "Northpower -..." at bounding box center [1067, 473] width 44 height 27
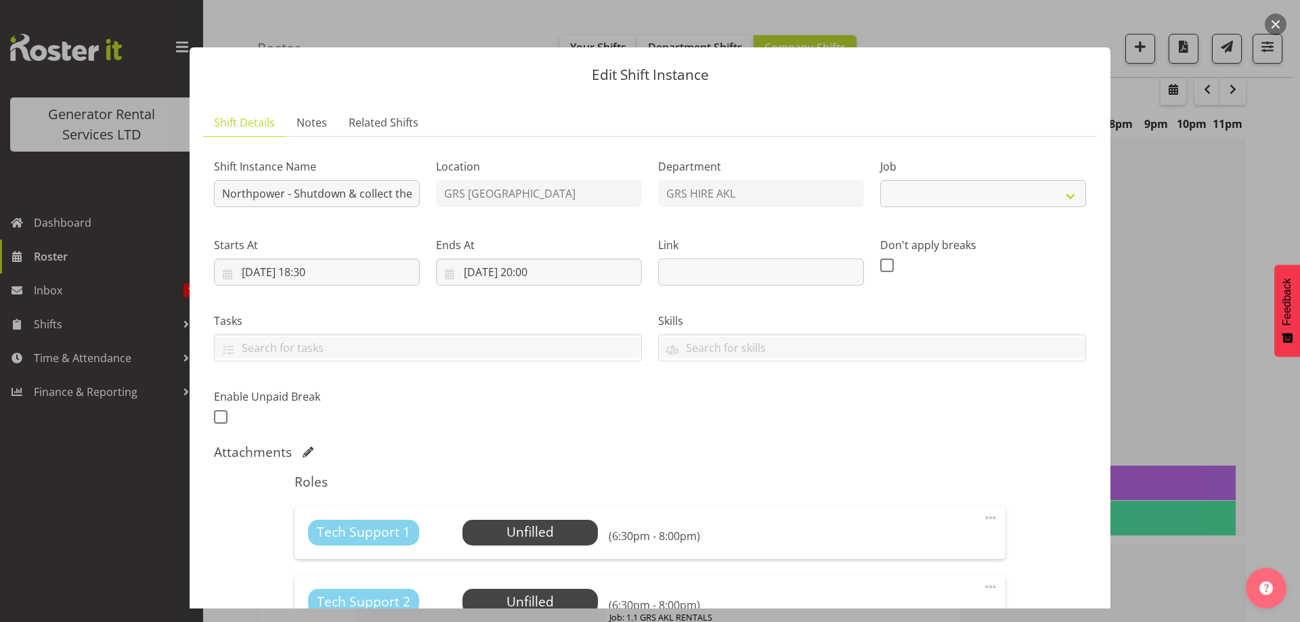
select select "7504"
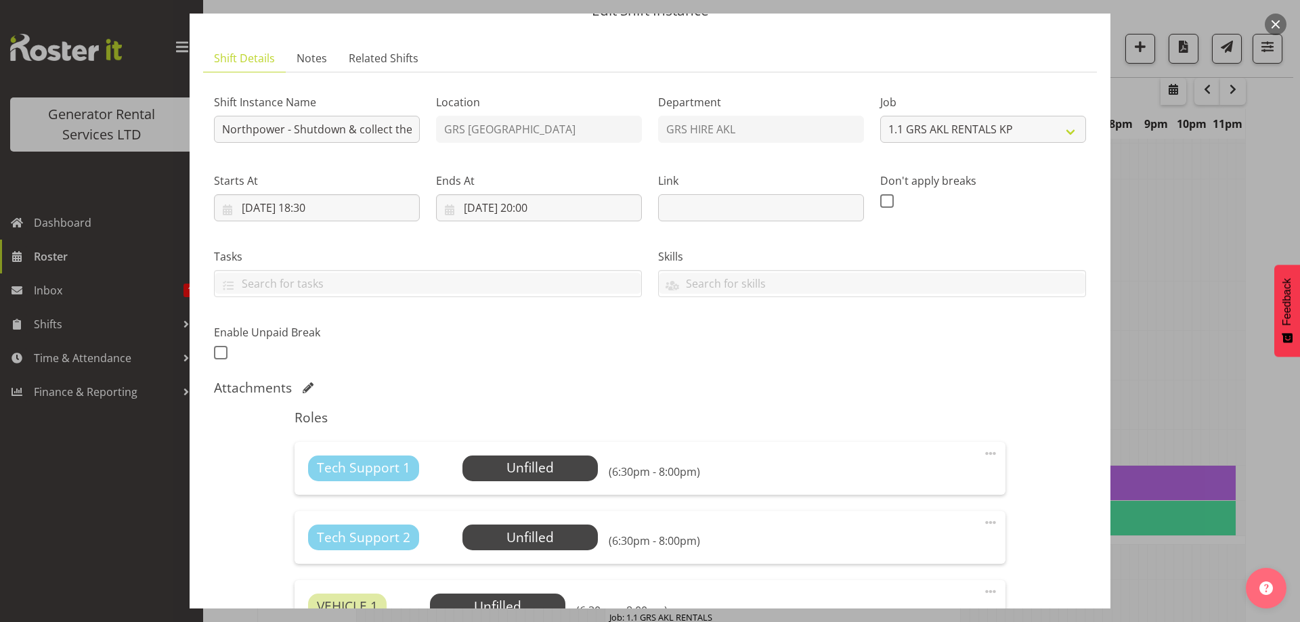
scroll to position [135, 0]
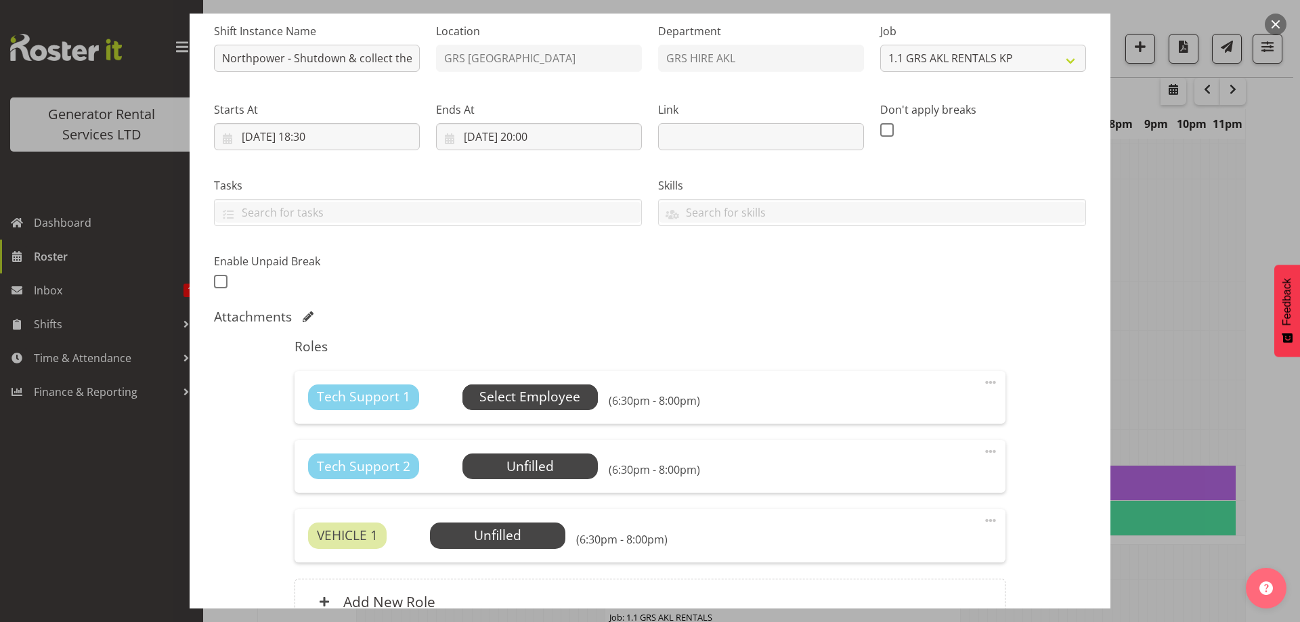
click at [508, 401] on span "Select Employee" at bounding box center [529, 397] width 101 height 20
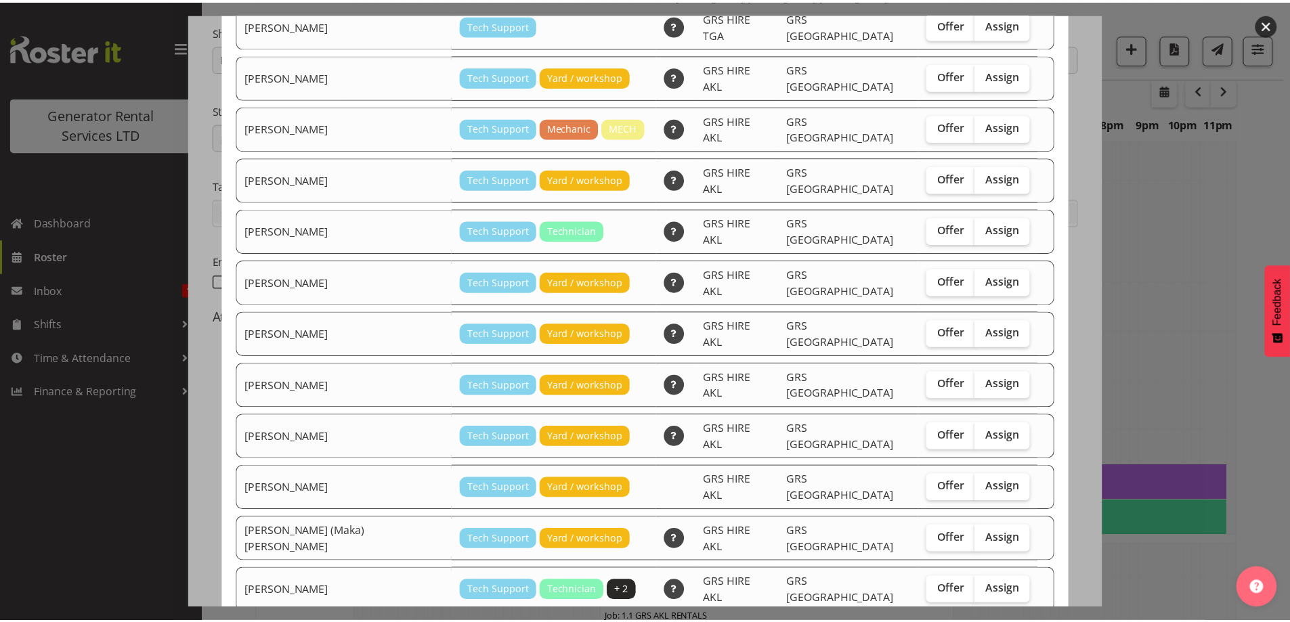
scroll to position [203, 0]
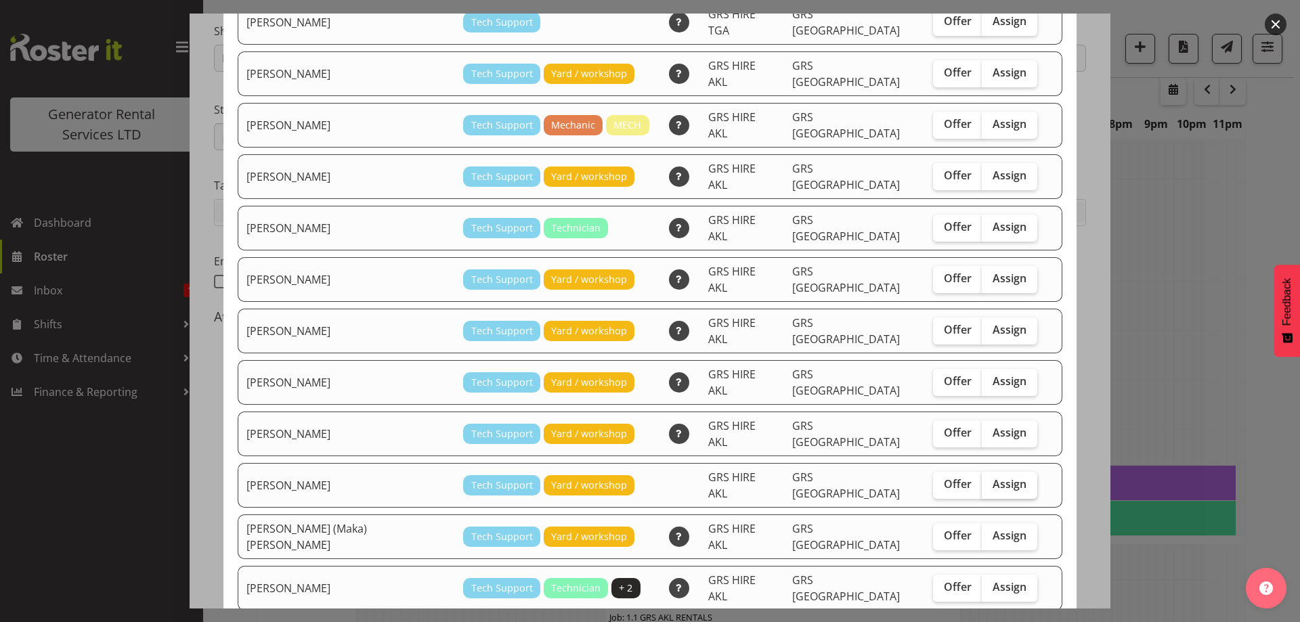
click at [993, 477] on span "Assign" at bounding box center [1010, 484] width 34 height 14
click at [982, 480] on input "Assign" at bounding box center [986, 484] width 9 height 9
checkbox input "true"
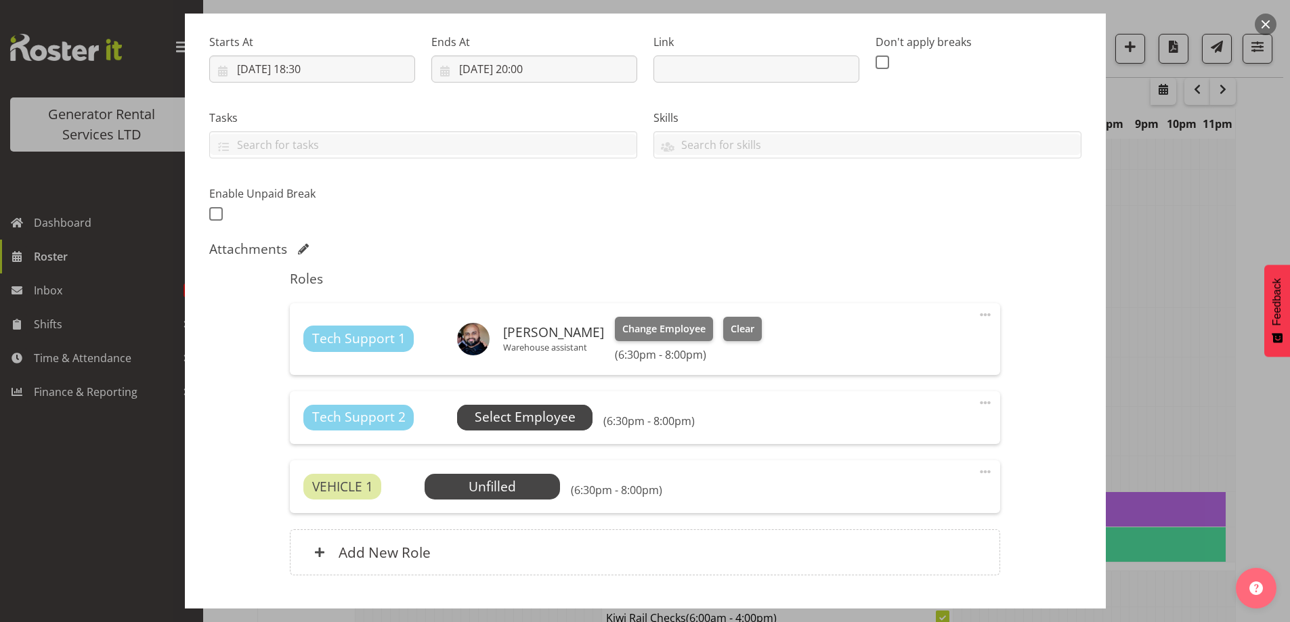
click at [573, 425] on span "Select Employee" at bounding box center [524, 418] width 135 height 26
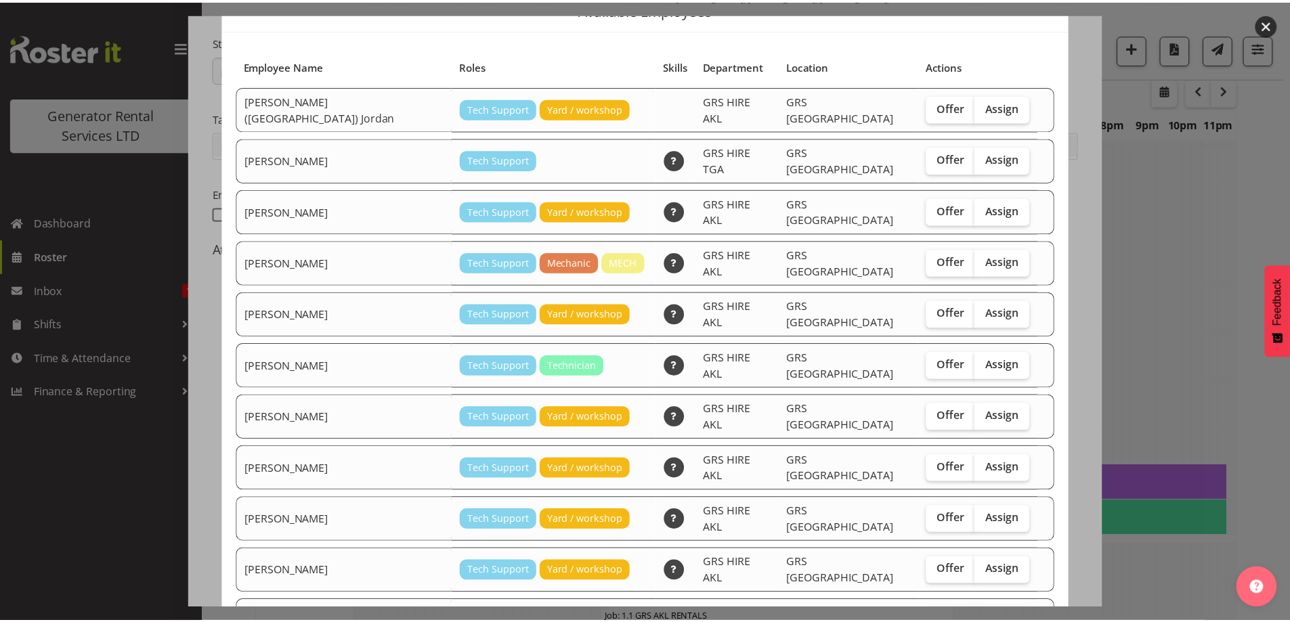
scroll to position [135, 0]
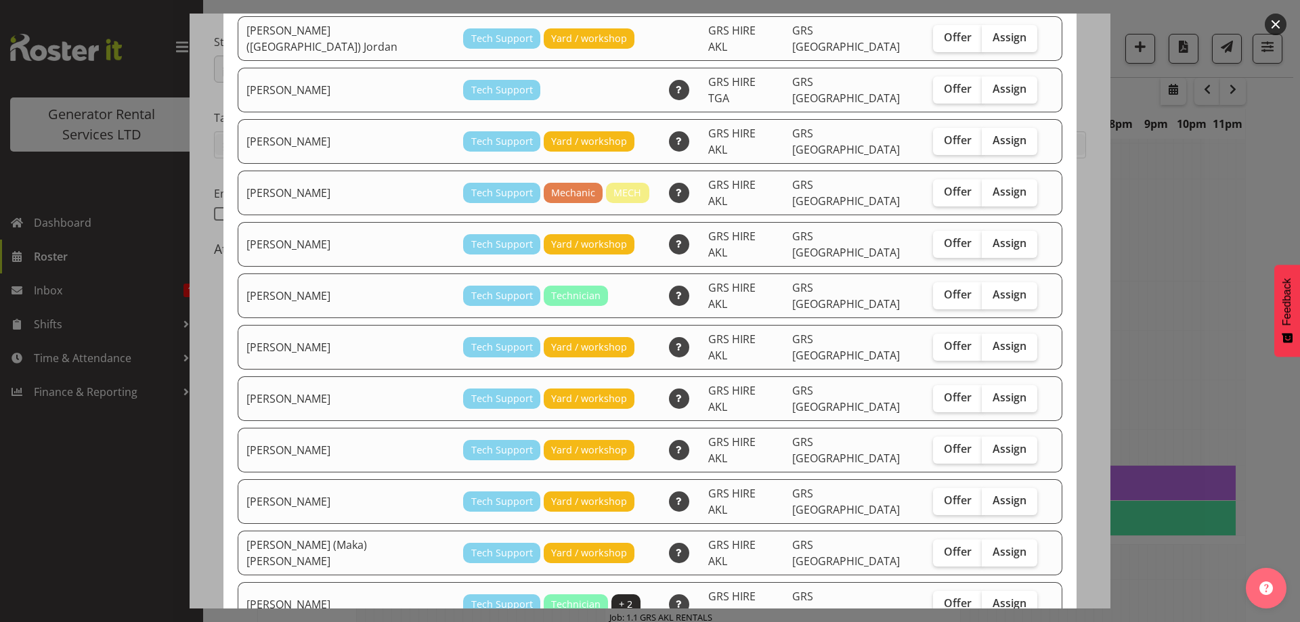
click at [1178, 544] on div at bounding box center [650, 311] width 1300 height 622
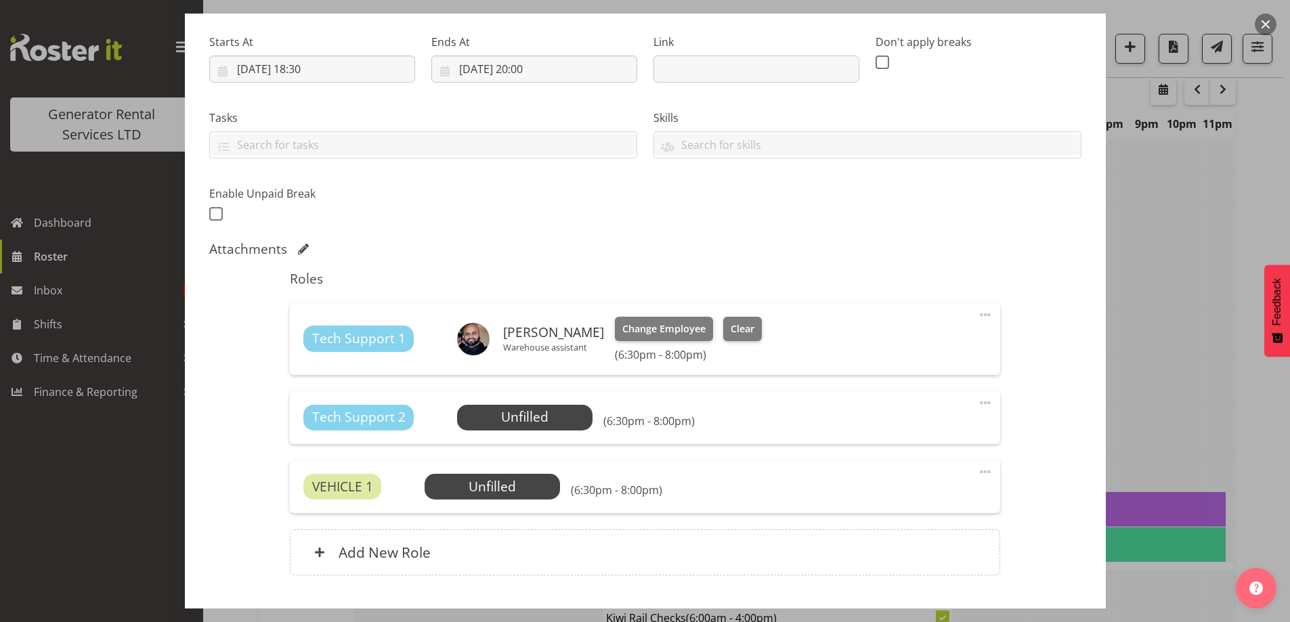
click at [1175, 541] on div at bounding box center [645, 311] width 1290 height 622
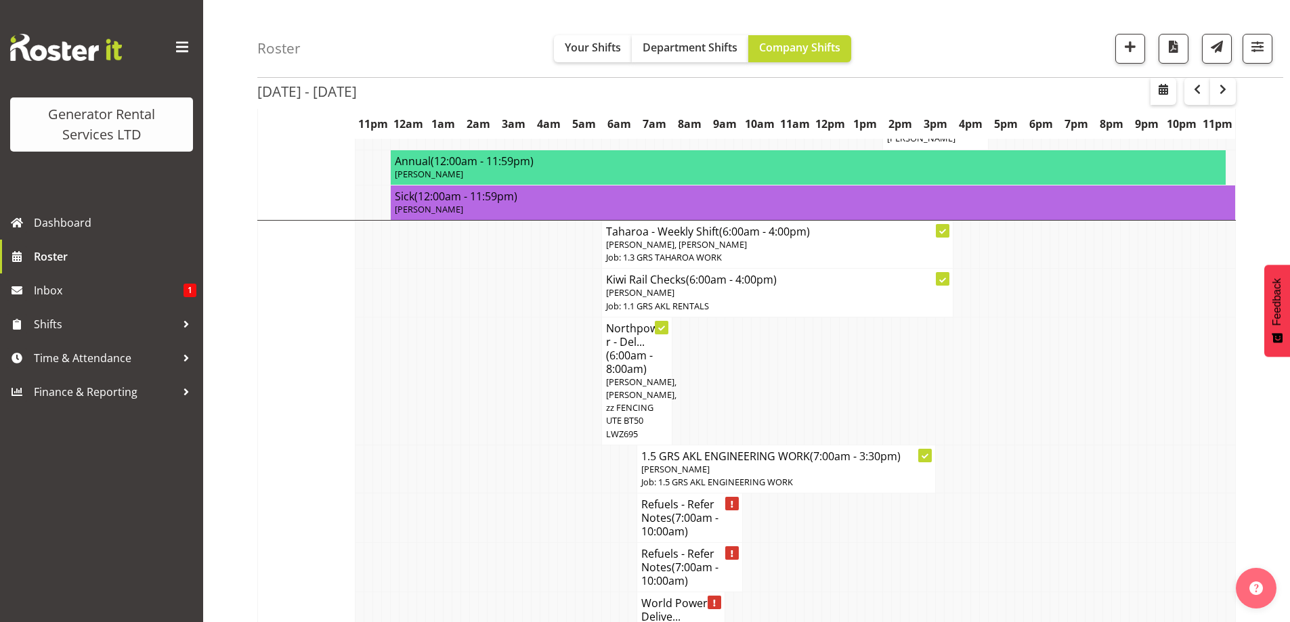
scroll to position [1083, 0]
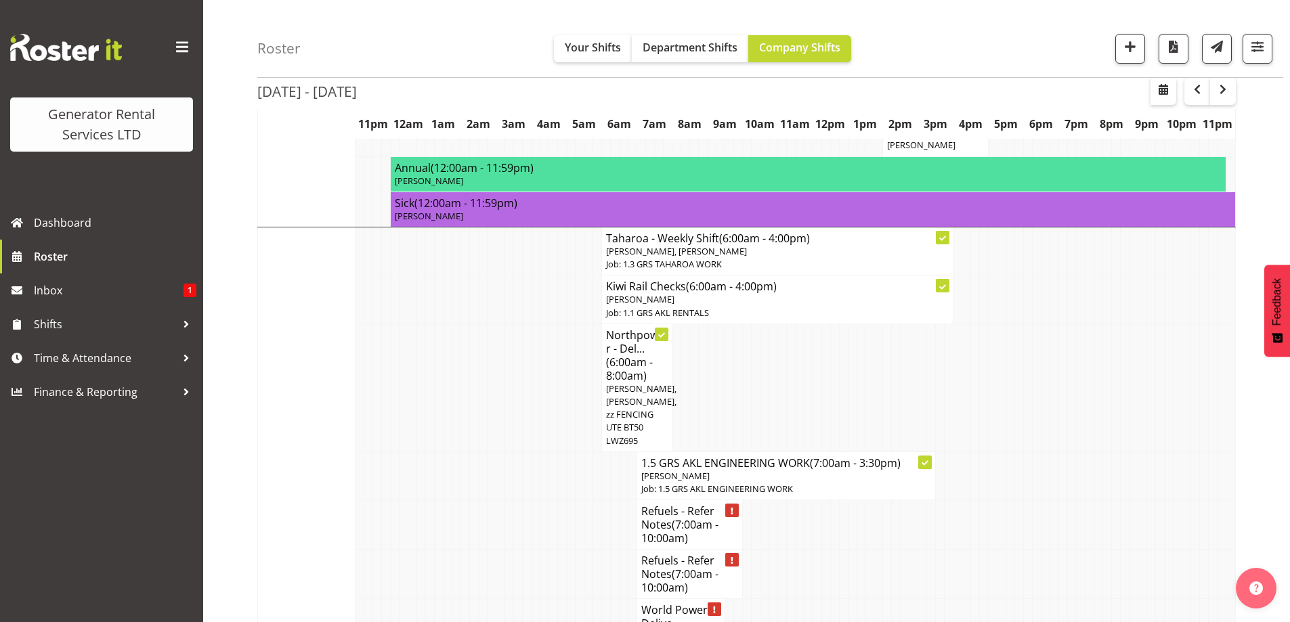
click at [395, 500] on td at bounding box center [395, 524] width 9 height 49
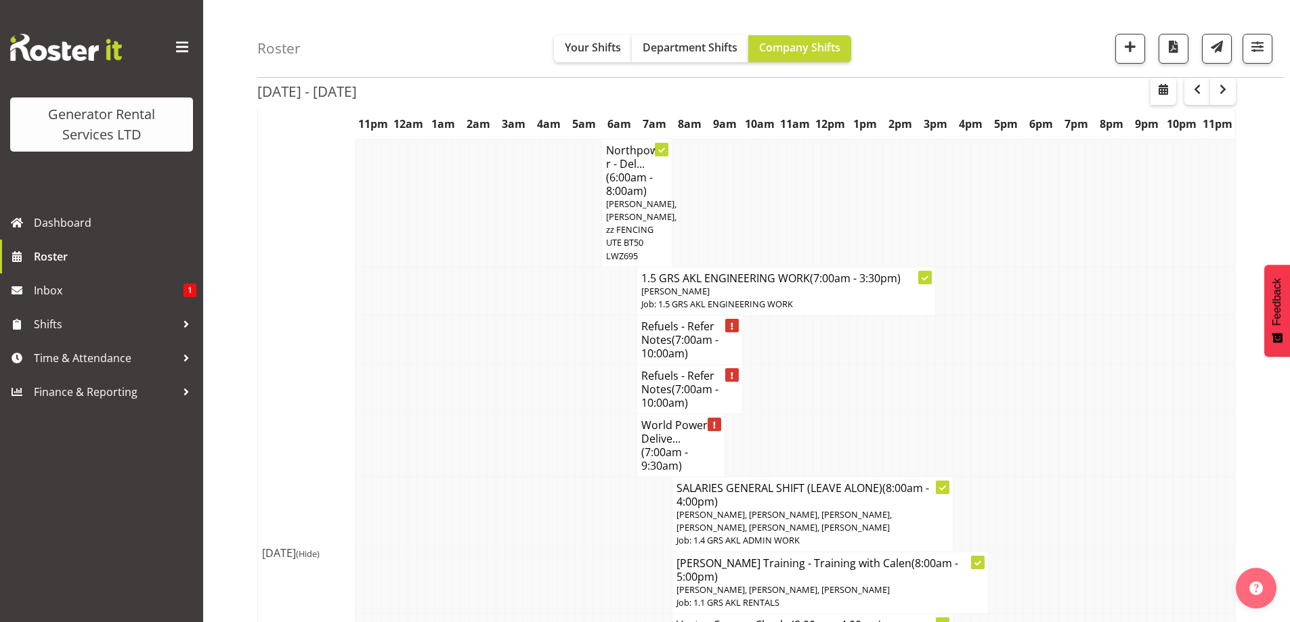
scroll to position [1286, 0]
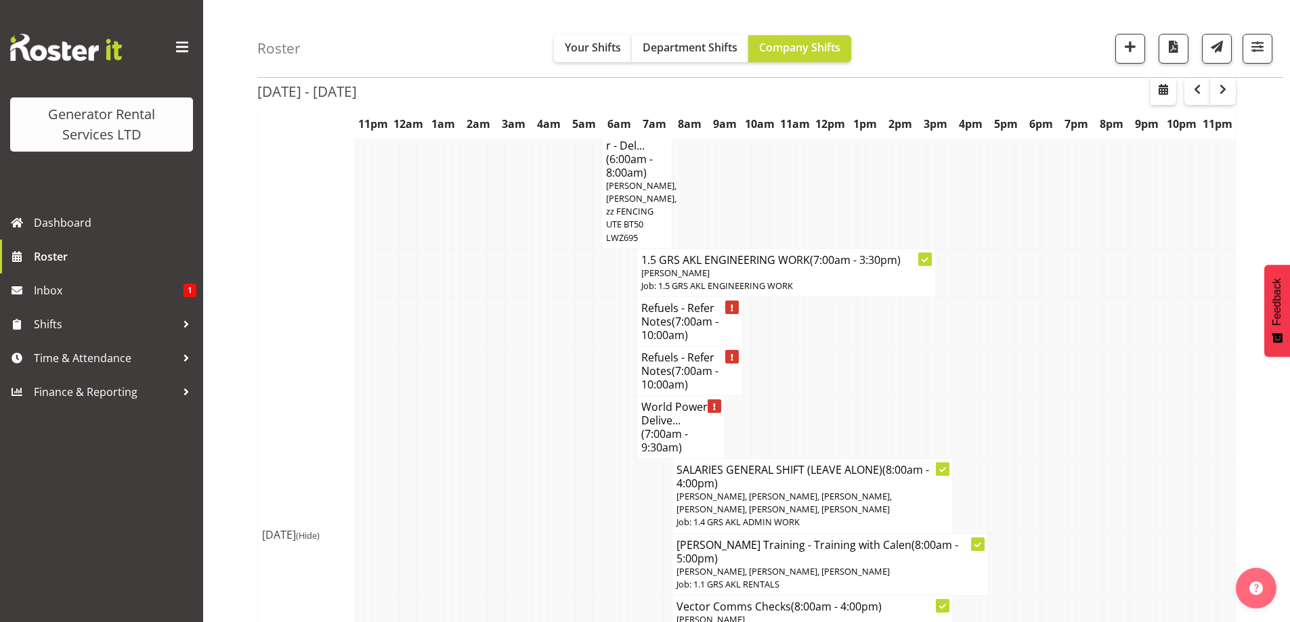
click at [515, 472] on td at bounding box center [518, 496] width 9 height 75
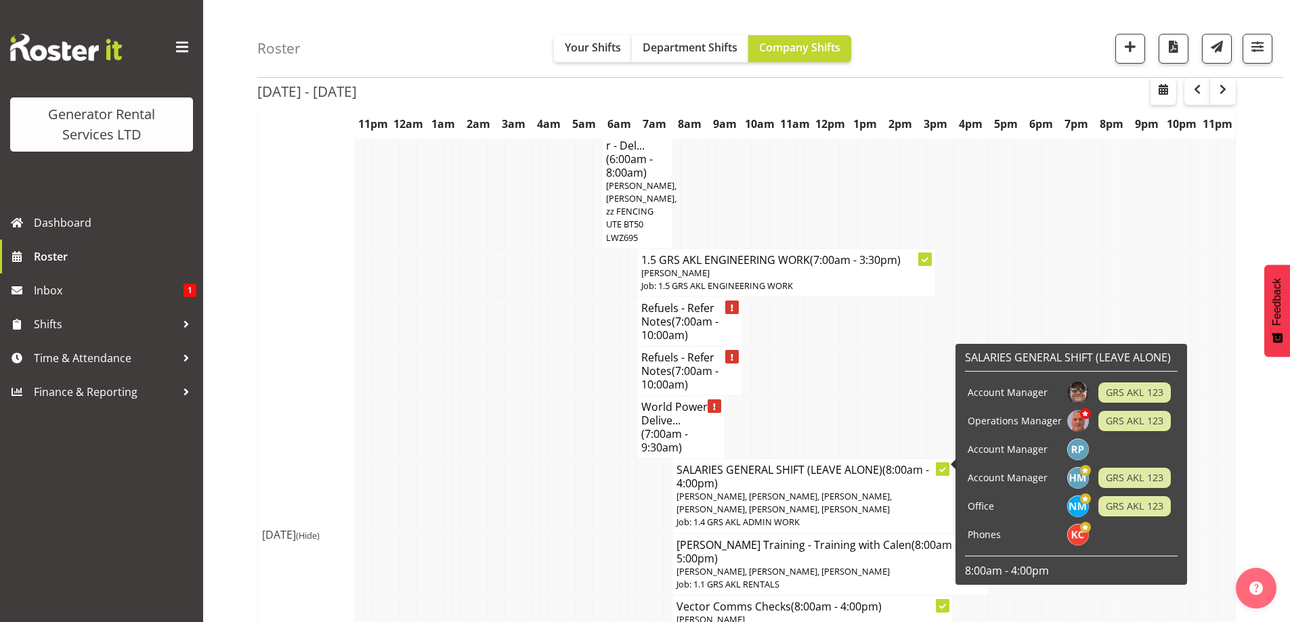
click at [892, 347] on td at bounding box center [896, 371] width 9 height 49
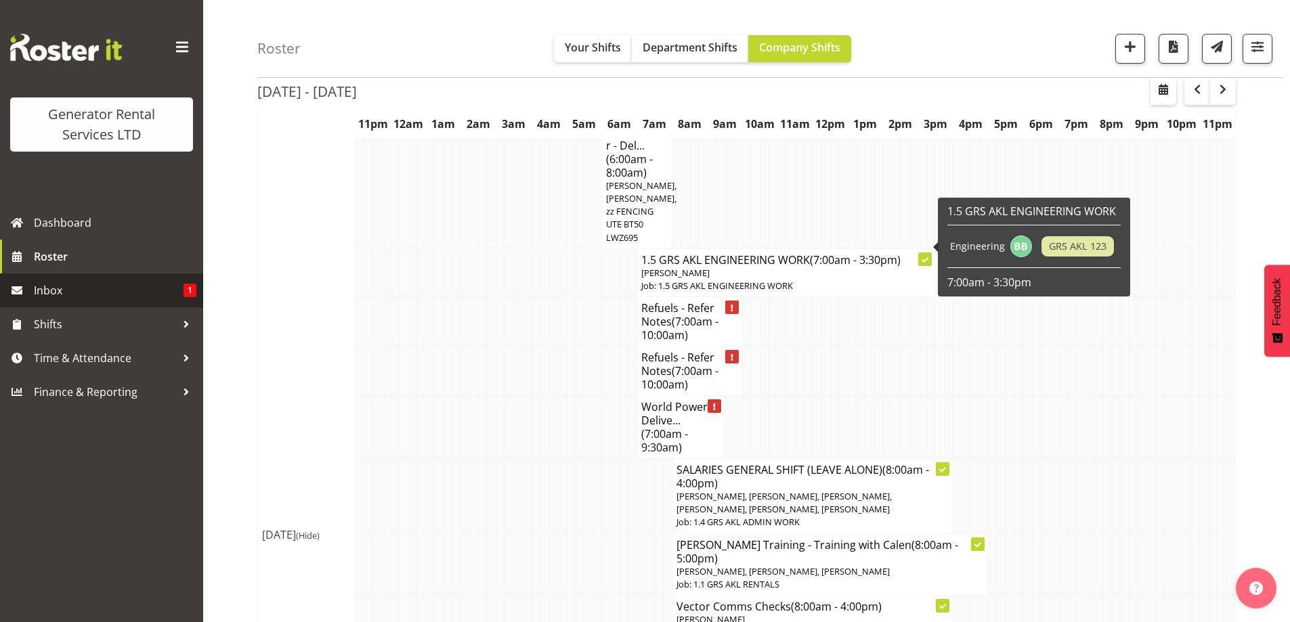
click at [136, 288] on span "Inbox" at bounding box center [109, 290] width 150 height 20
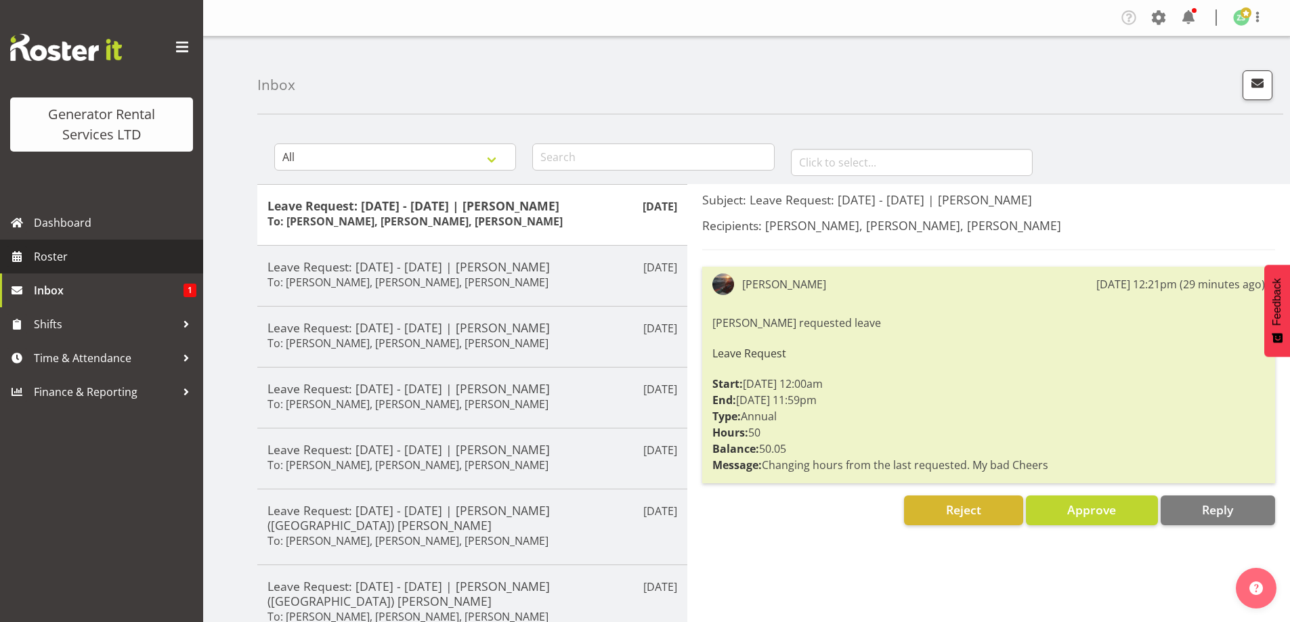
click at [79, 265] on span "Roster" at bounding box center [115, 256] width 162 height 20
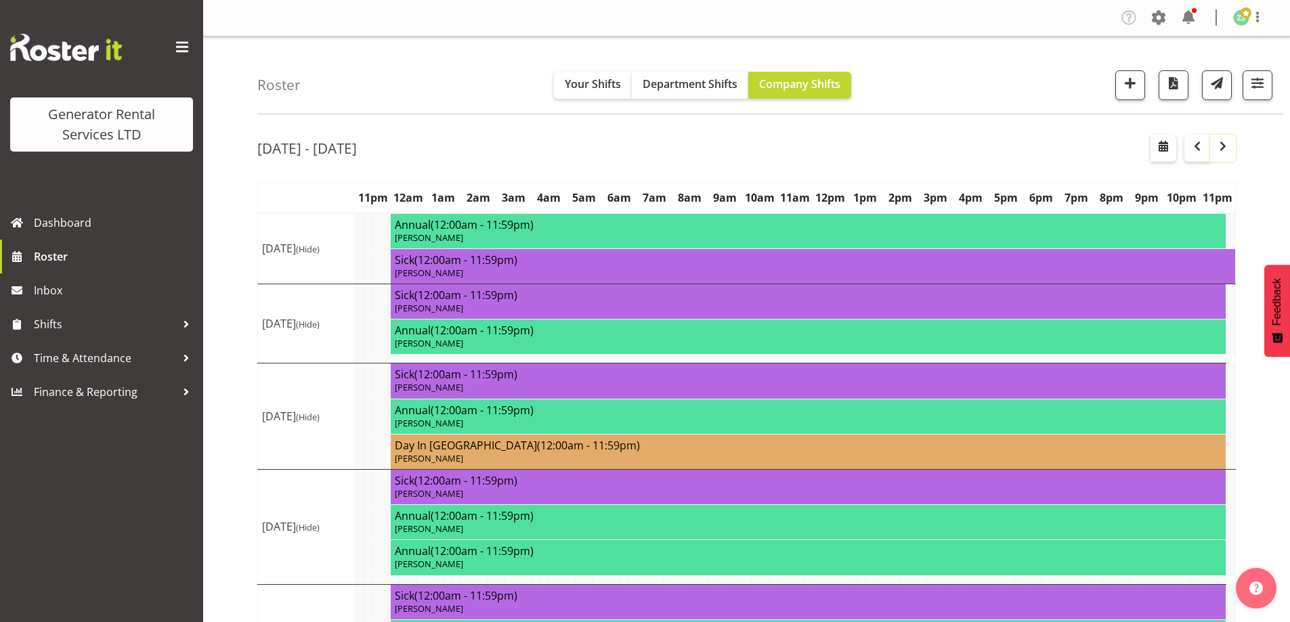
click at [1230, 148] on span "button" at bounding box center [1223, 146] width 16 height 16
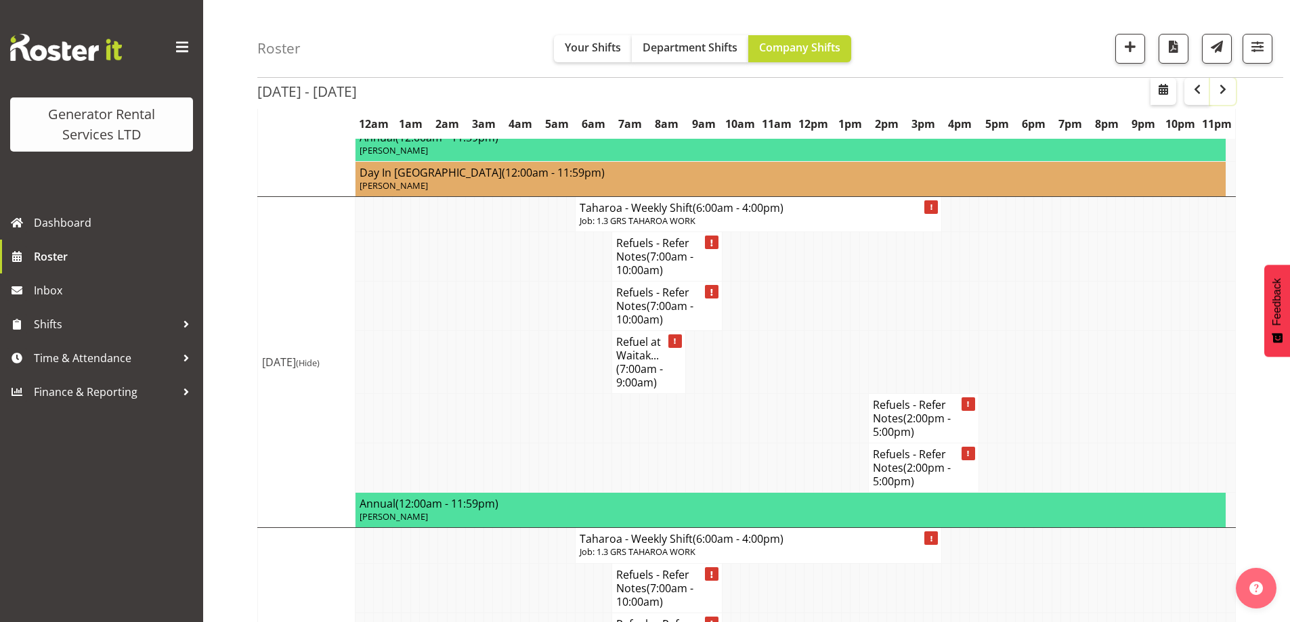
scroll to position [3009, 0]
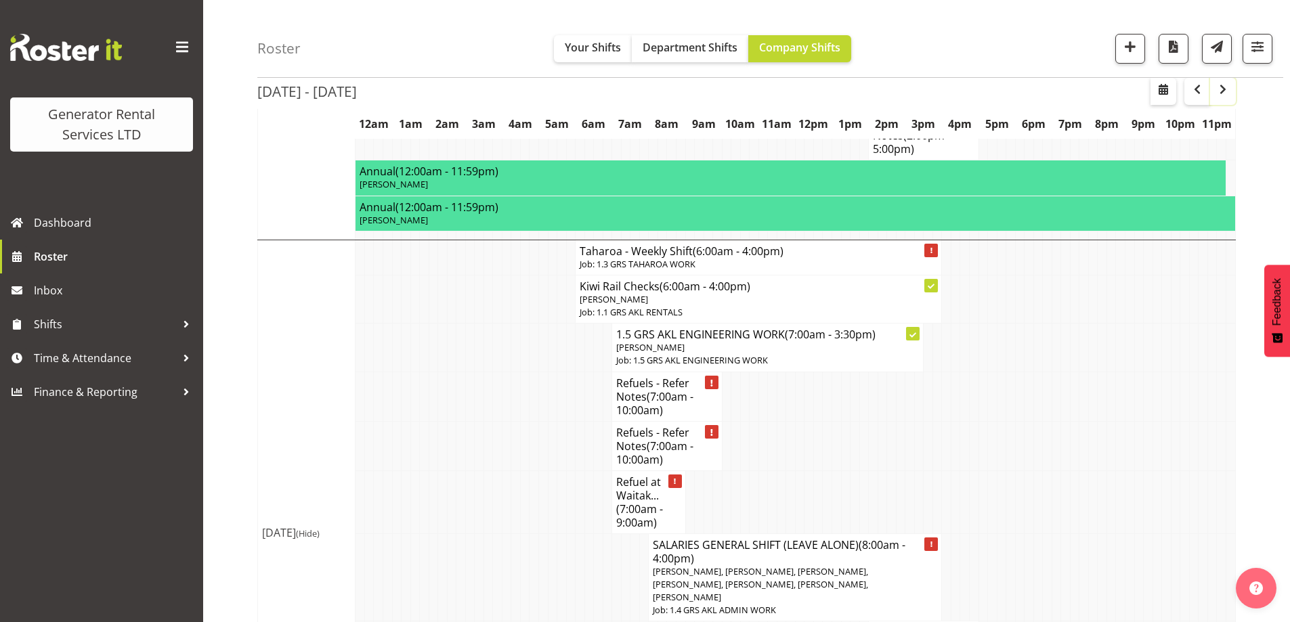
click at [1231, 91] on button "button" at bounding box center [1223, 91] width 26 height 27
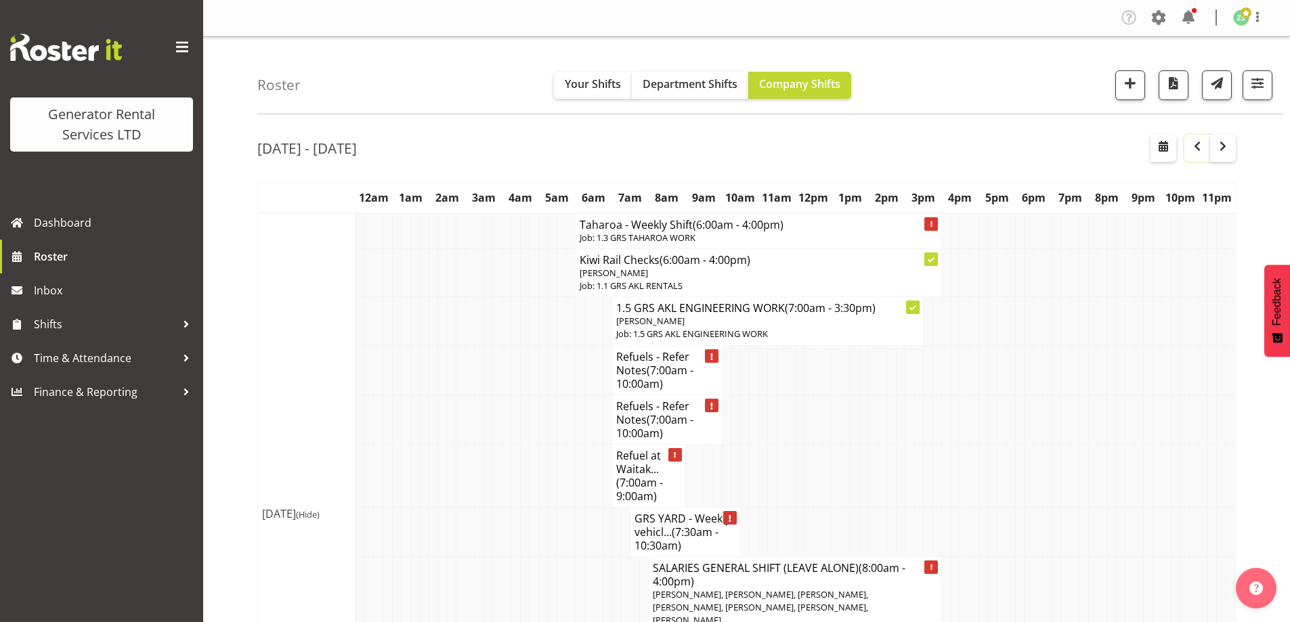
click at [1202, 142] on span "button" at bounding box center [1197, 146] width 16 height 16
click at [1221, 150] on span "button" at bounding box center [1223, 146] width 16 height 16
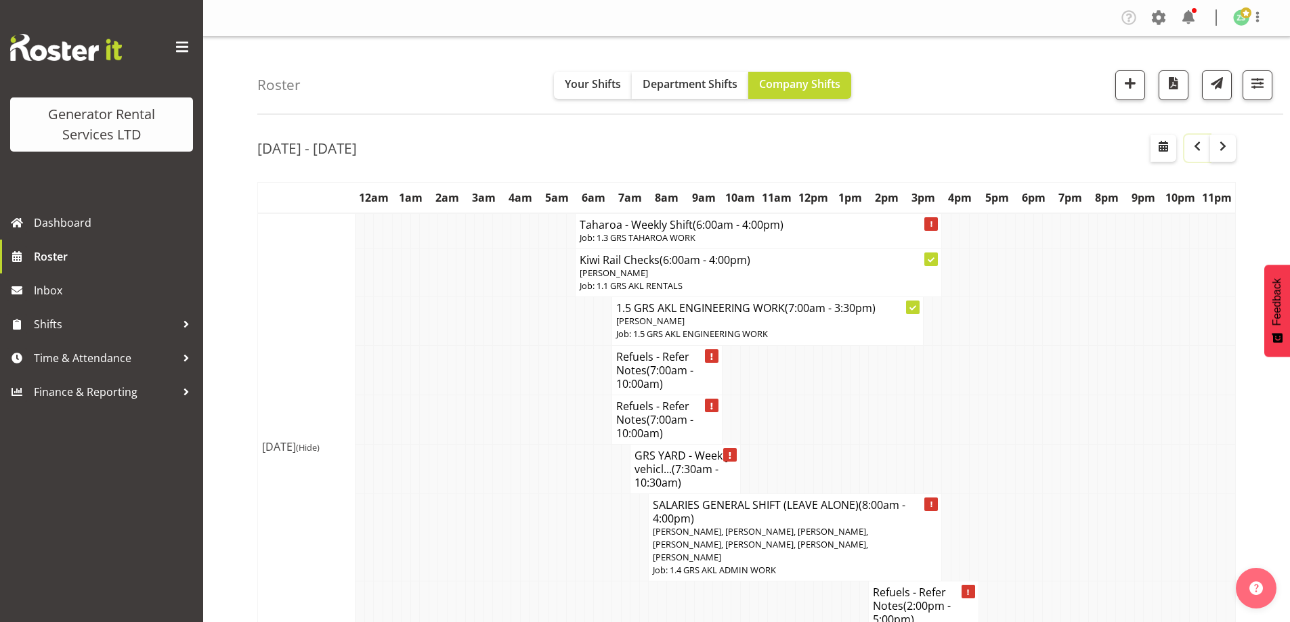
click at [1203, 139] on span "button" at bounding box center [1197, 146] width 16 height 16
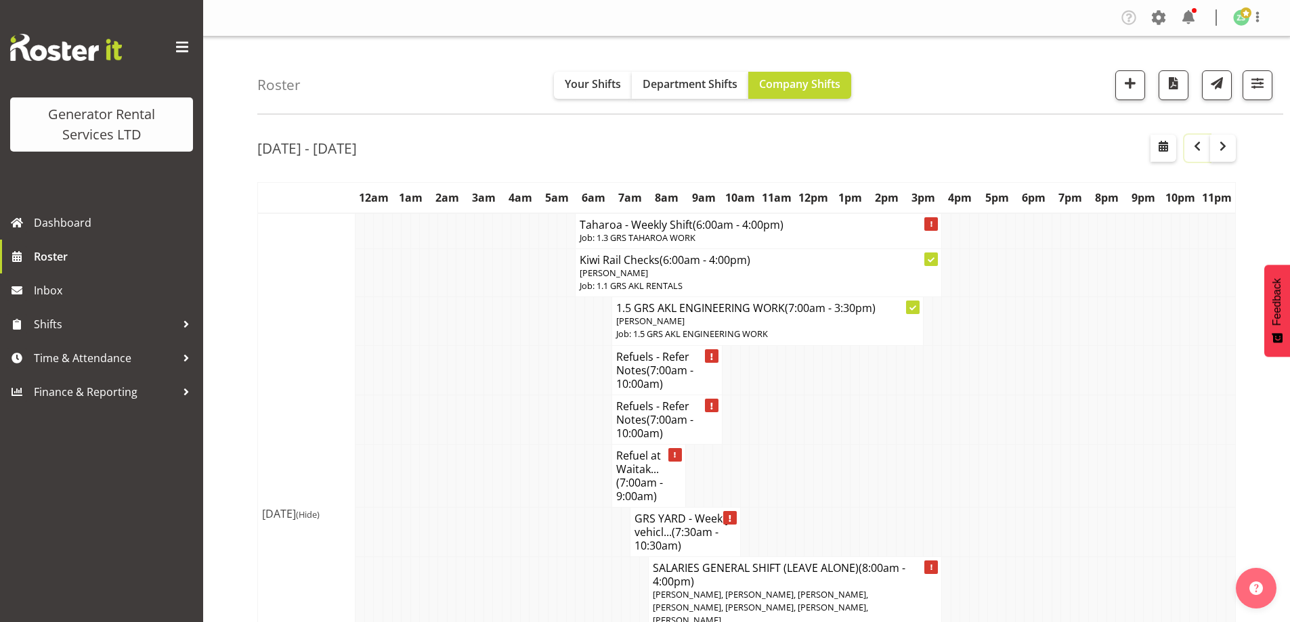
click at [1196, 153] on span "button" at bounding box center [1197, 146] width 16 height 16
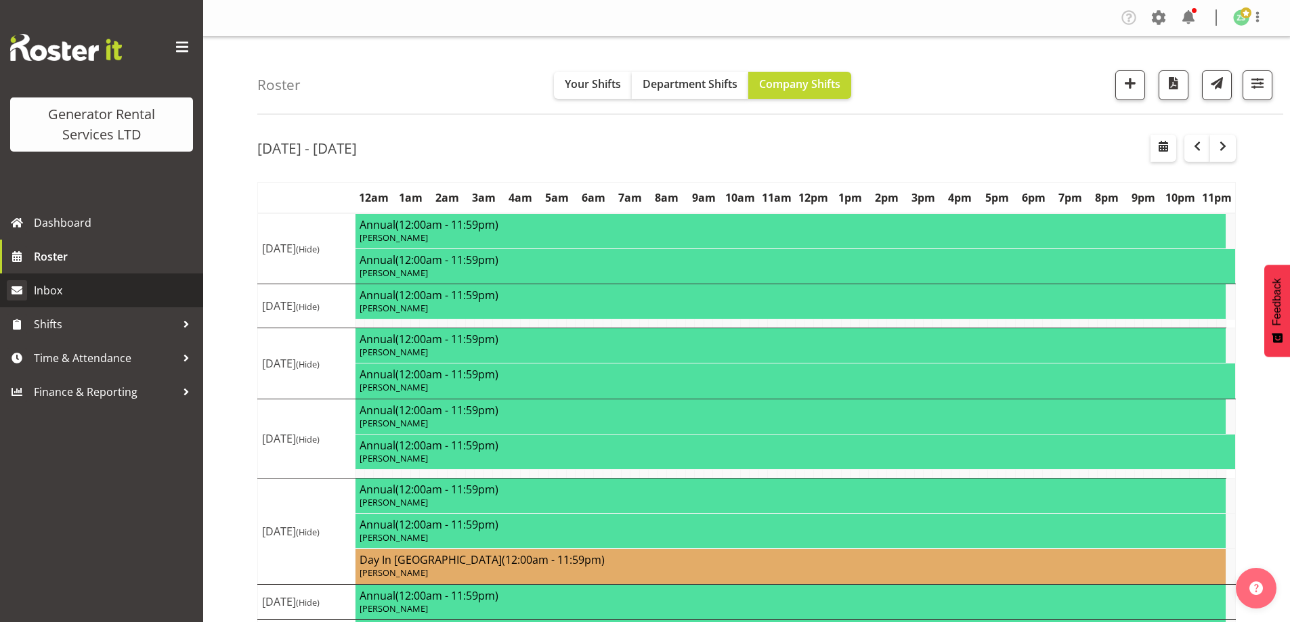
click at [74, 276] on link "Inbox" at bounding box center [101, 291] width 203 height 34
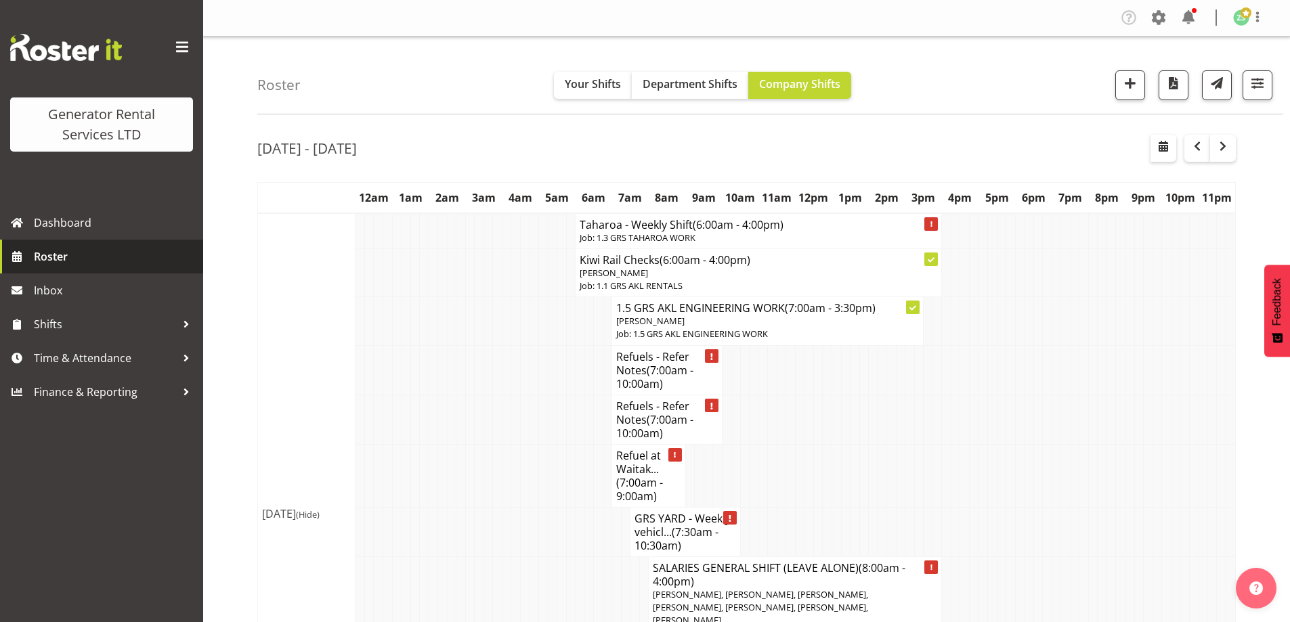
click at [75, 265] on span "Roster" at bounding box center [115, 256] width 162 height 20
